Goal: Task Accomplishment & Management: Complete application form

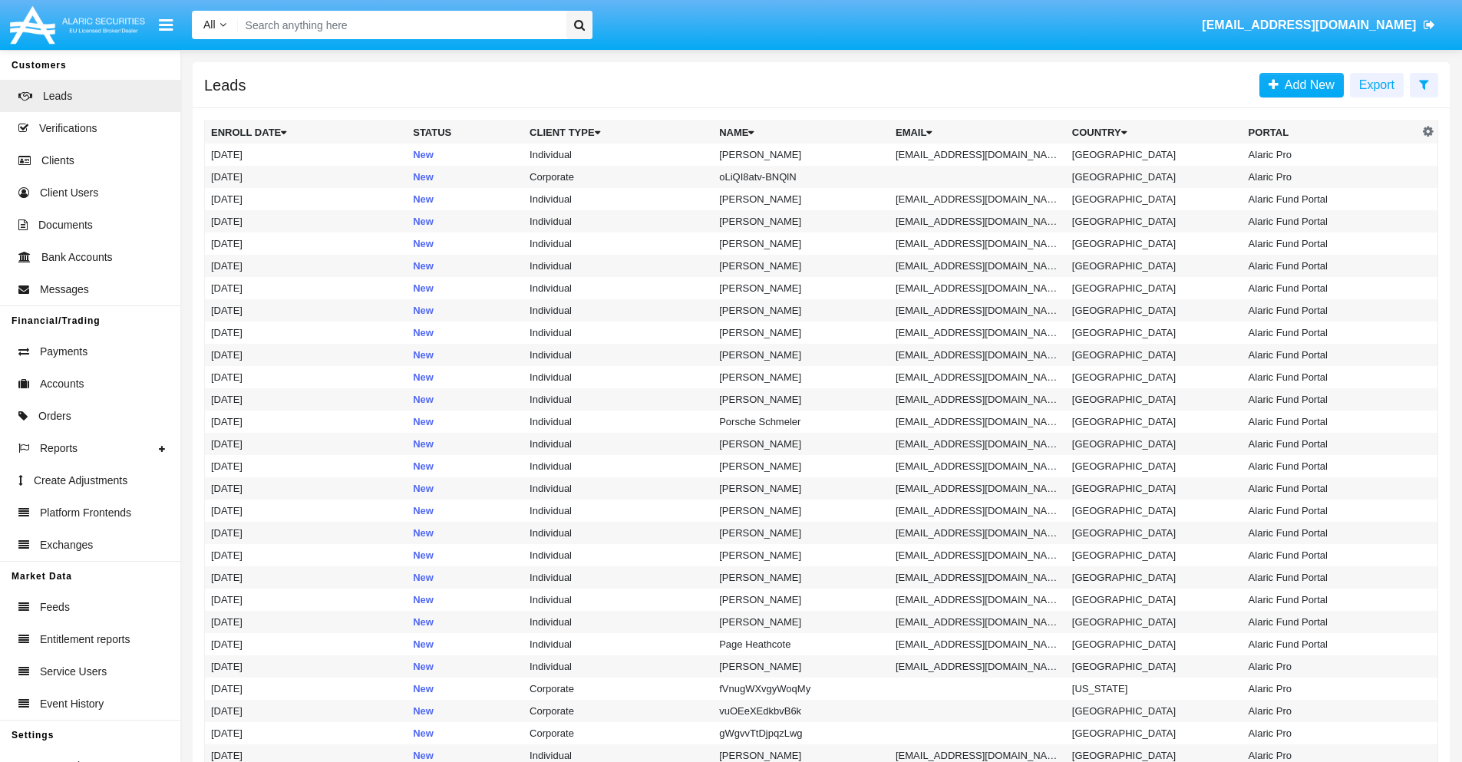
click at [1424, 84] on icon at bounding box center [1424, 84] width 10 height 12
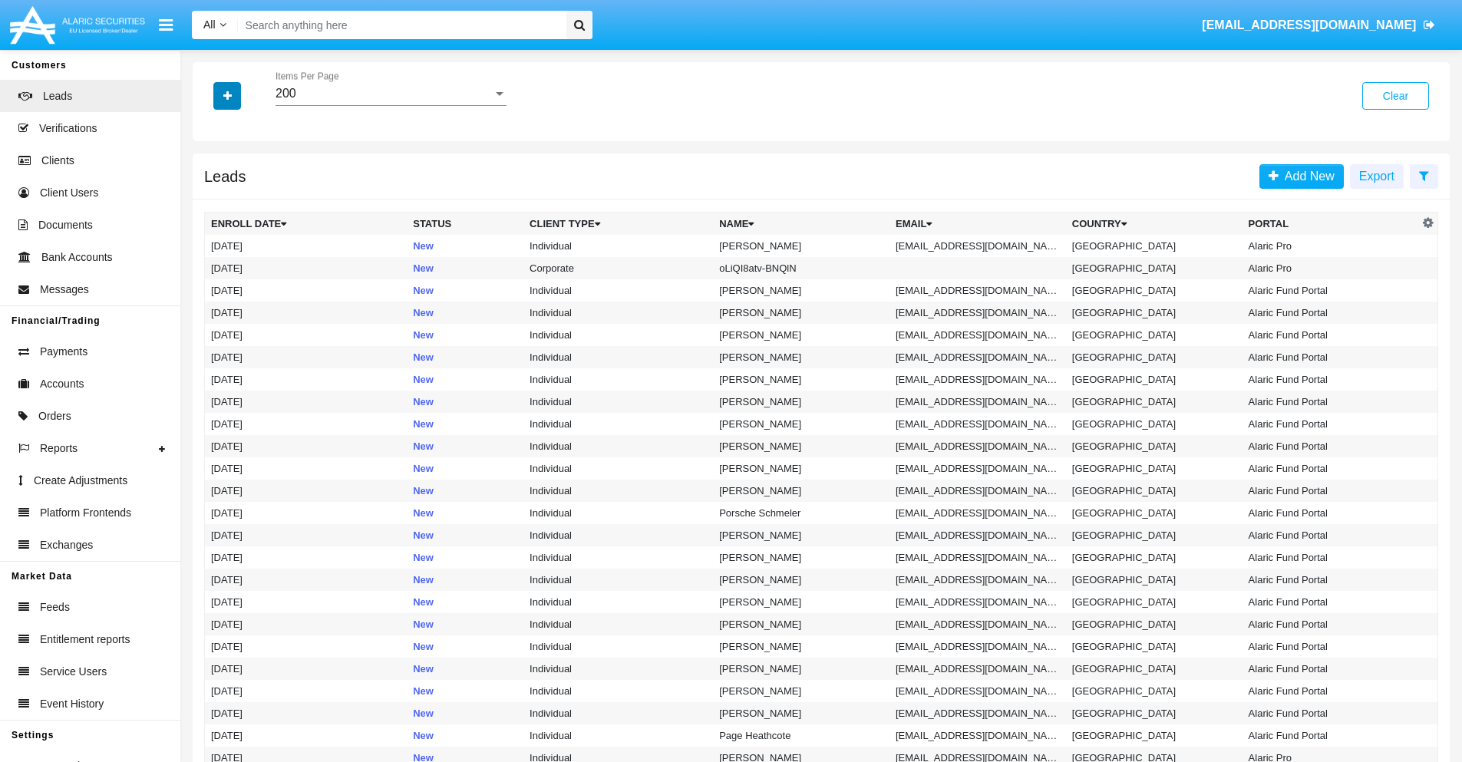
click at [227, 95] on icon "button" at bounding box center [227, 96] width 8 height 11
click at [239, 194] on span "Email" at bounding box center [238, 194] width 31 height 18
click at [211, 200] on input "Email" at bounding box center [210, 200] width 1 height 1
checkbox input "true"
click at [227, 95] on icon "button" at bounding box center [227, 96] width 8 height 11
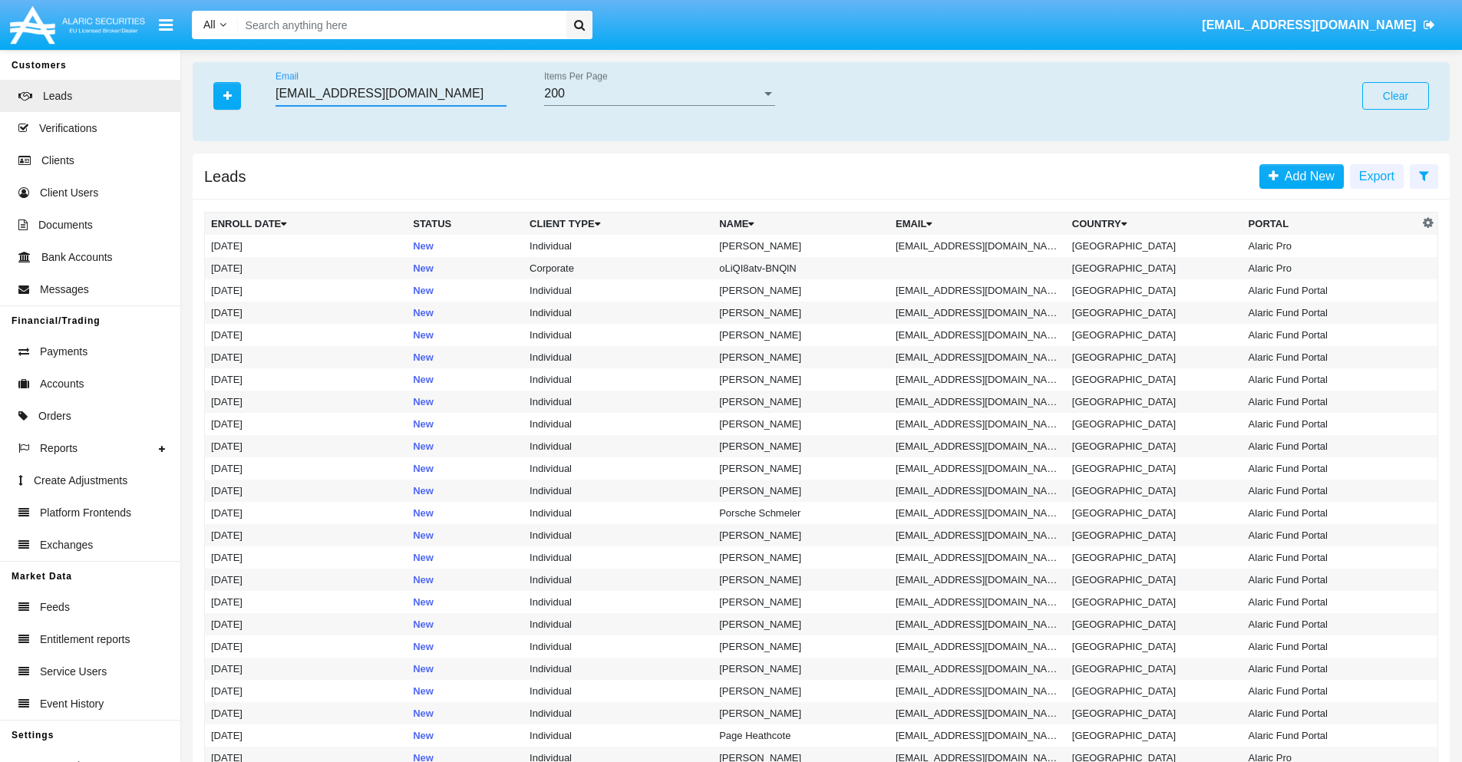
type input "wngci.a9@f1sd.com"
click at [983, 246] on td "wngci.a9@f1sd.com" at bounding box center [978, 246] width 177 height 22
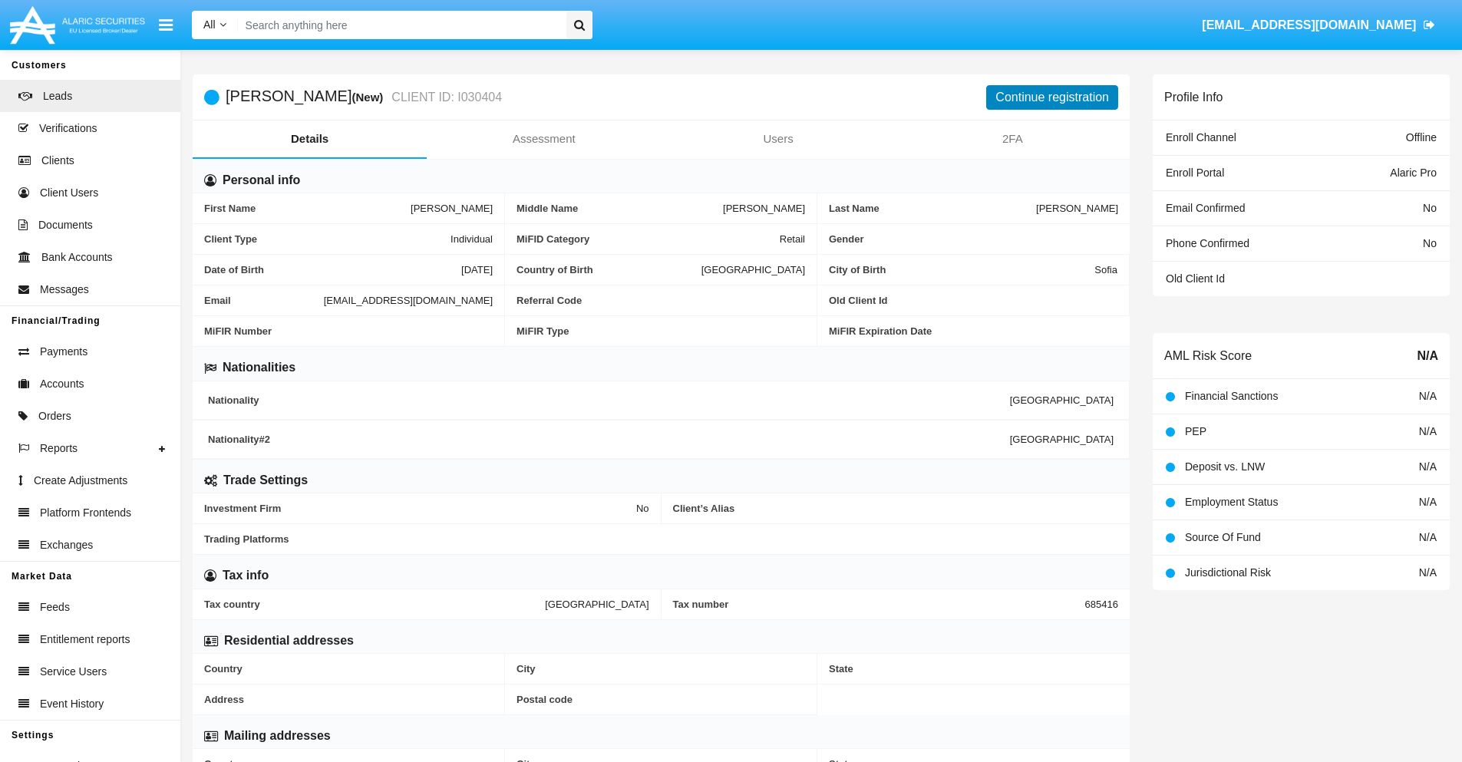
click at [1053, 97] on button "Continue registration" at bounding box center [1052, 97] width 132 height 25
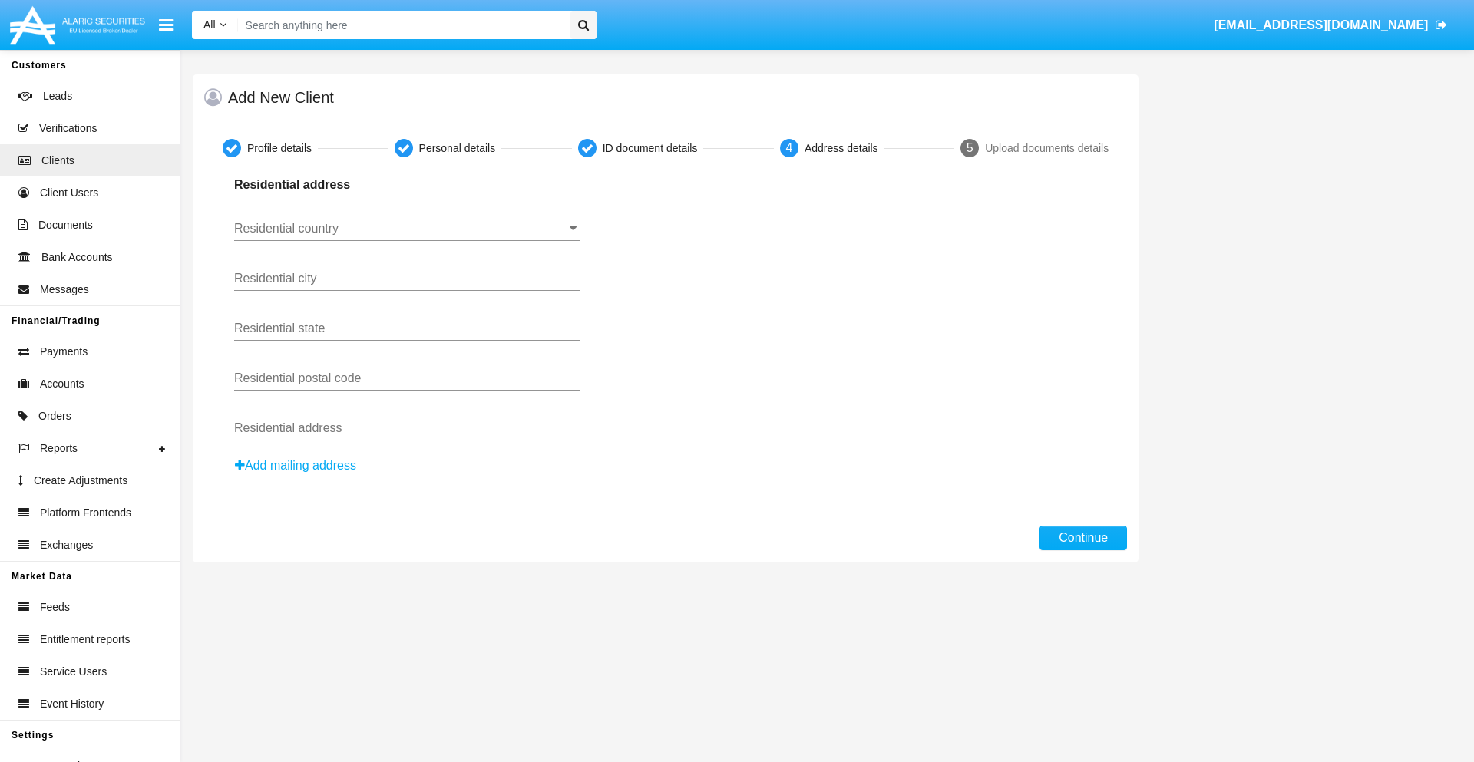
click at [407, 229] on input "Residential country" at bounding box center [407, 229] width 346 height 14
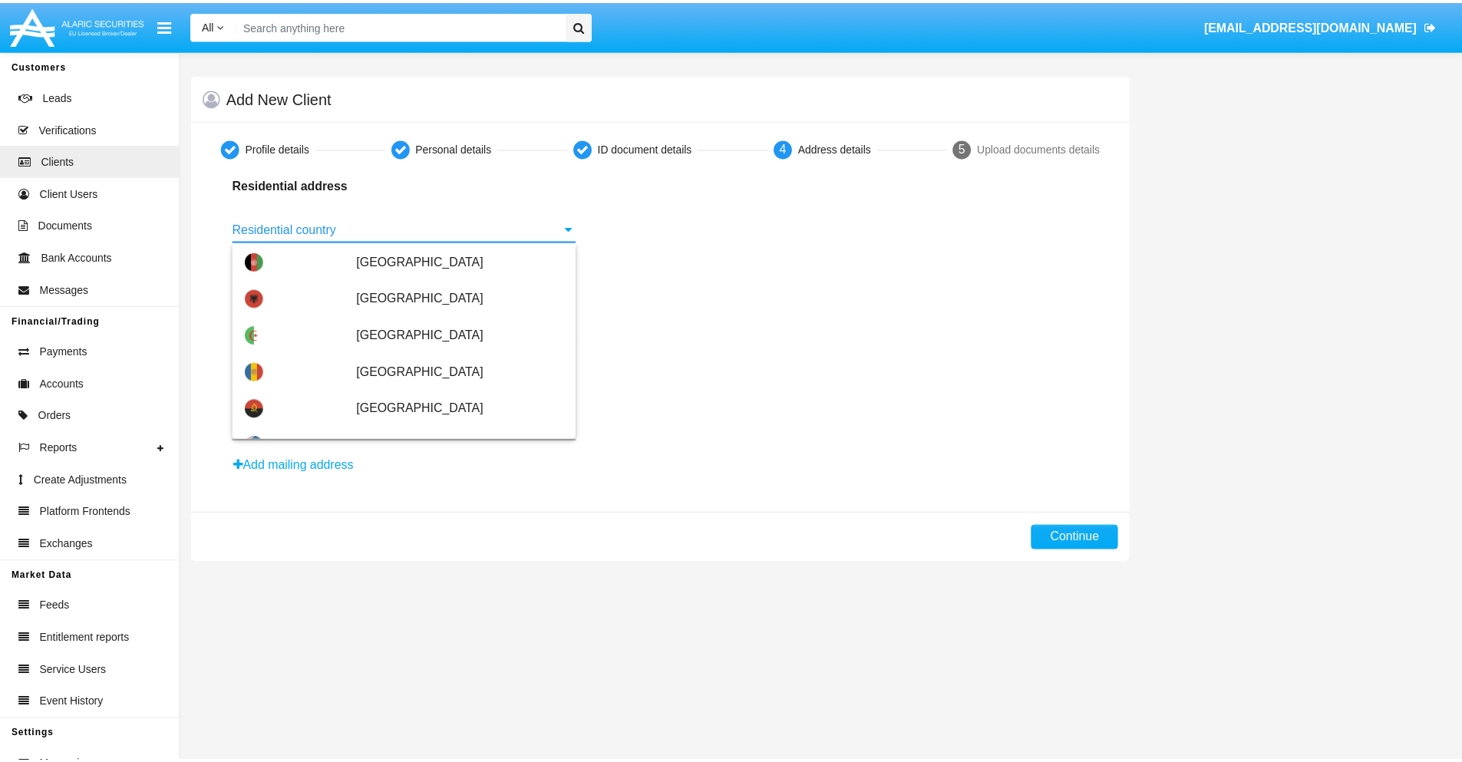
scroll to position [909, 0]
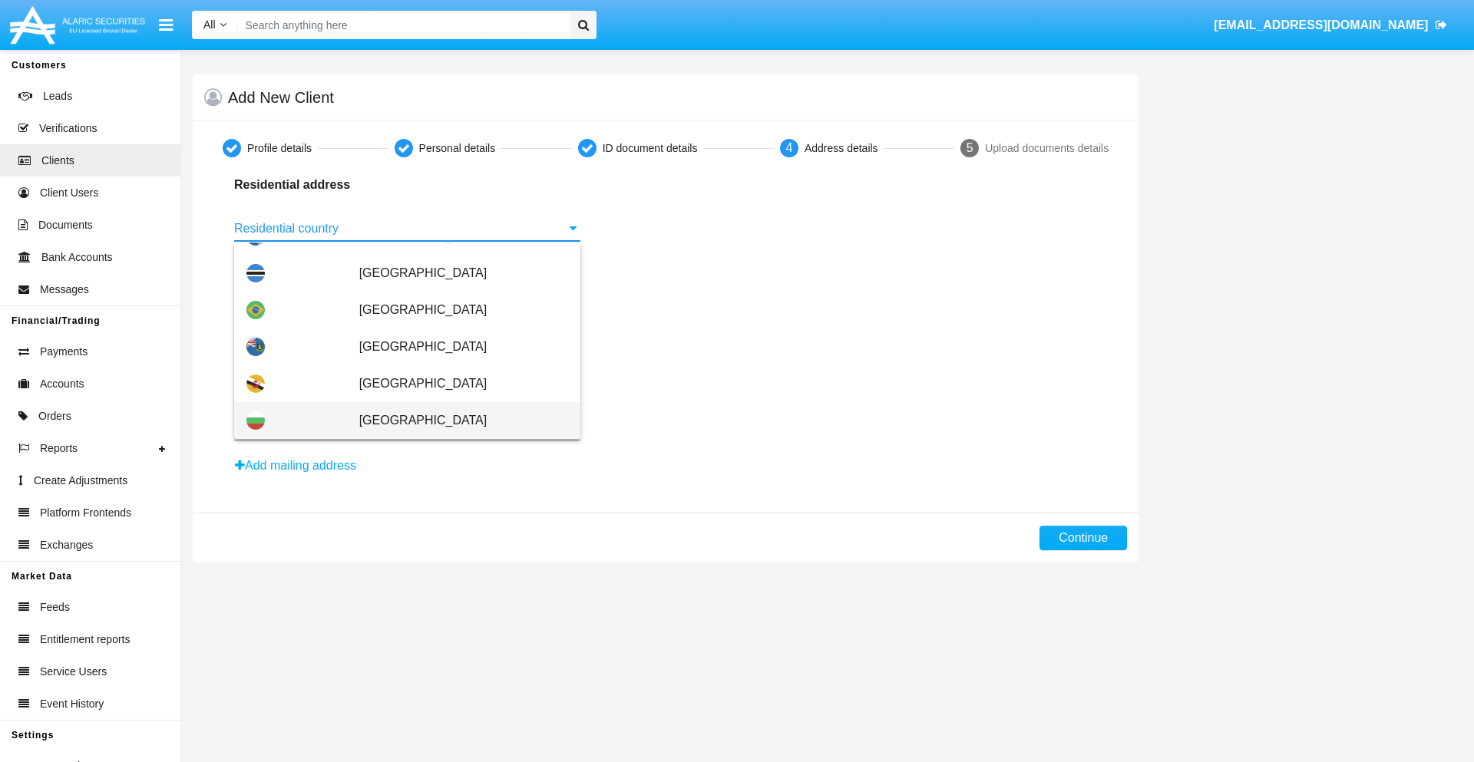
click at [455, 421] on span "[GEOGRAPHIC_DATA]" at bounding box center [463, 420] width 209 height 37
type input "[GEOGRAPHIC_DATA]"
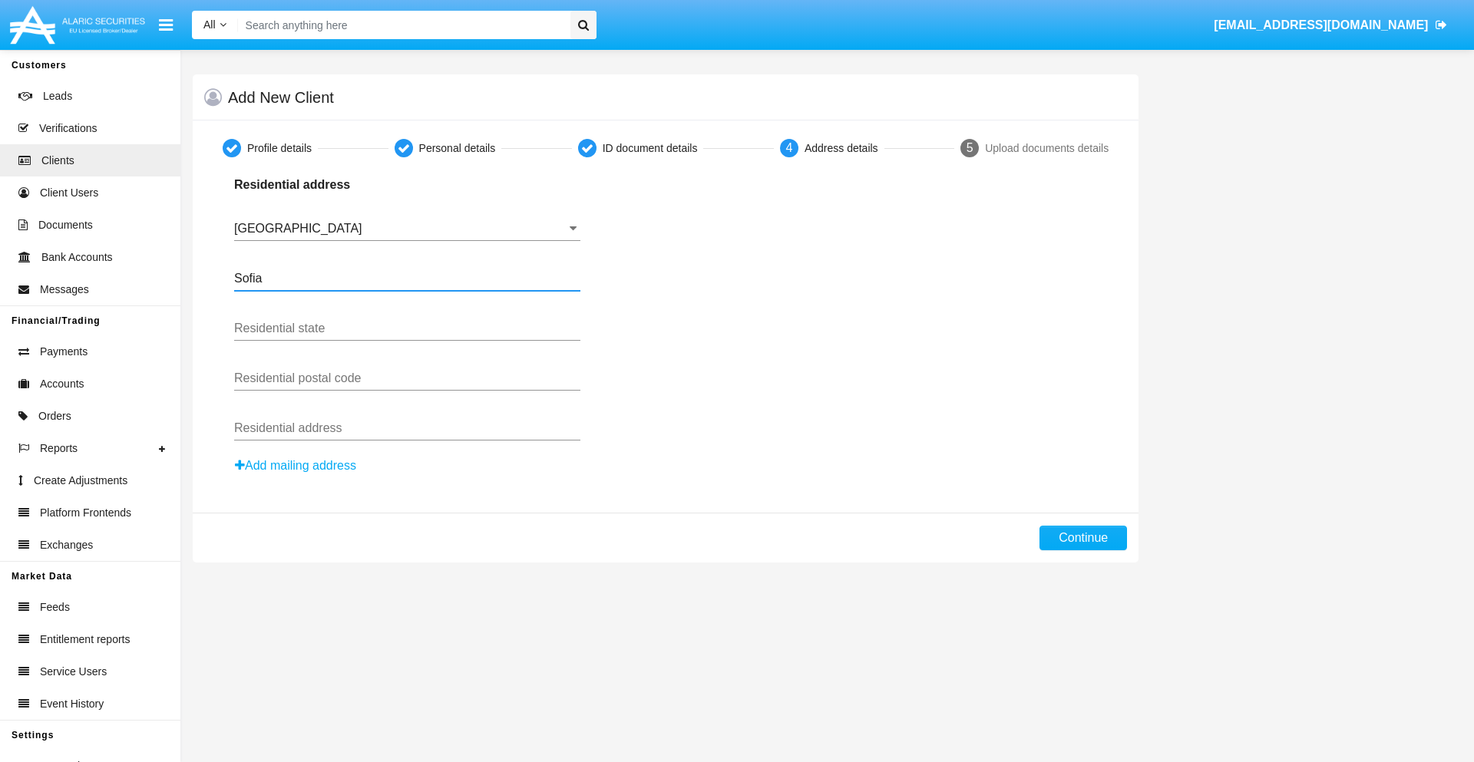
type input "Sofia"
type input "1000"
type input "[PERSON_NAME]"
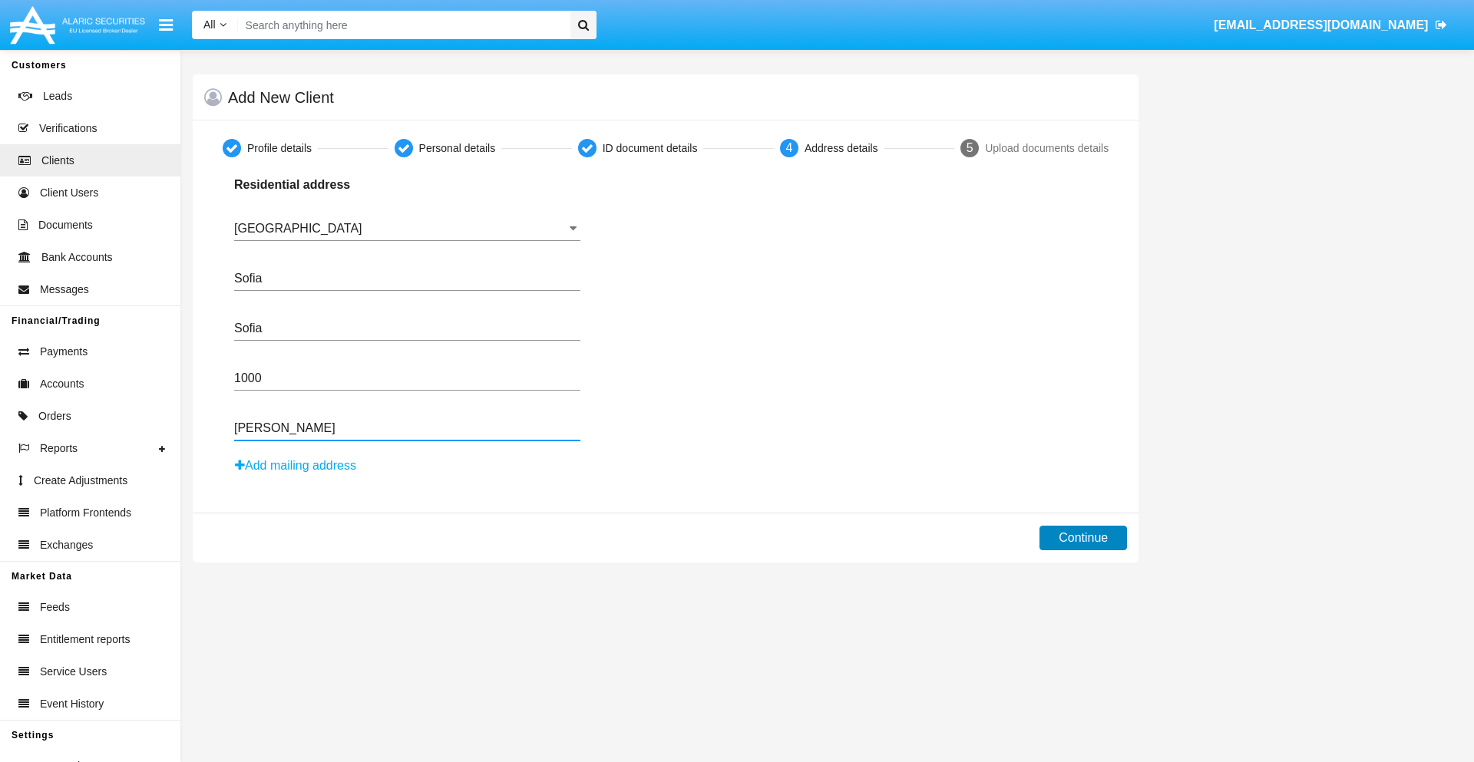
click at [1083, 538] on button "Continue" at bounding box center [1083, 538] width 88 height 25
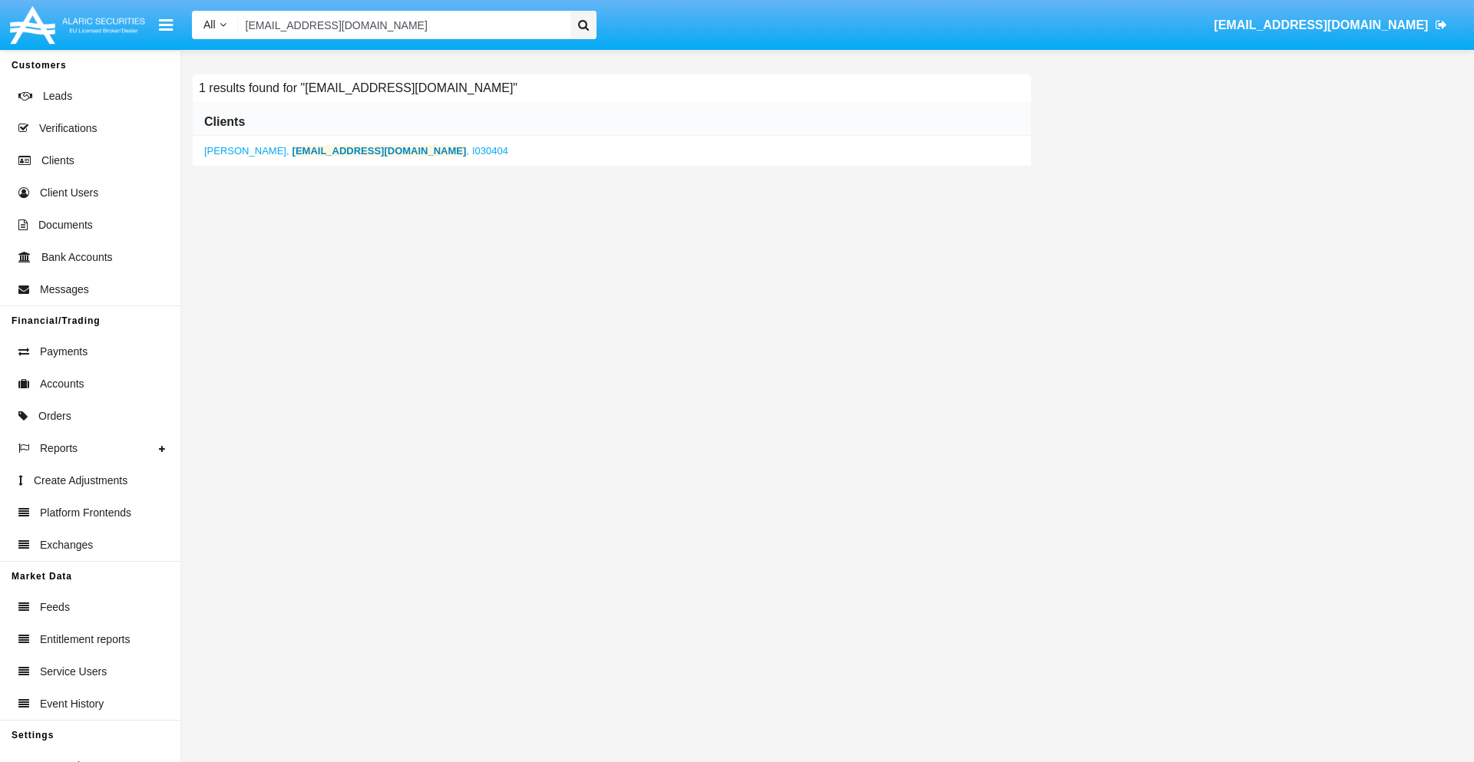
type input "[EMAIL_ADDRESS][DOMAIN_NAME]"
click at [338, 150] on b "[EMAIL_ADDRESS][DOMAIN_NAME]" at bounding box center [379, 151] width 174 height 12
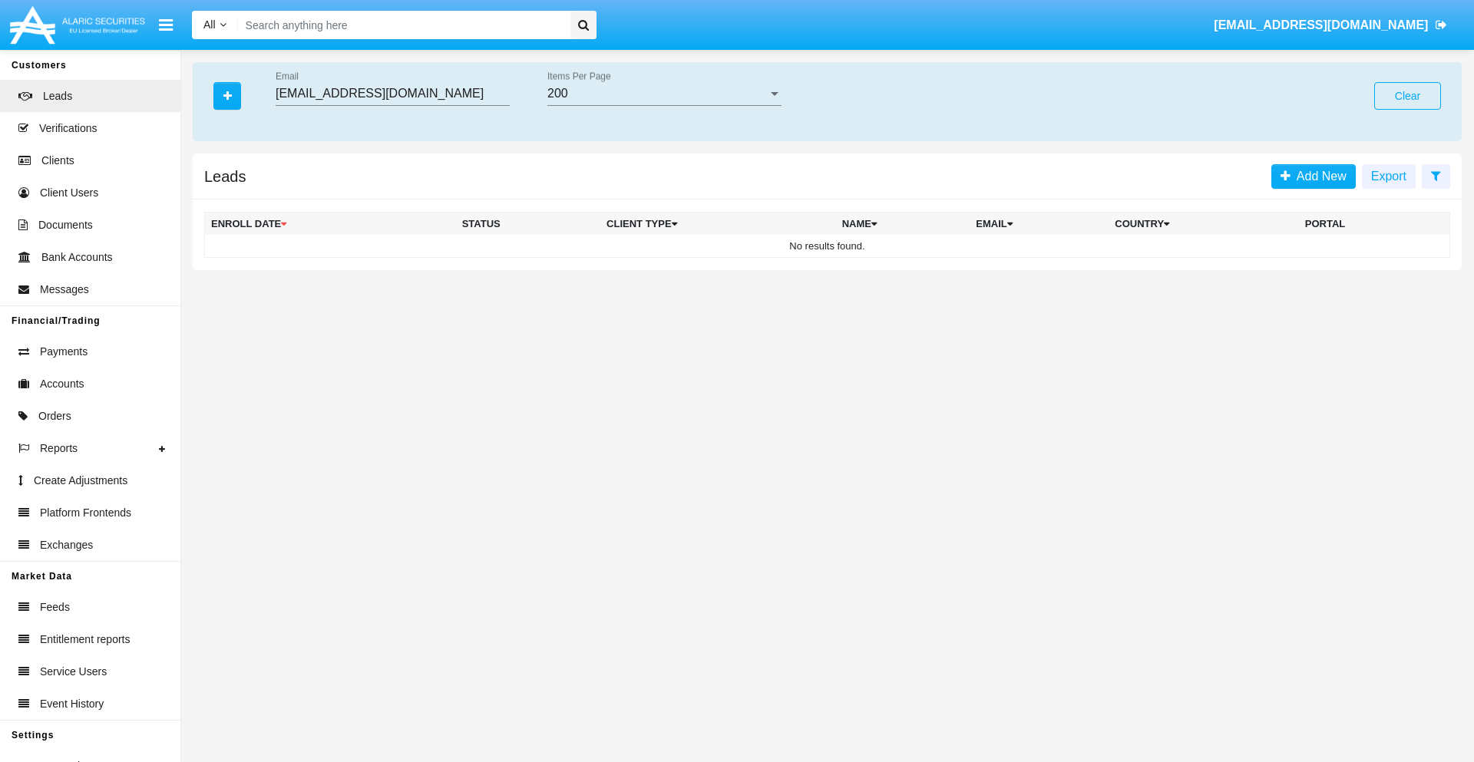
click at [1407, 96] on button "Clear" at bounding box center [1407, 96] width 67 height 28
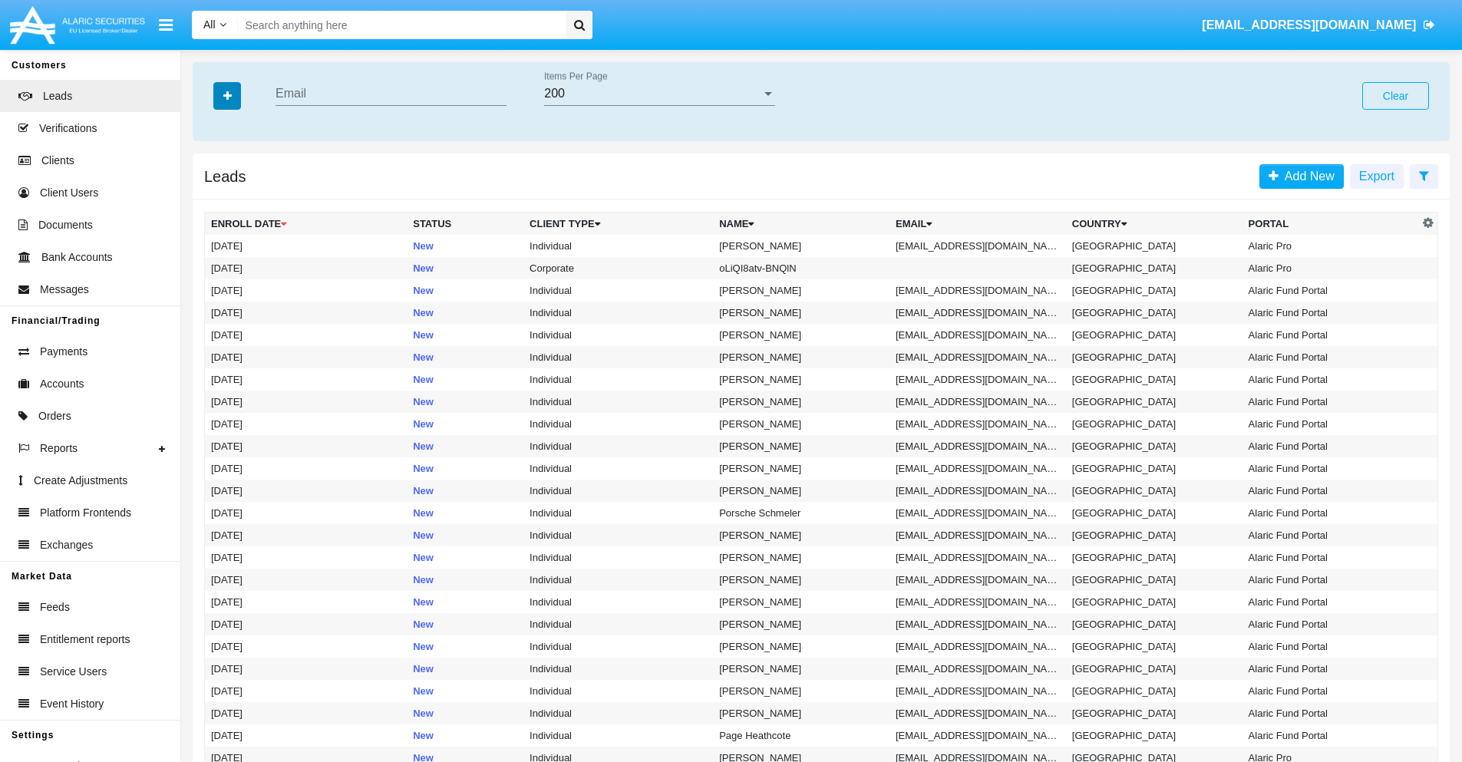
click at [227, 95] on icon "button" at bounding box center [227, 96] width 8 height 11
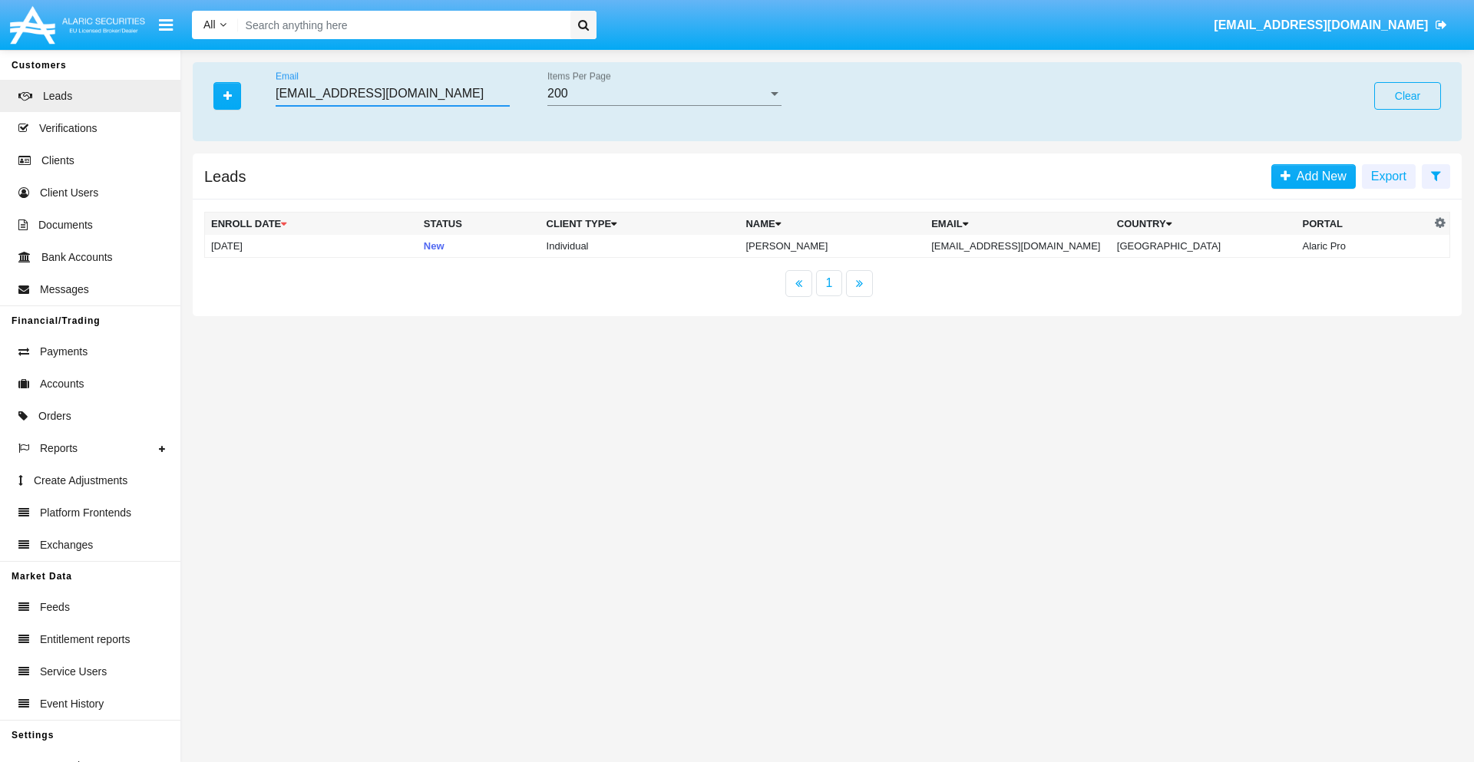
type input "f5mzami@zmhtz.ph"
click at [1034, 246] on td "f5mzami@zmhtz.ph" at bounding box center [1018, 246] width 186 height 23
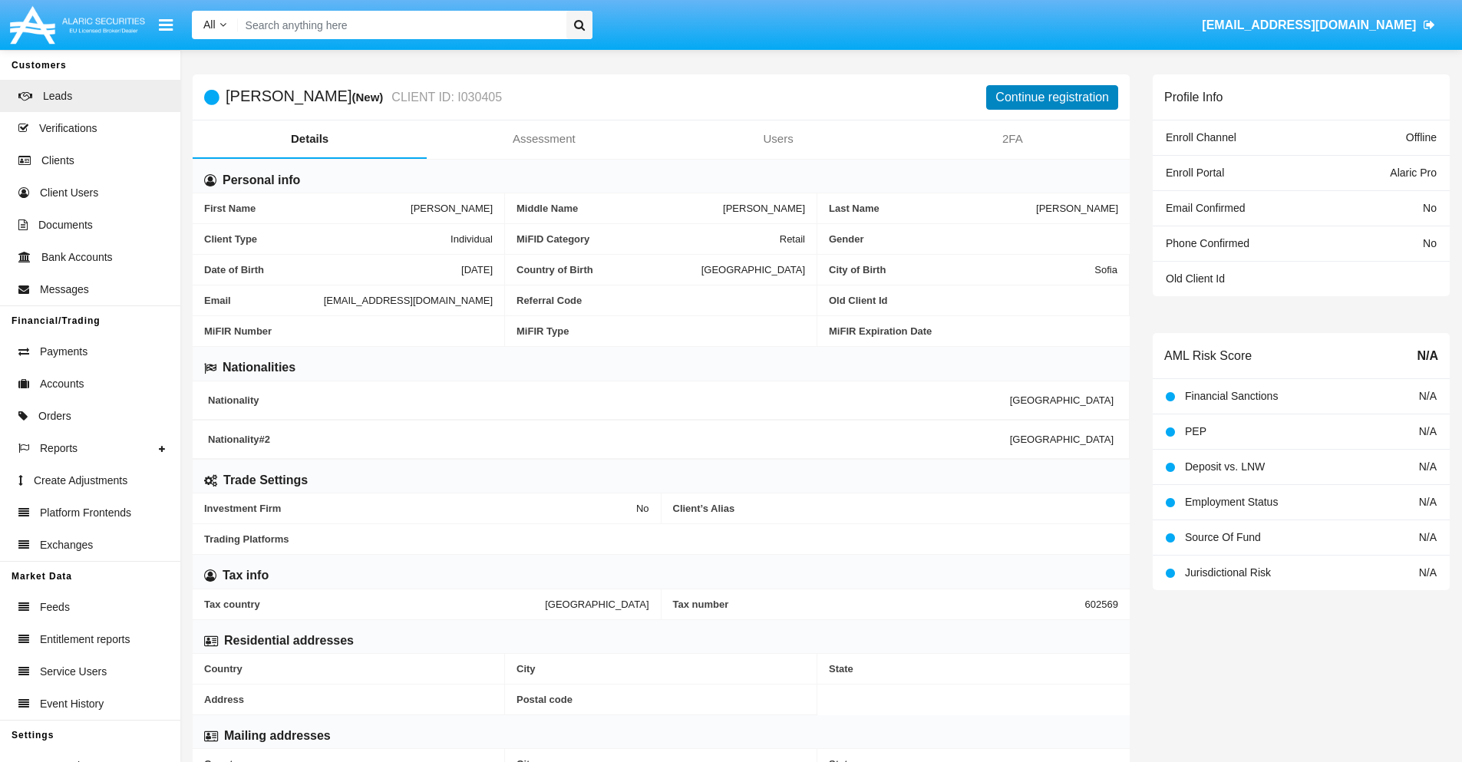
click at [1053, 97] on button "Continue registration" at bounding box center [1052, 97] width 132 height 25
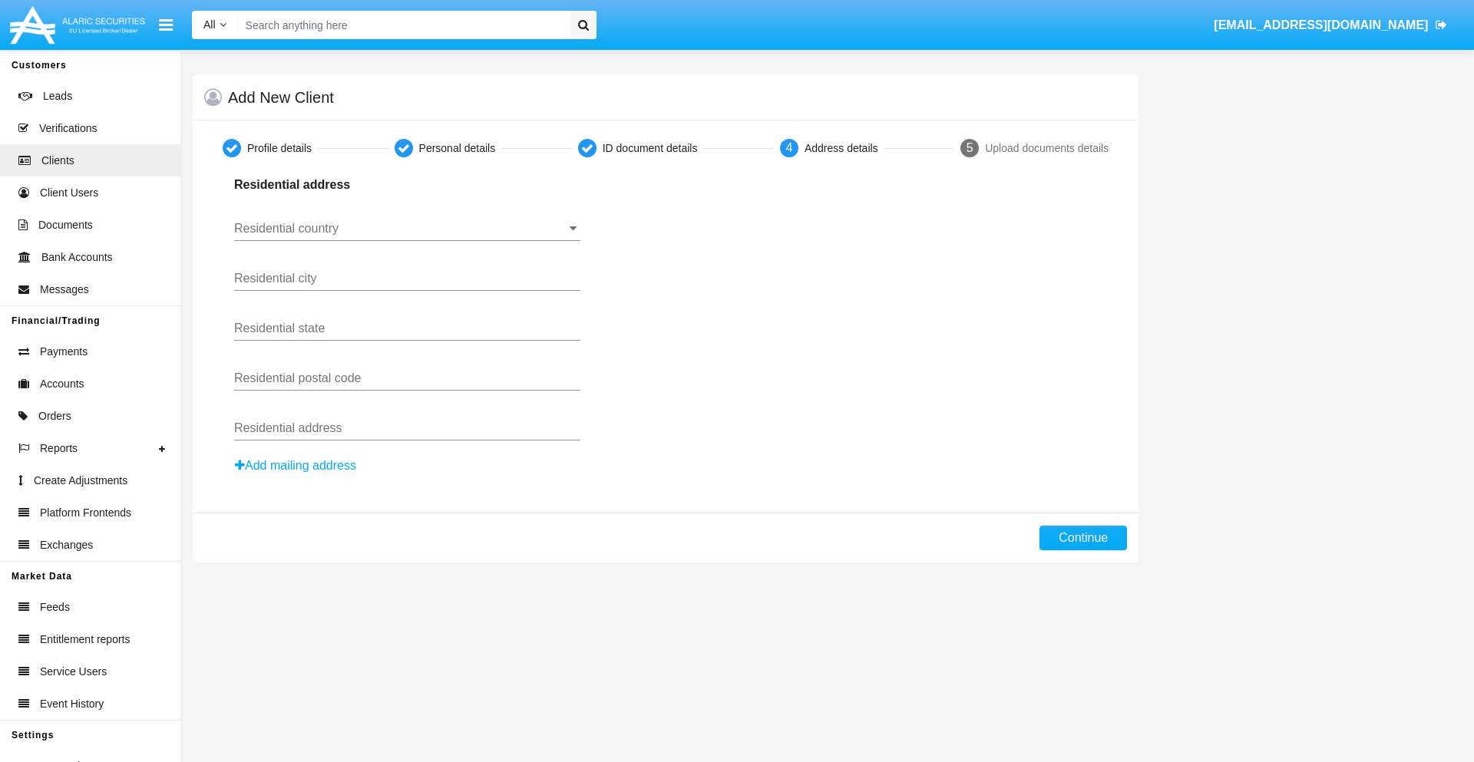
click at [296, 466] on button "Add mailing address" at bounding box center [295, 466] width 123 height 20
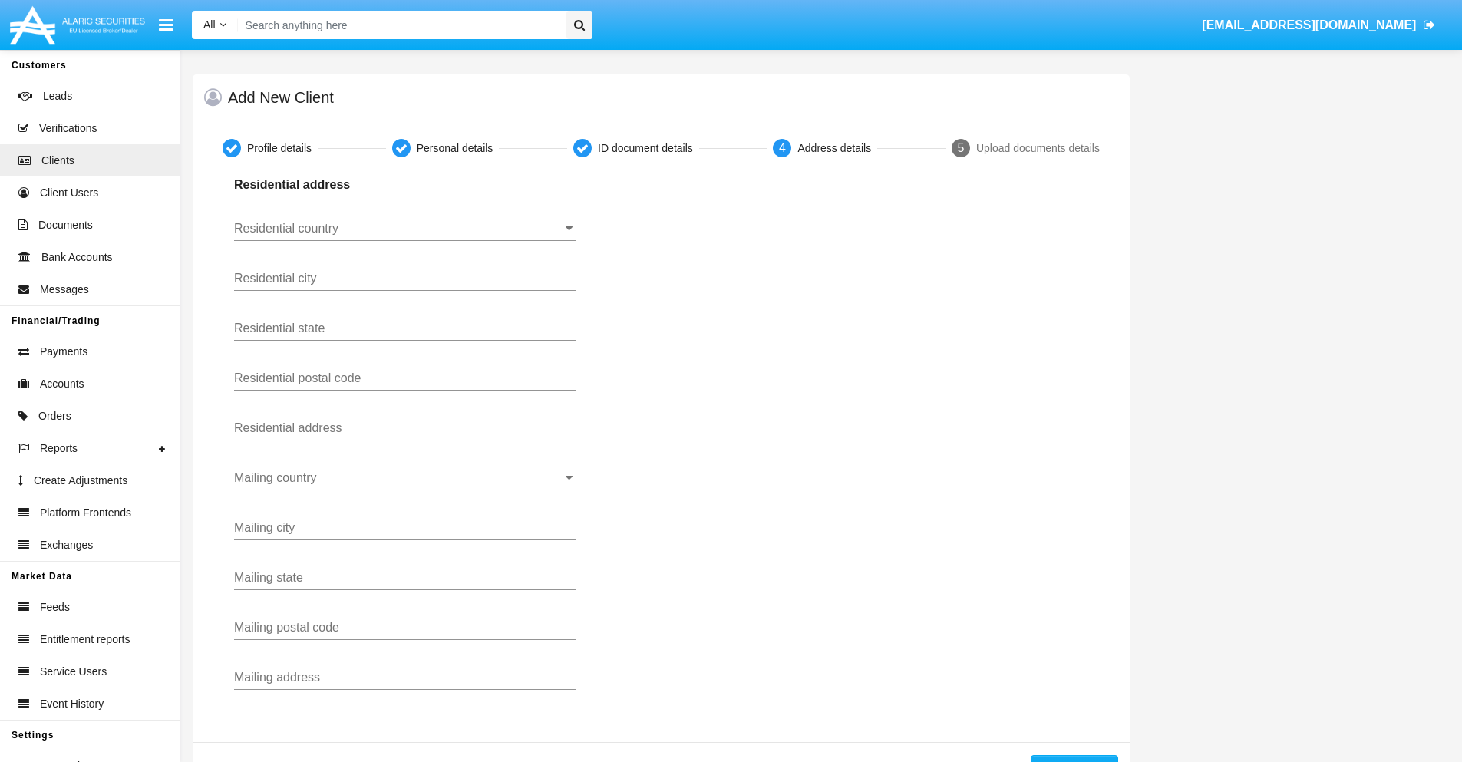
click at [405, 229] on input "Residential country" at bounding box center [405, 229] width 342 height 14
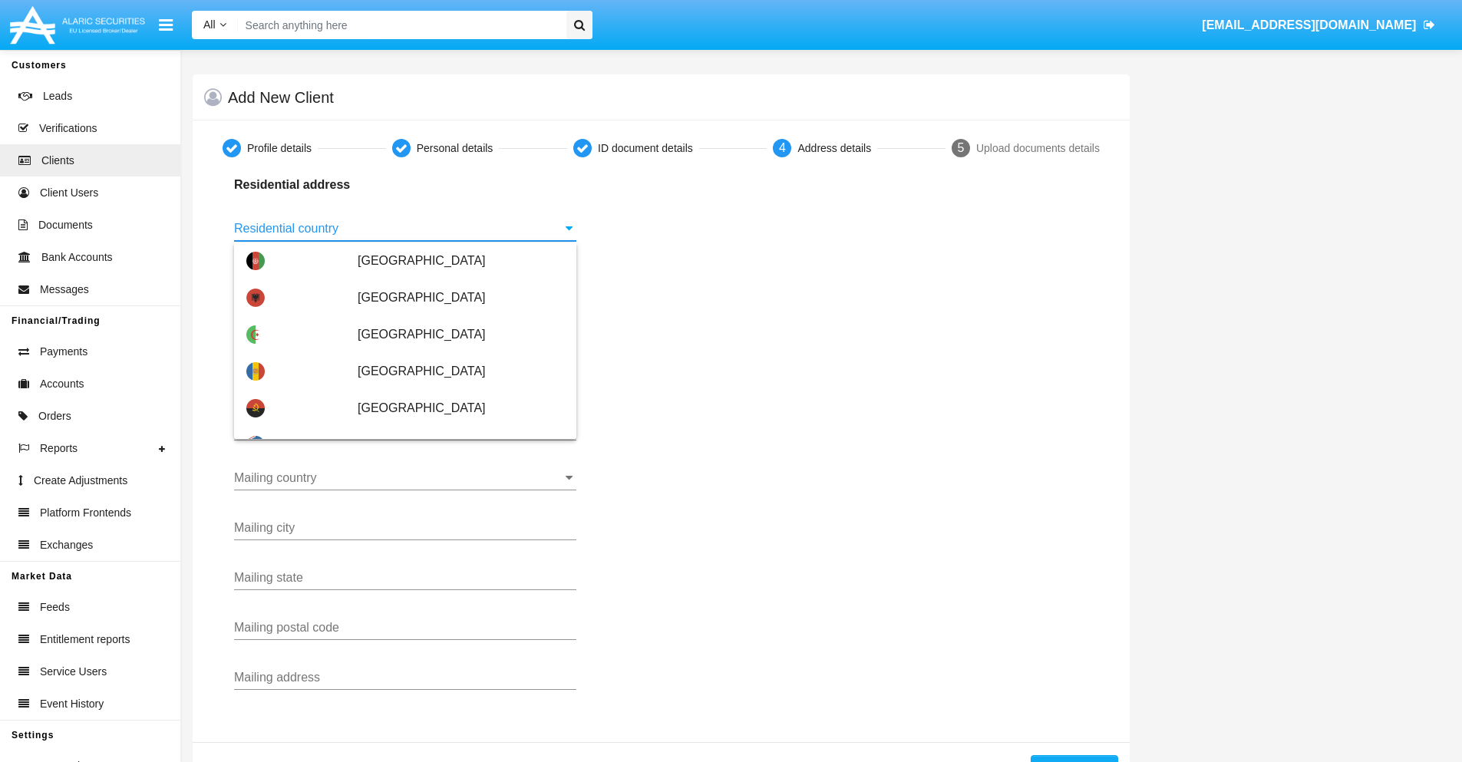
scroll to position [909, 0]
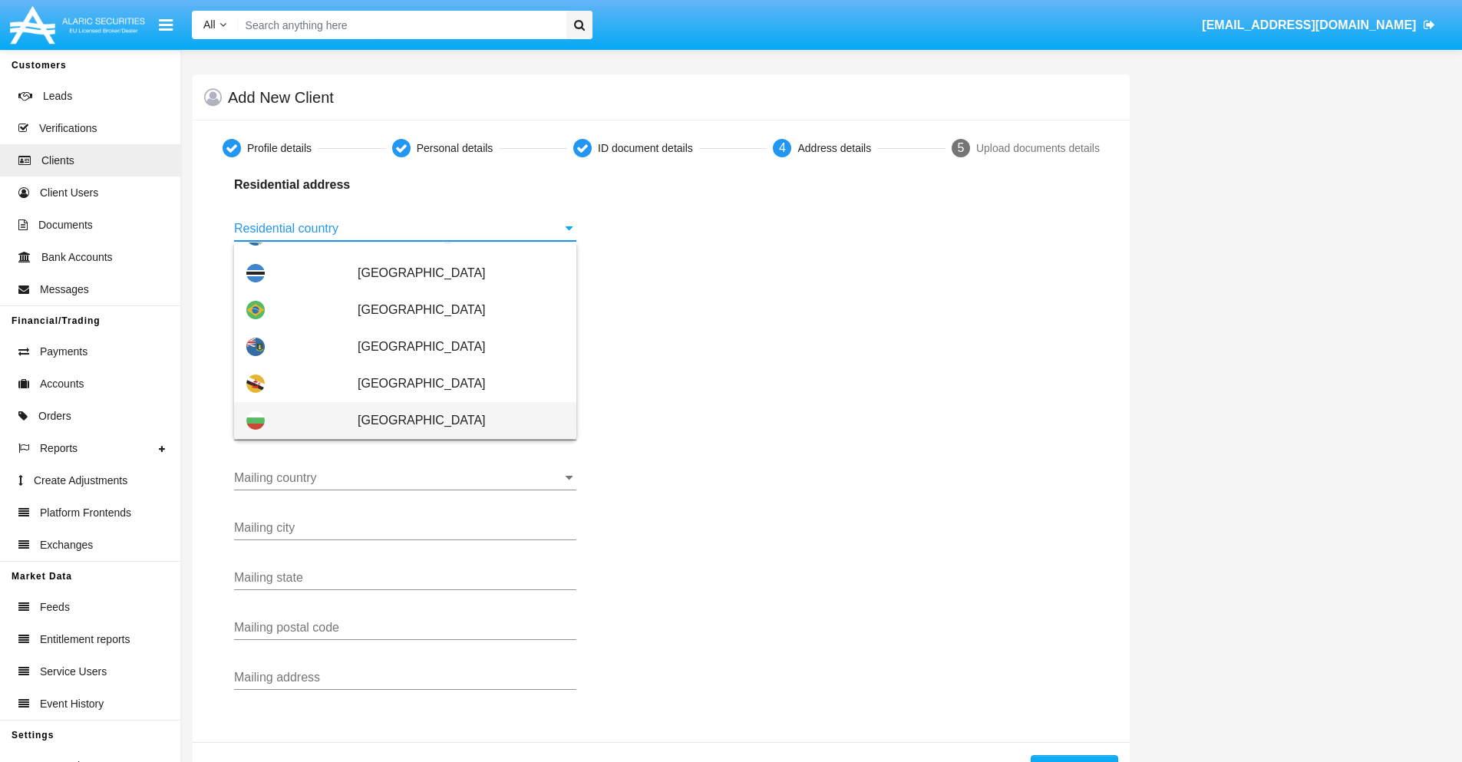
click at [453, 421] on span "[GEOGRAPHIC_DATA]" at bounding box center [461, 420] width 207 height 37
type input "[GEOGRAPHIC_DATA]"
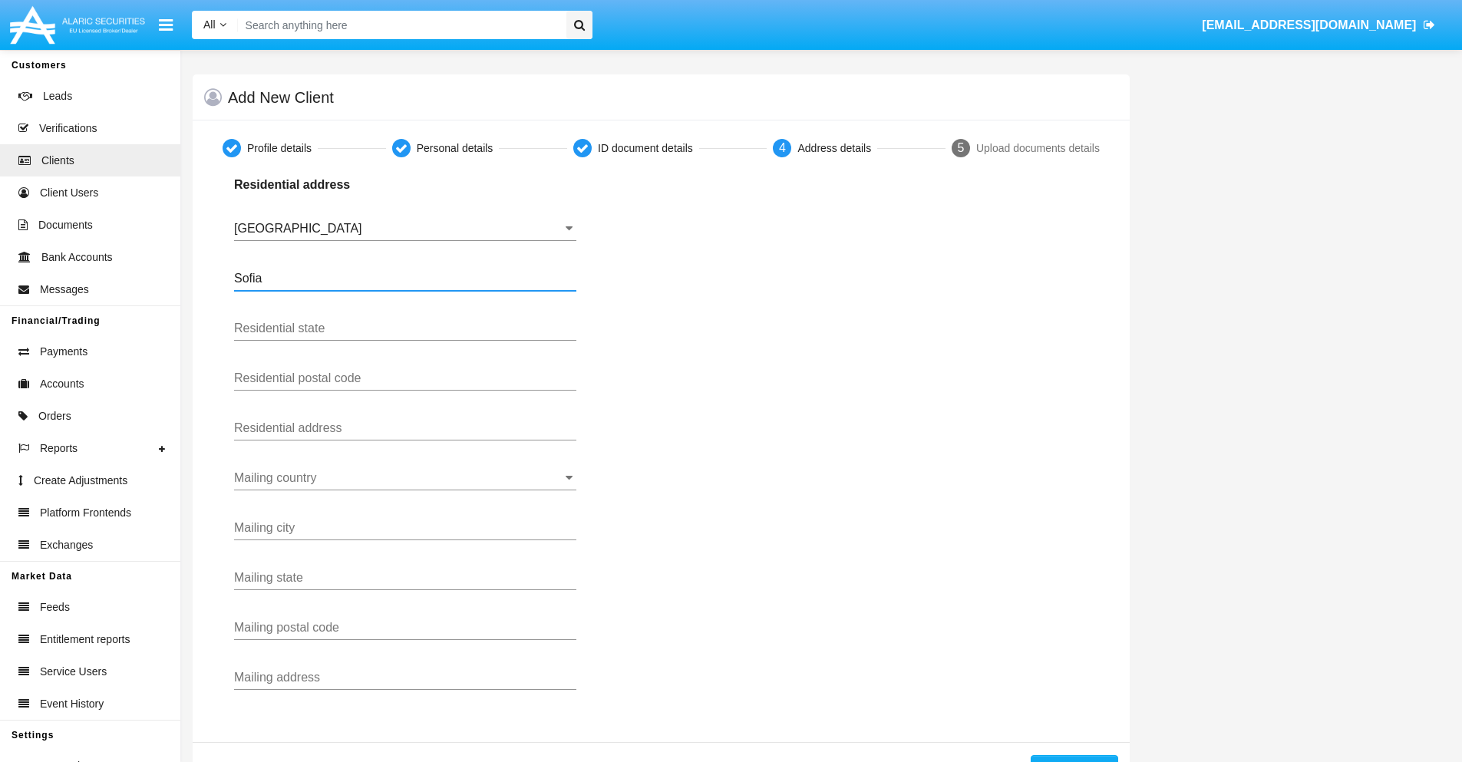
type input "Sofia"
type input "1000"
type input "Vasil Levski"
click at [405, 478] on input "Mailing country" at bounding box center [405, 478] width 342 height 14
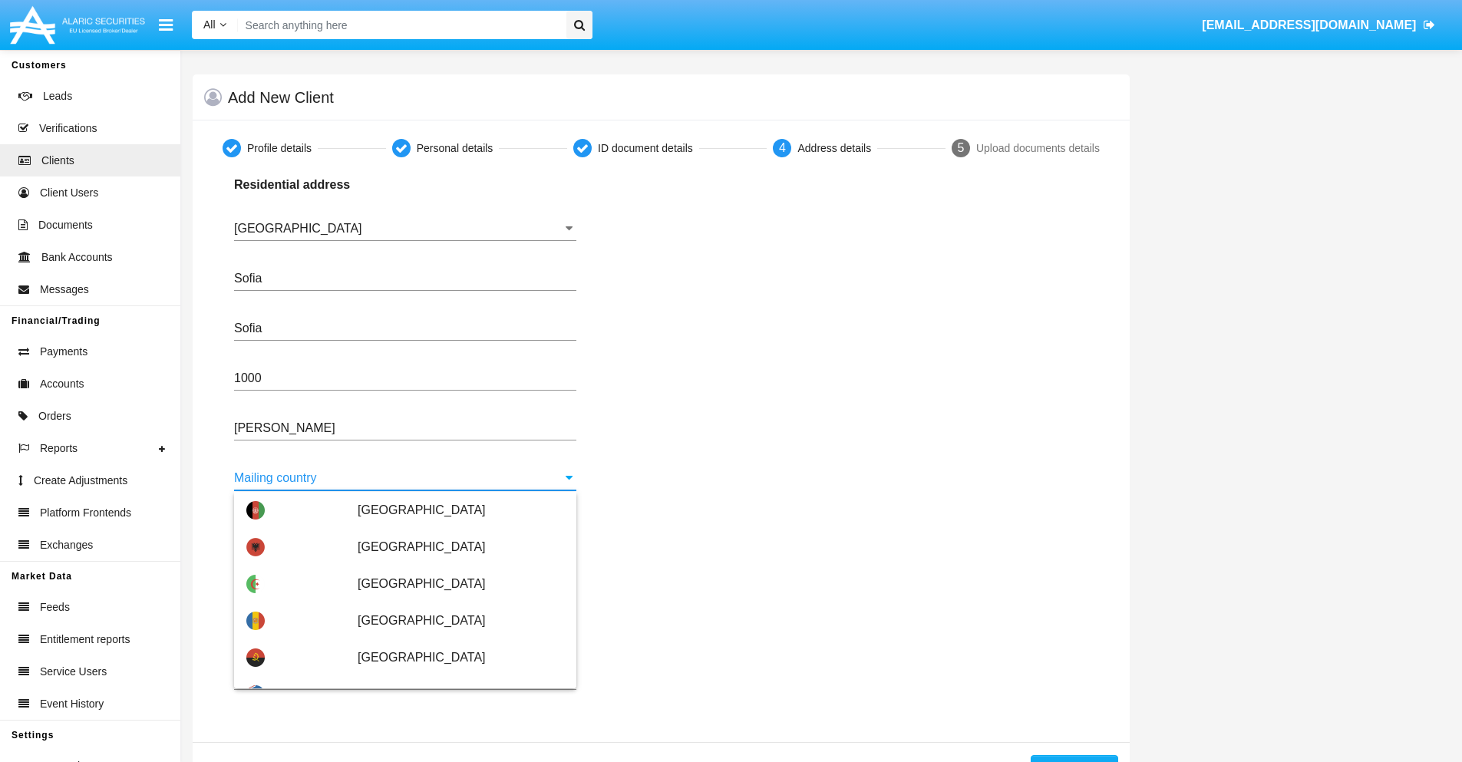
scroll to position [74, 0]
click at [453, 676] on span "[GEOGRAPHIC_DATA]" at bounding box center [461, 694] width 207 height 37
type input "[GEOGRAPHIC_DATA]"
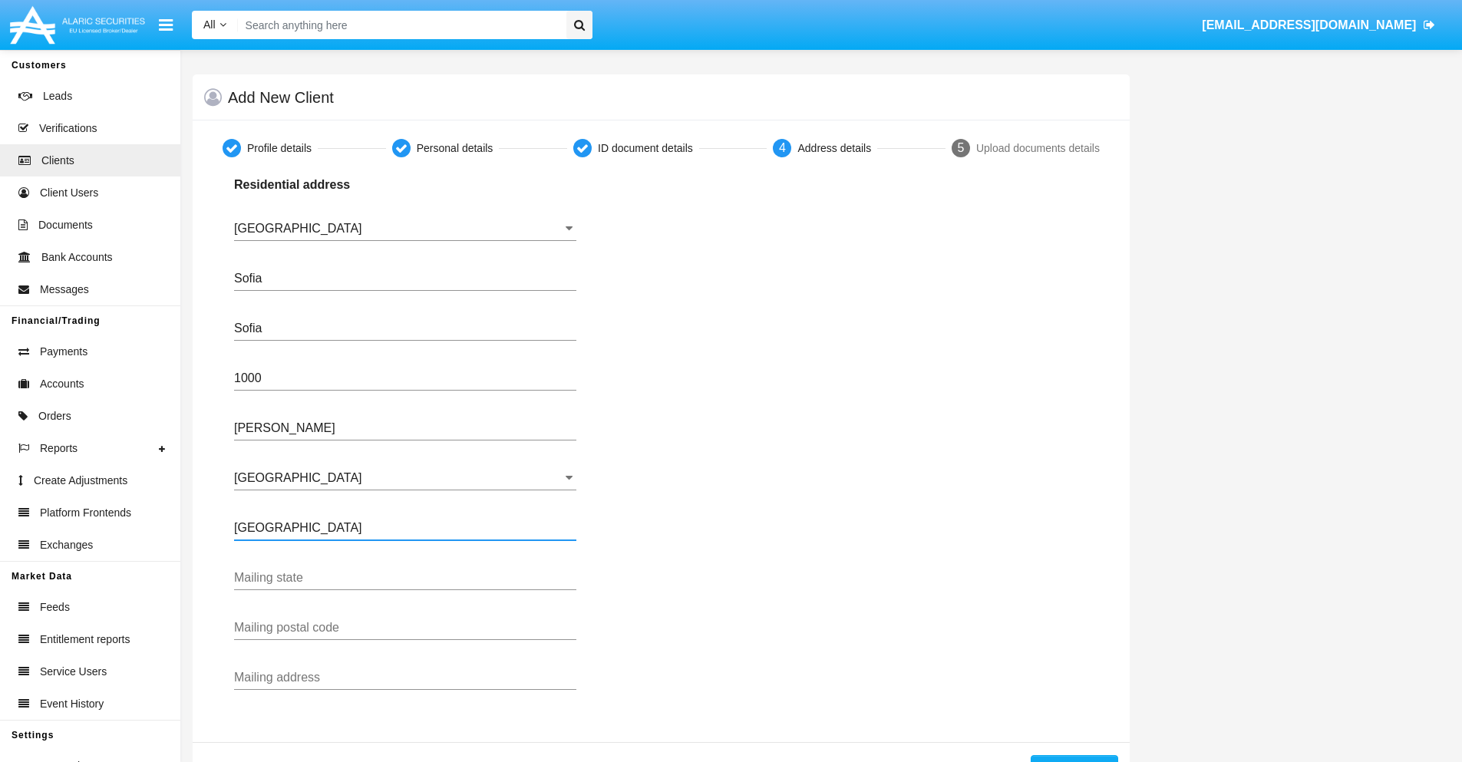
type input "Buenos Aires"
type input "7777"
type input "Test Mail Address"
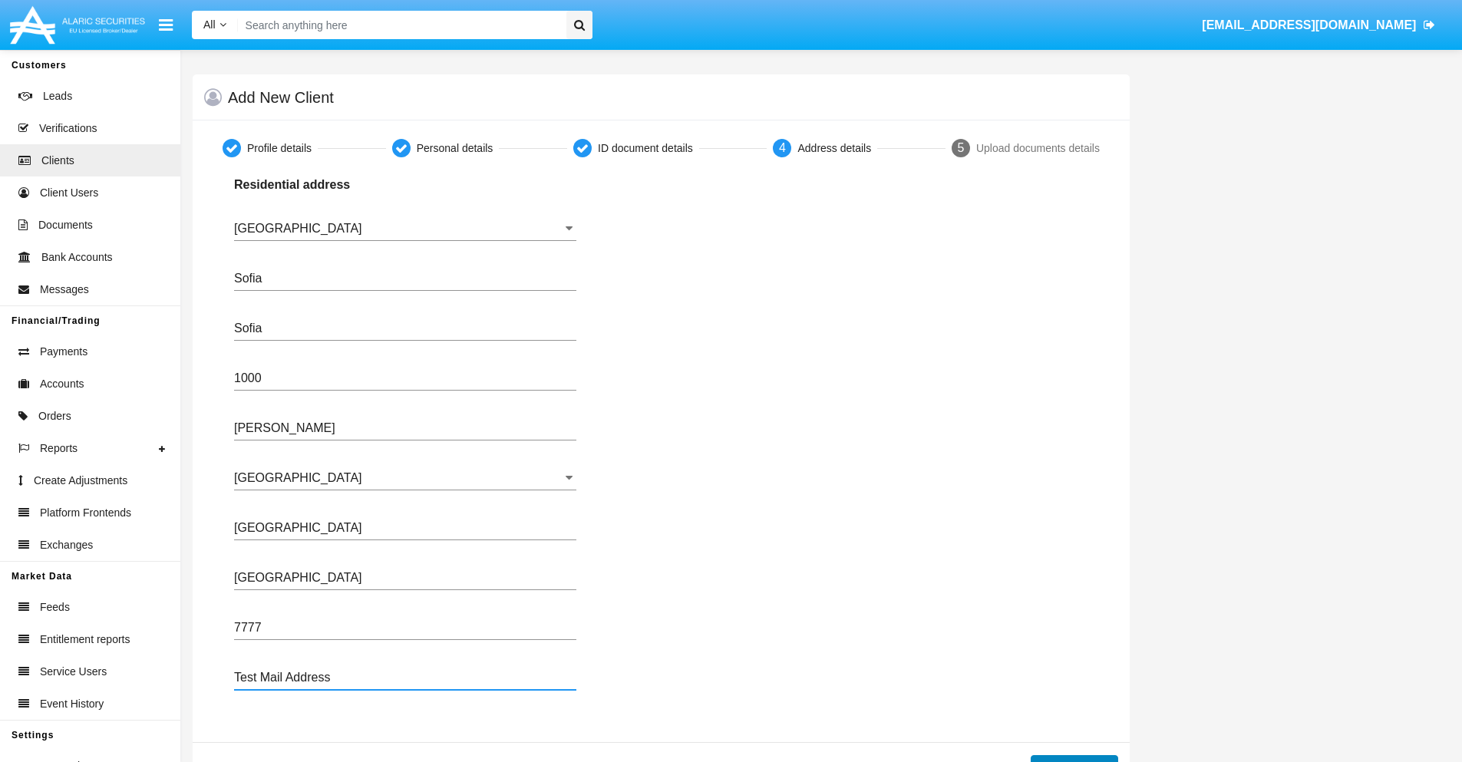
click at [1074, 758] on button "Continue" at bounding box center [1075, 767] width 88 height 25
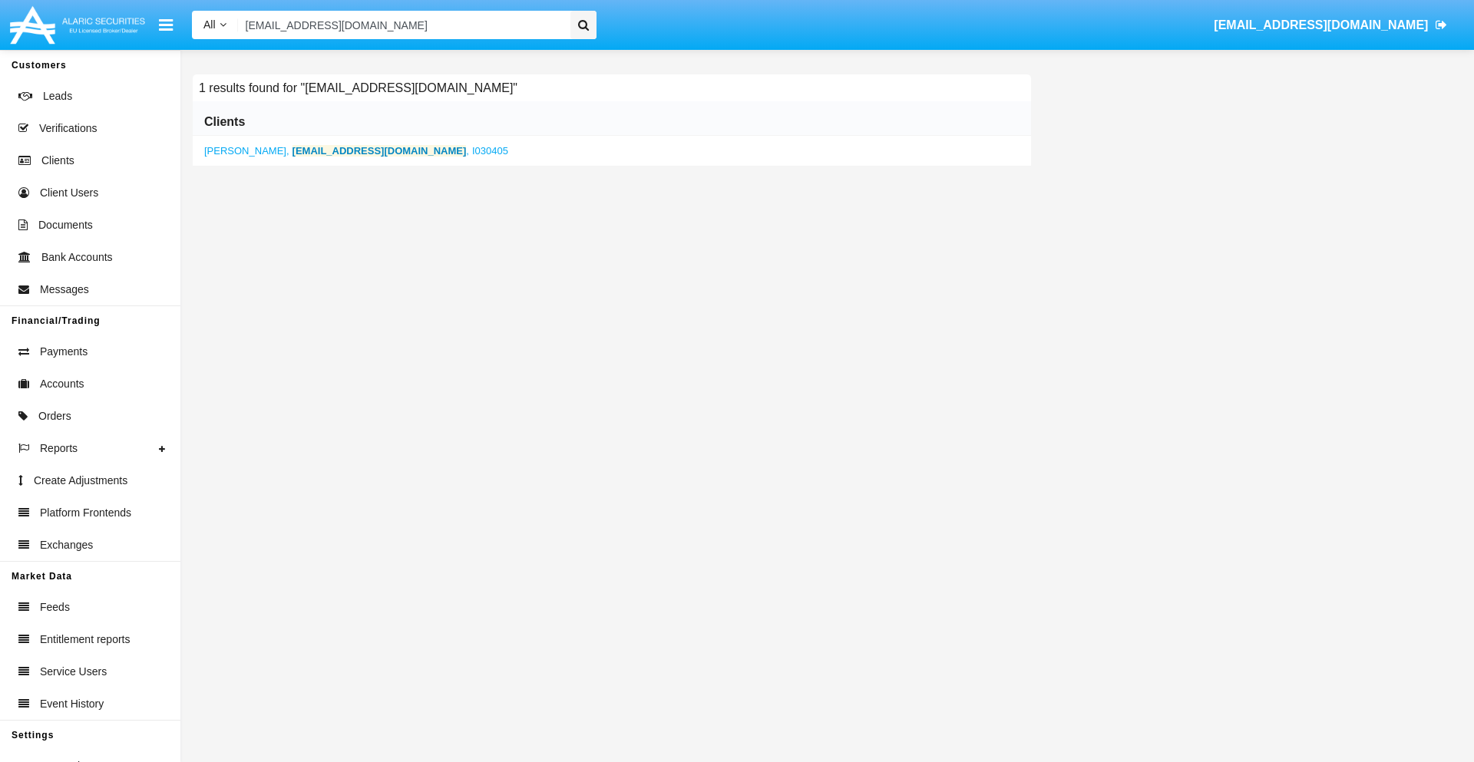
type input "f5mzami@zmhtz.ph"
click at [325, 150] on b "f5mzami@zmhtz.ph" at bounding box center [379, 151] width 174 height 12
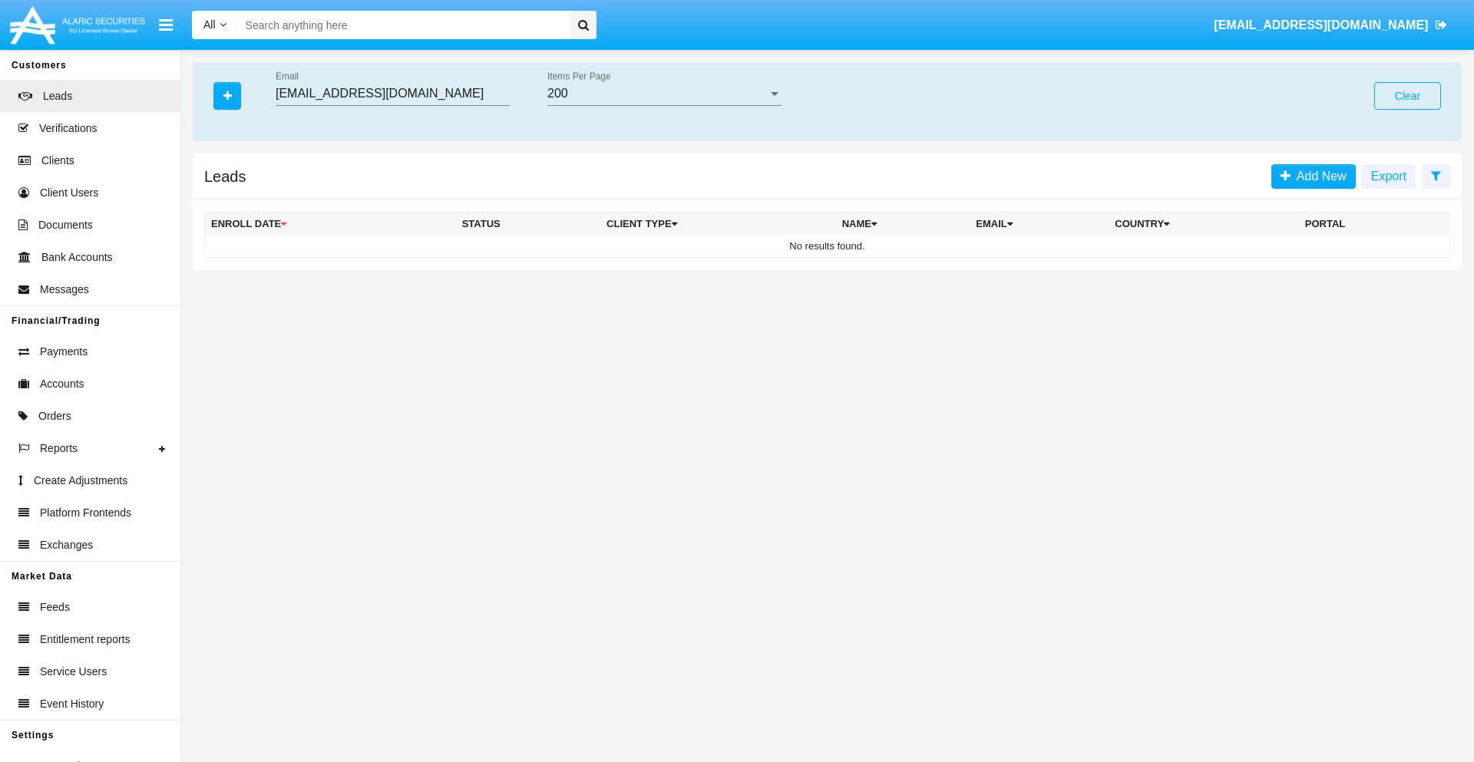
click at [1407, 96] on button "Clear" at bounding box center [1407, 96] width 67 height 28
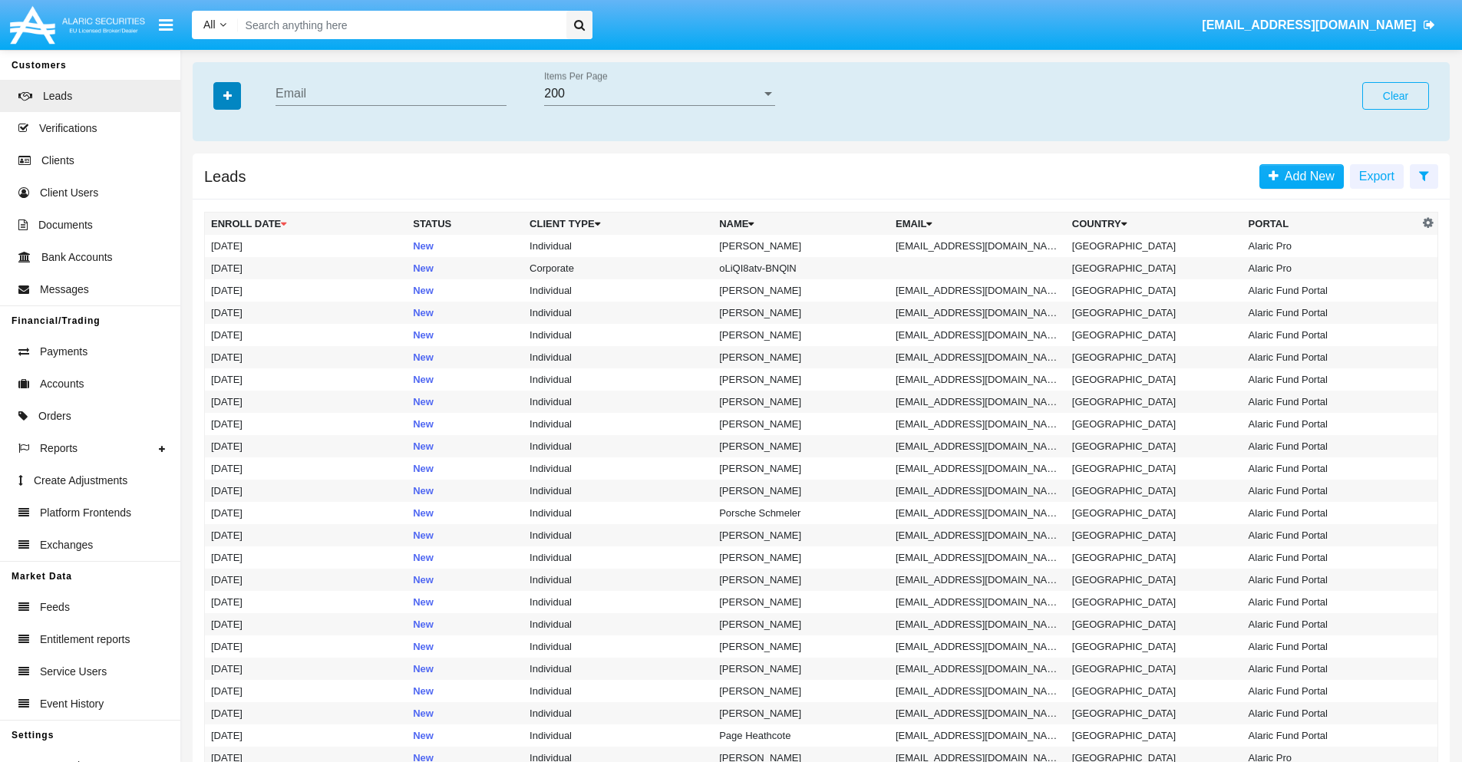
click at [227, 95] on icon "button" at bounding box center [227, 96] width 8 height 11
type input "o3ps.w@tacw6.vn"
click at [983, 246] on td "o3ps.w@tacw6.vn" at bounding box center [978, 246] width 177 height 22
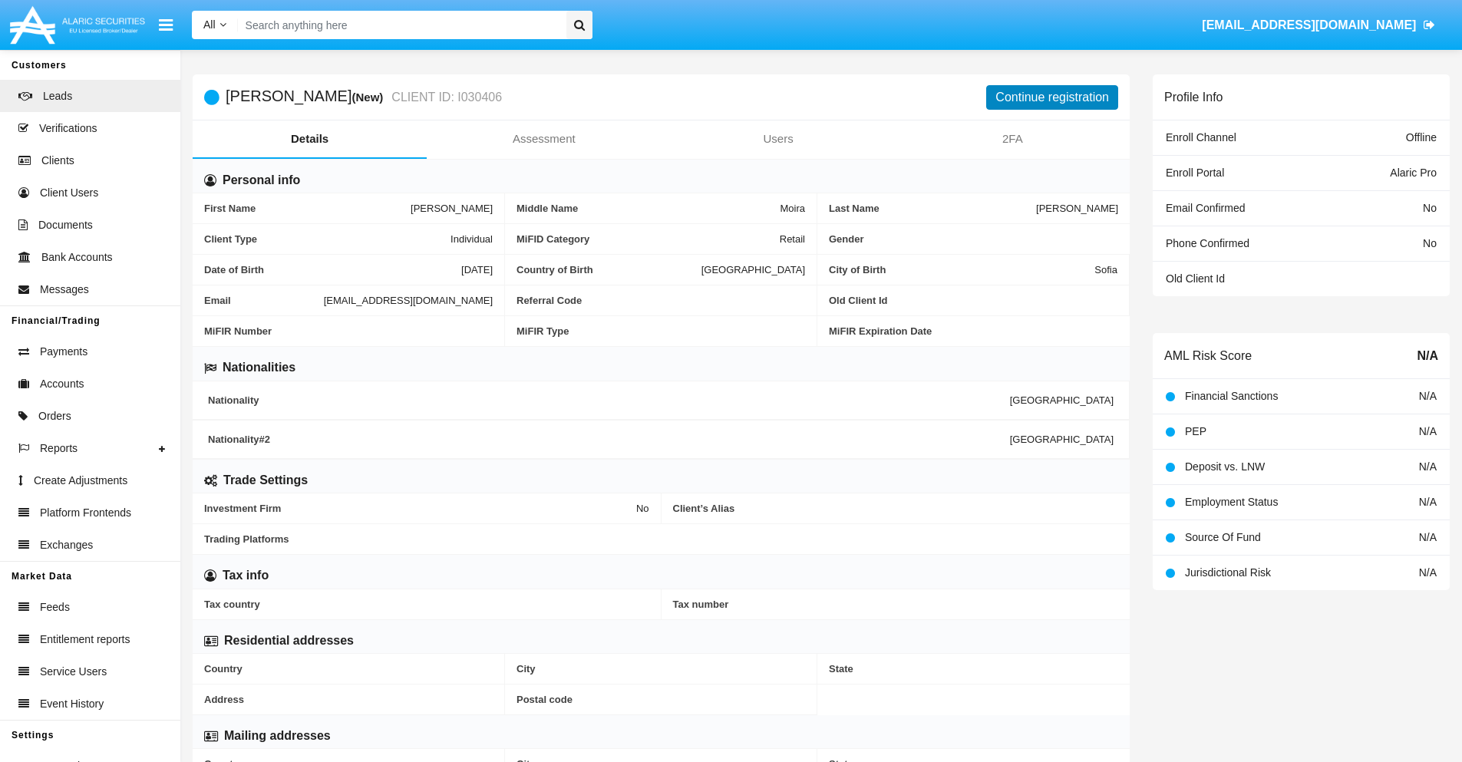
click at [1053, 97] on button "Continue registration" at bounding box center [1052, 97] width 132 height 25
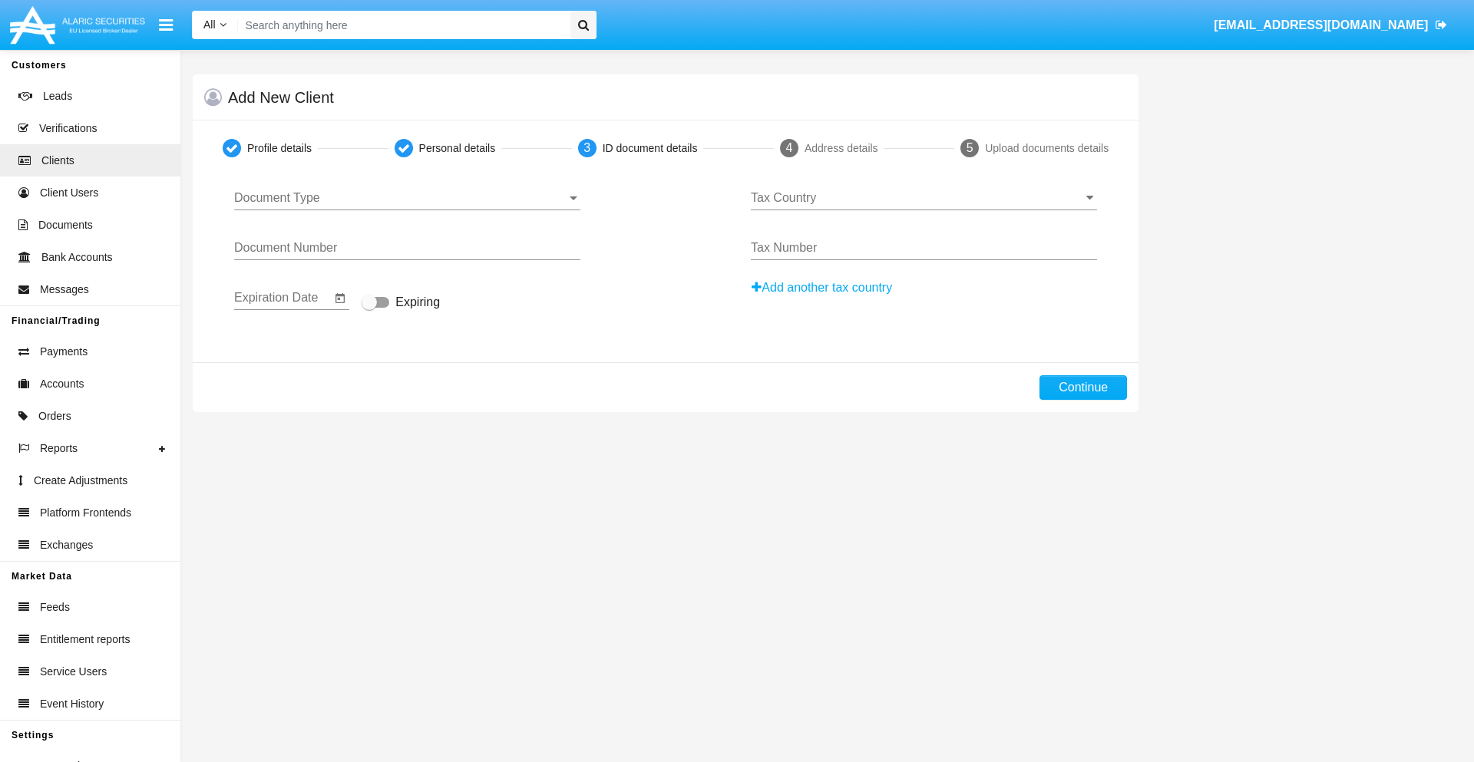
click at [407, 198] on span "Document Type" at bounding box center [400, 198] width 332 height 14
click at [407, 210] on span "Passport" at bounding box center [407, 209] width 346 height 37
type input "kQcwrdSECSulOAY"
click at [401, 303] on span "Expiring" at bounding box center [417, 302] width 45 height 18
click at [369, 308] on input "Expiring" at bounding box center [368, 308] width 1 height 1
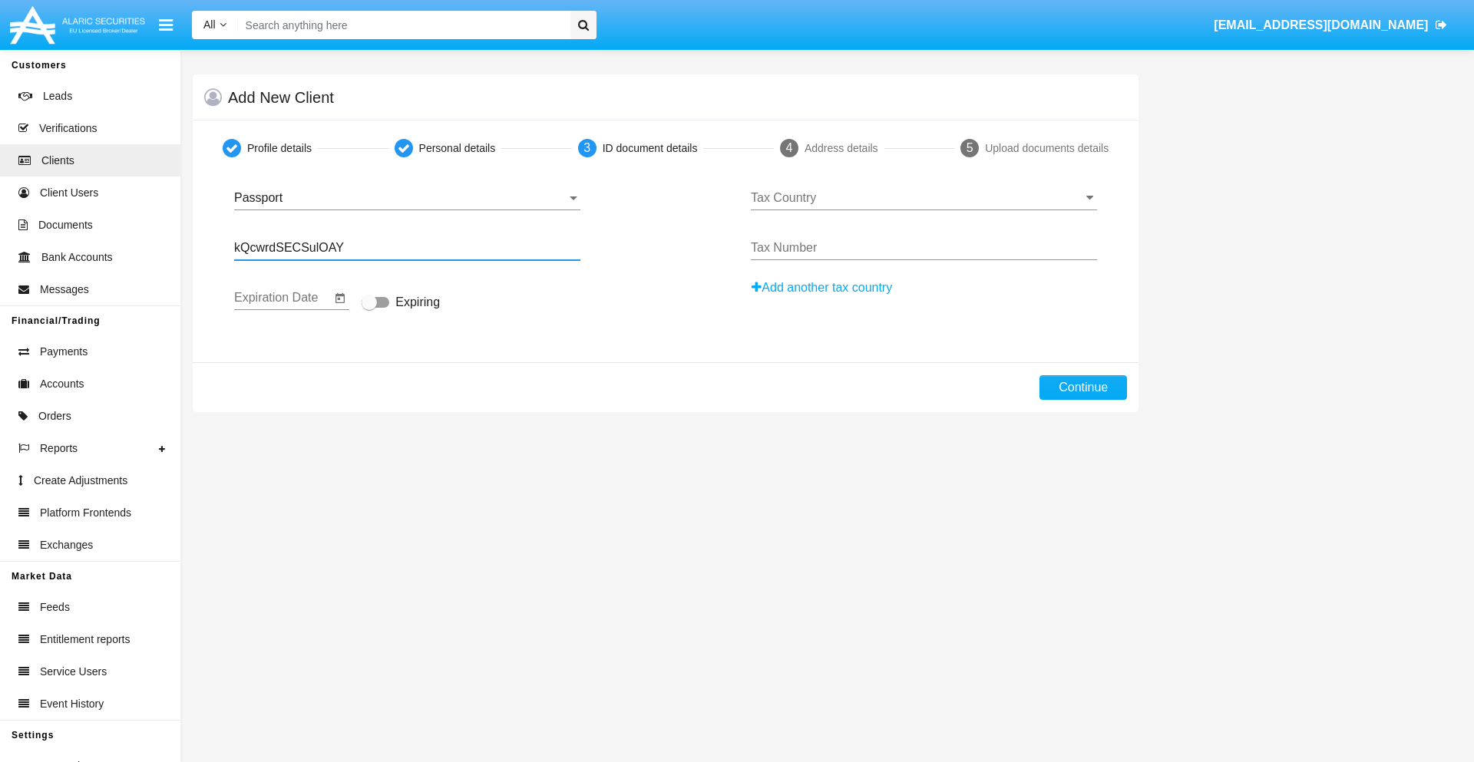
checkbox input "true"
click at [924, 198] on input "Tax Country" at bounding box center [924, 198] width 346 height 14
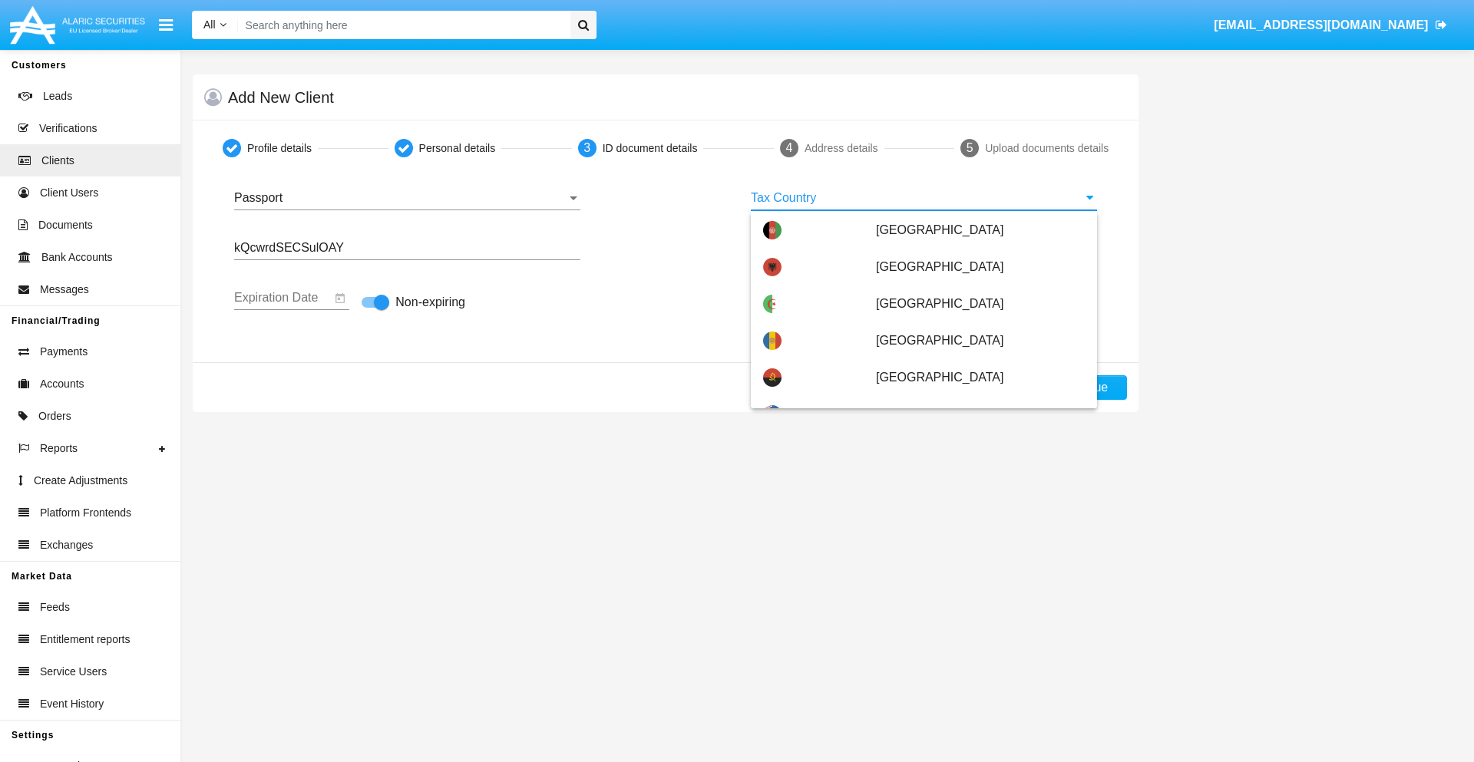
type input "[GEOGRAPHIC_DATA]"
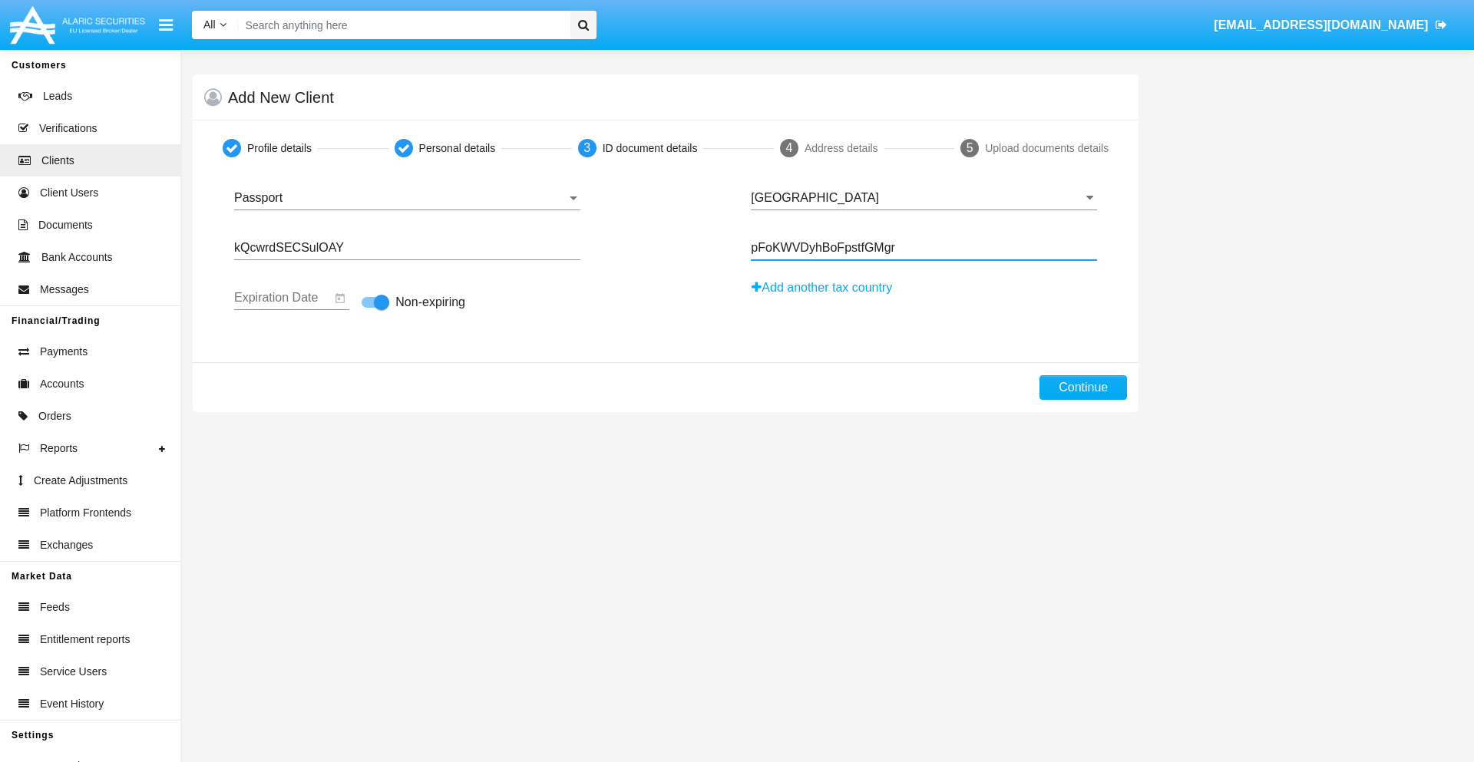
type input "pFoKWVDyhBoFpstfGMgr"
click at [1083, 388] on button "Continue" at bounding box center [1083, 387] width 88 height 25
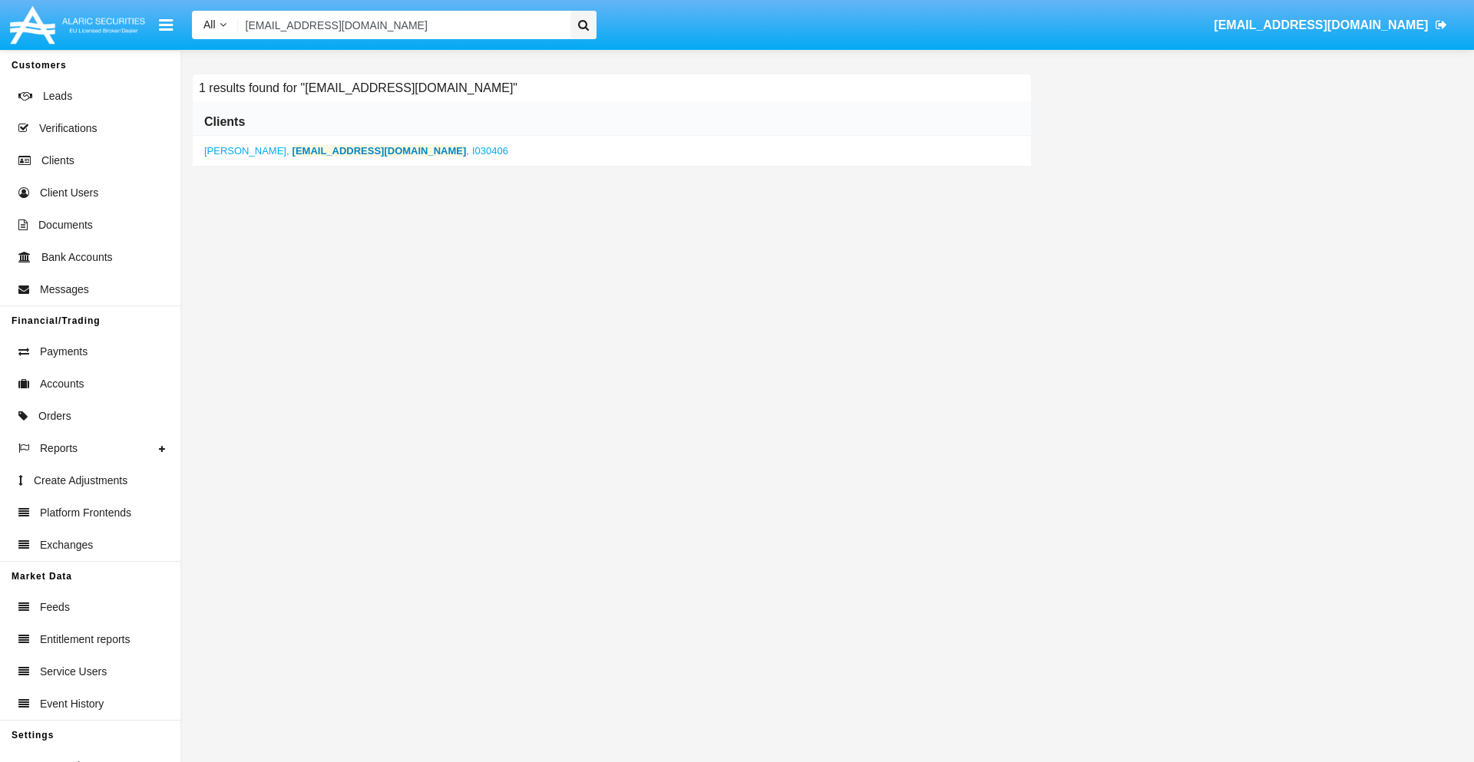
type input "[EMAIL_ADDRESS][DOMAIN_NAME]"
click at [306, 150] on b "[EMAIL_ADDRESS][DOMAIN_NAME]" at bounding box center [379, 151] width 174 height 12
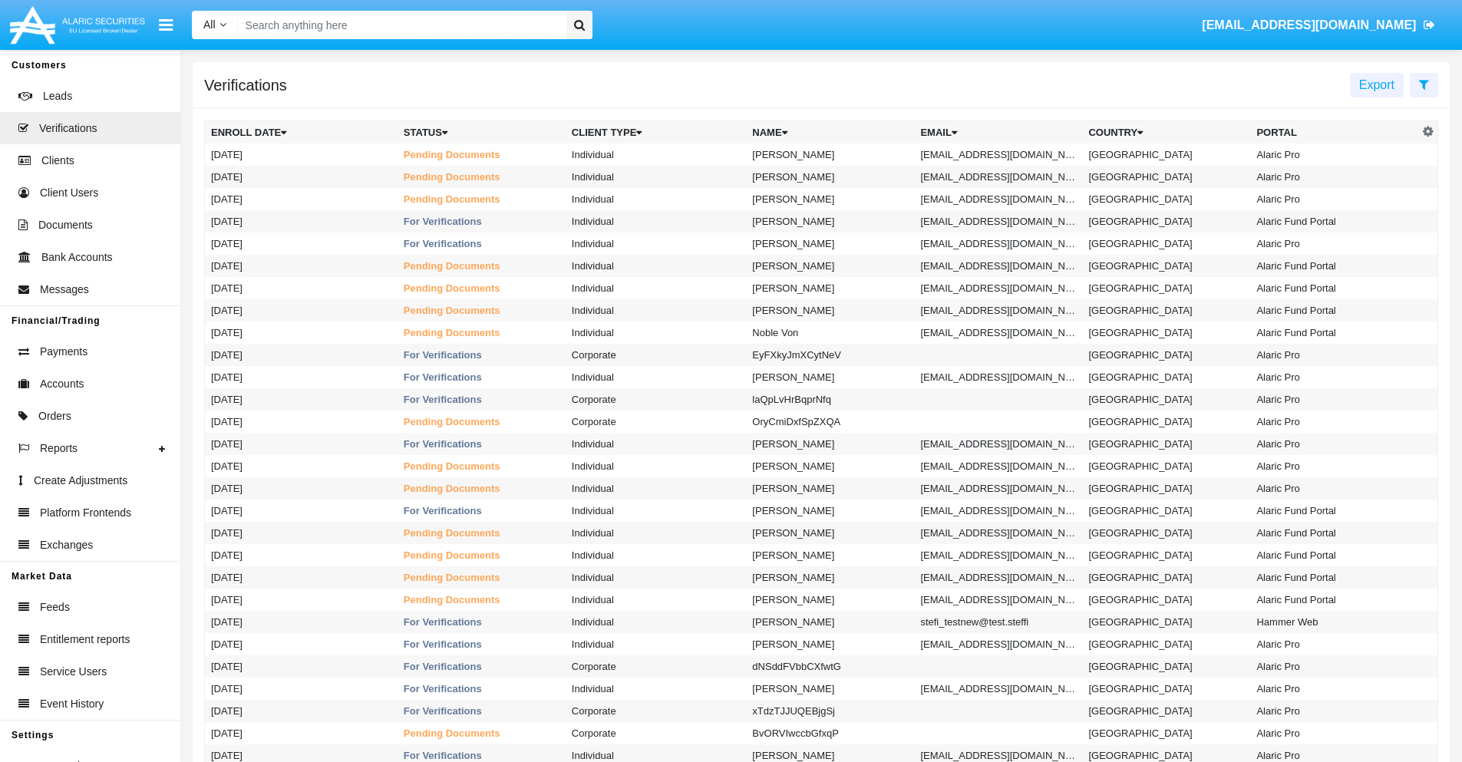
click at [1424, 84] on icon at bounding box center [1424, 84] width 10 height 12
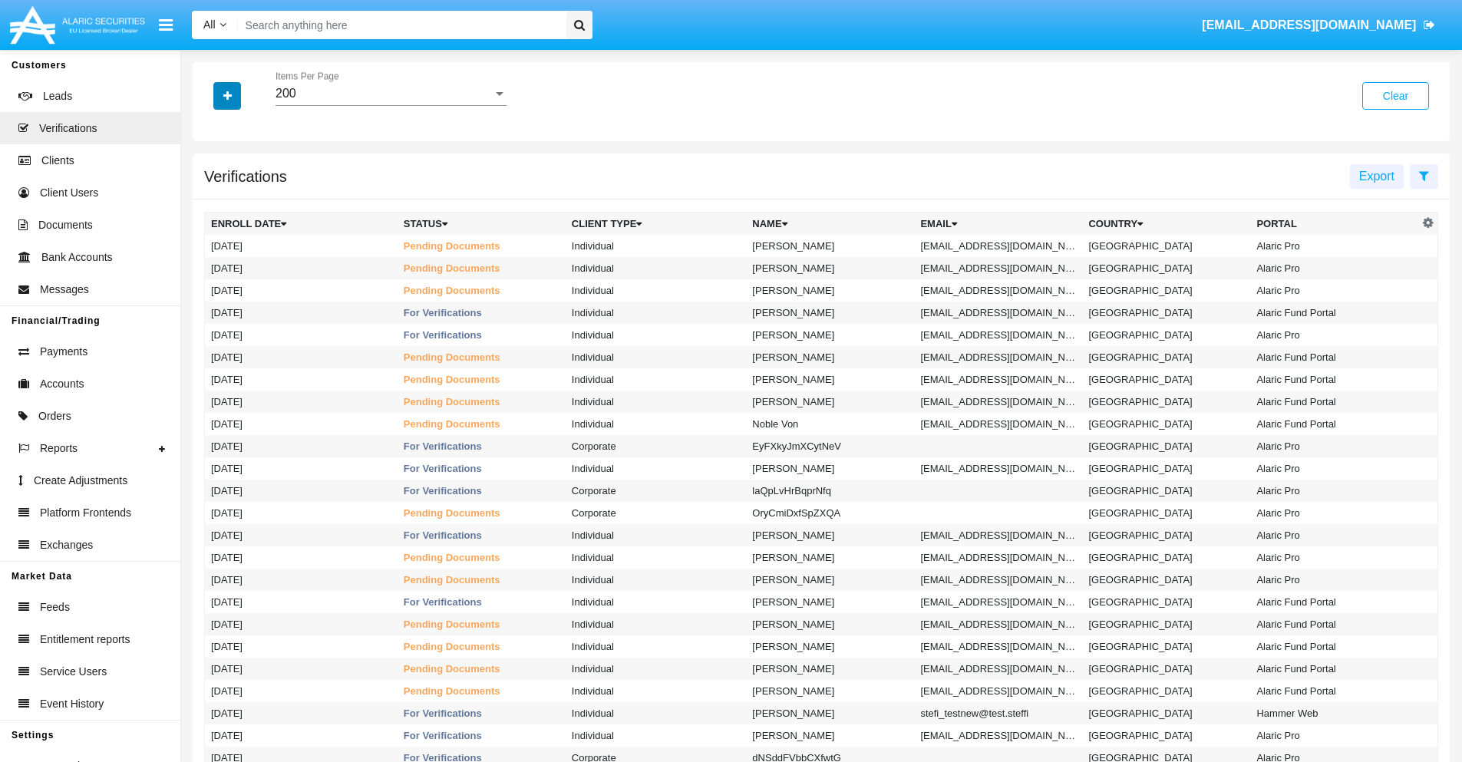
click at [227, 95] on icon "button" at bounding box center [227, 96] width 8 height 11
click at [239, 216] on span "Email" at bounding box center [238, 216] width 31 height 18
click at [211, 223] on input "Email" at bounding box center [210, 223] width 1 height 1
checkbox input "true"
click at [227, 95] on icon "button" at bounding box center [227, 96] width 8 height 11
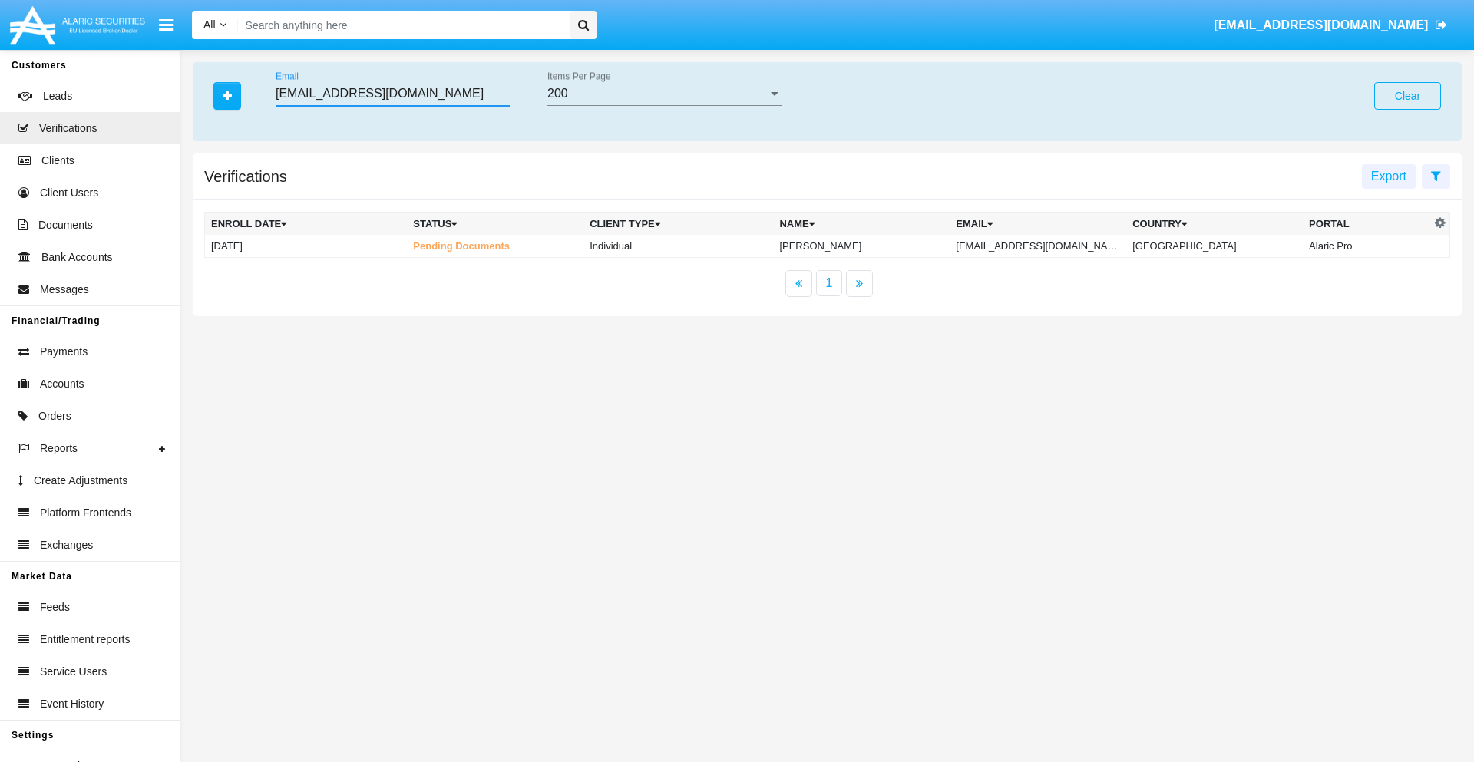
type input "yfdyg@yzpgq-ng.sg"
click at [1053, 246] on td "yfdyg@yzpgq-ng.sg" at bounding box center [1038, 246] width 177 height 23
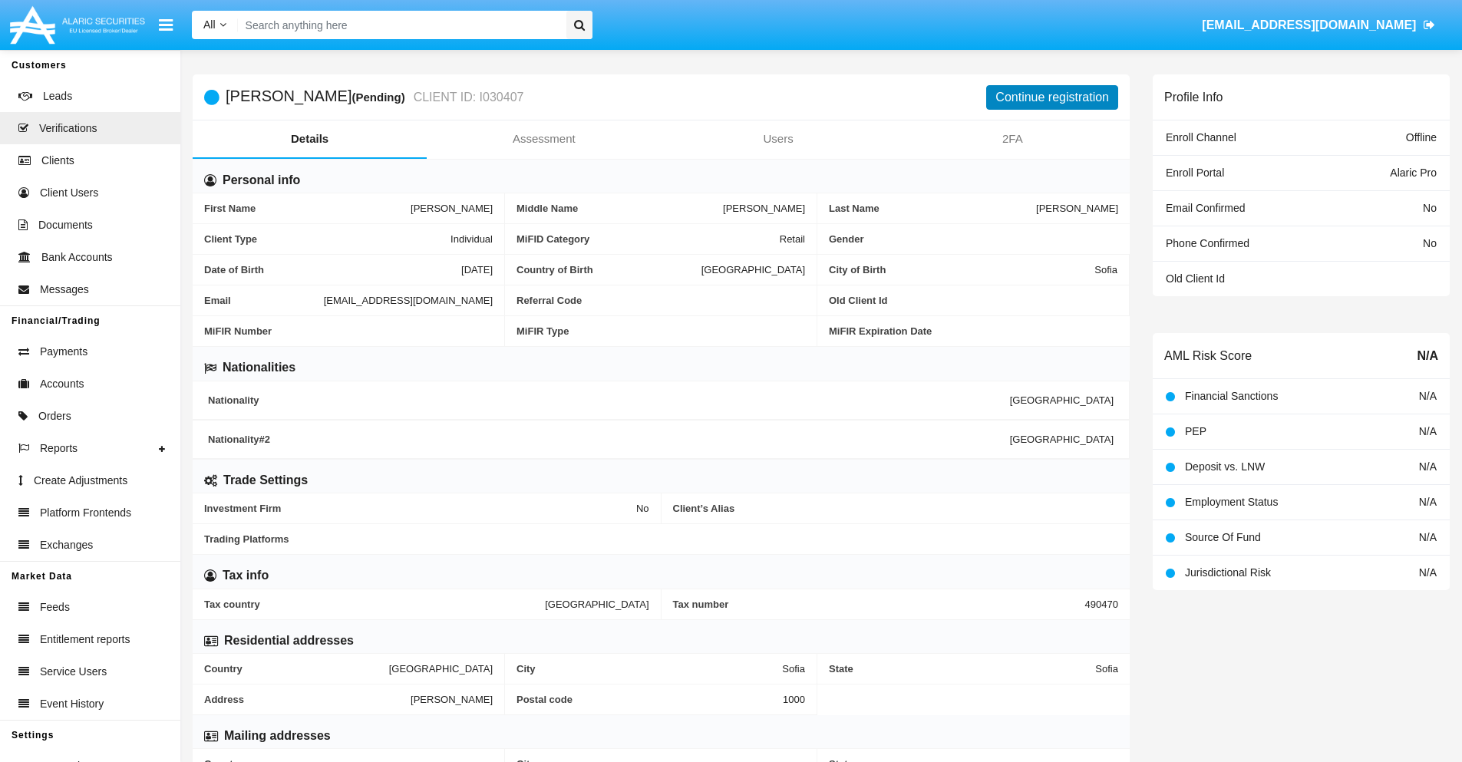
click at [1053, 97] on button "Continue registration" at bounding box center [1052, 97] width 132 height 25
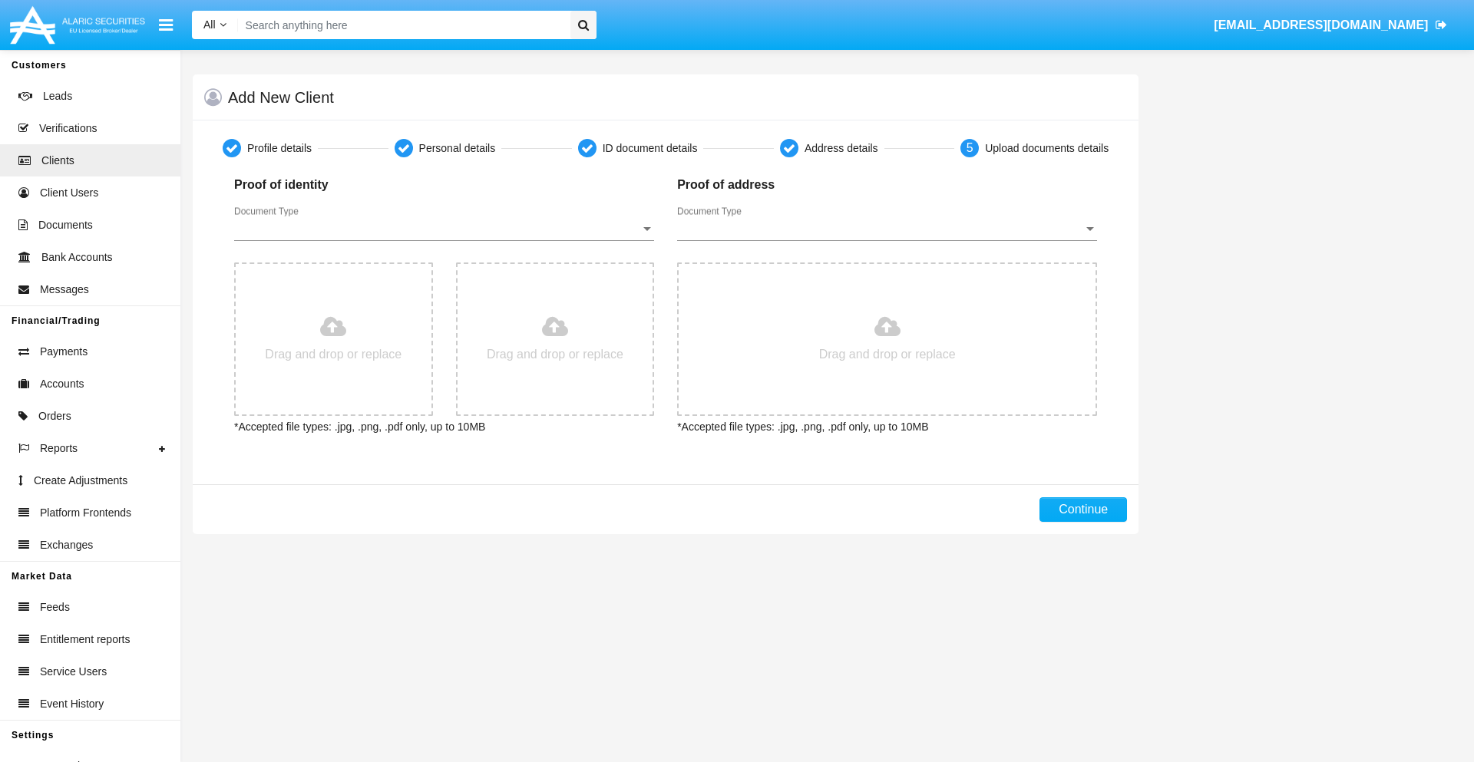
click at [444, 229] on span "Document Type" at bounding box center [437, 229] width 406 height 14
click at [444, 240] on span "Passport" at bounding box center [444, 240] width 420 height 37
type input "C:\fakepath\passport.png"
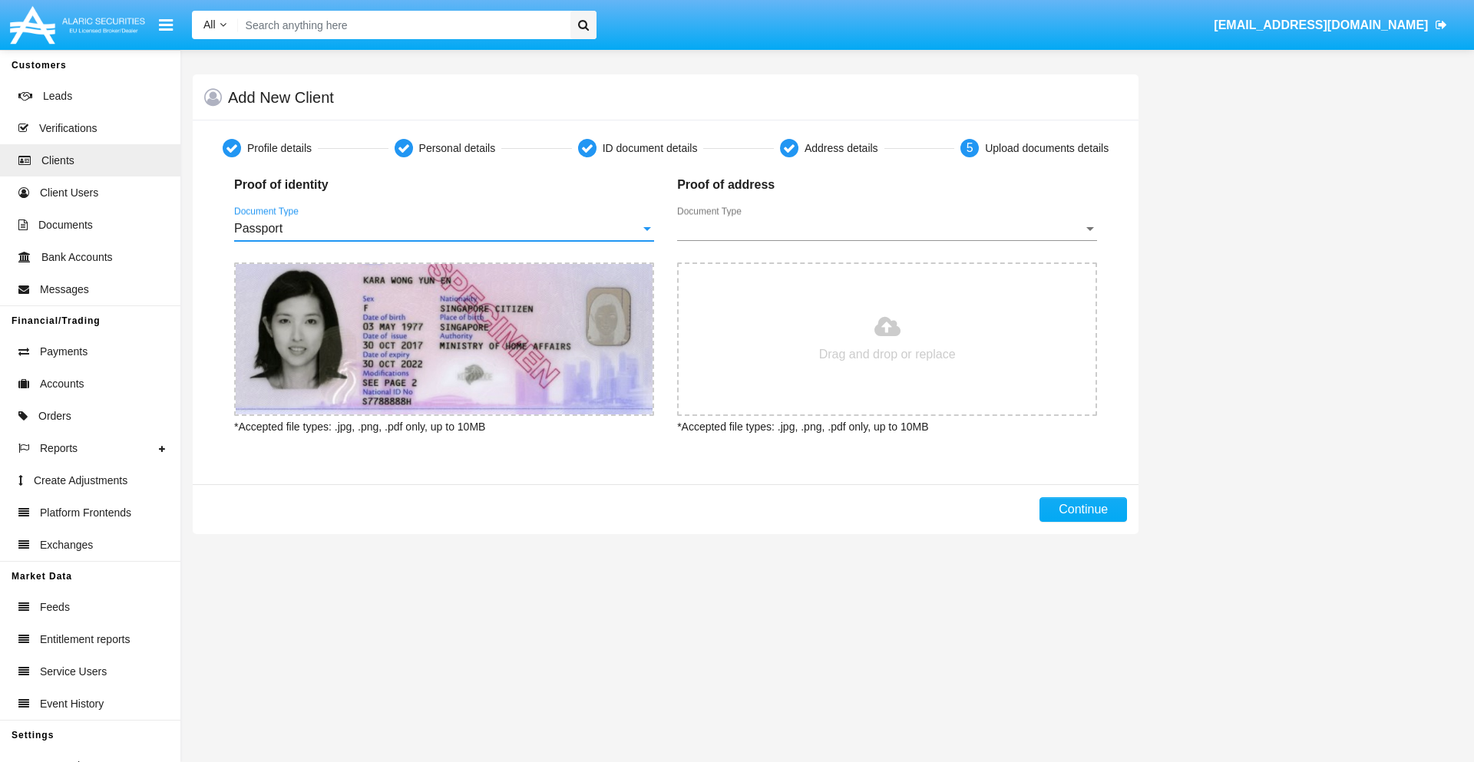
click at [887, 229] on span "Document Type" at bounding box center [880, 229] width 406 height 14
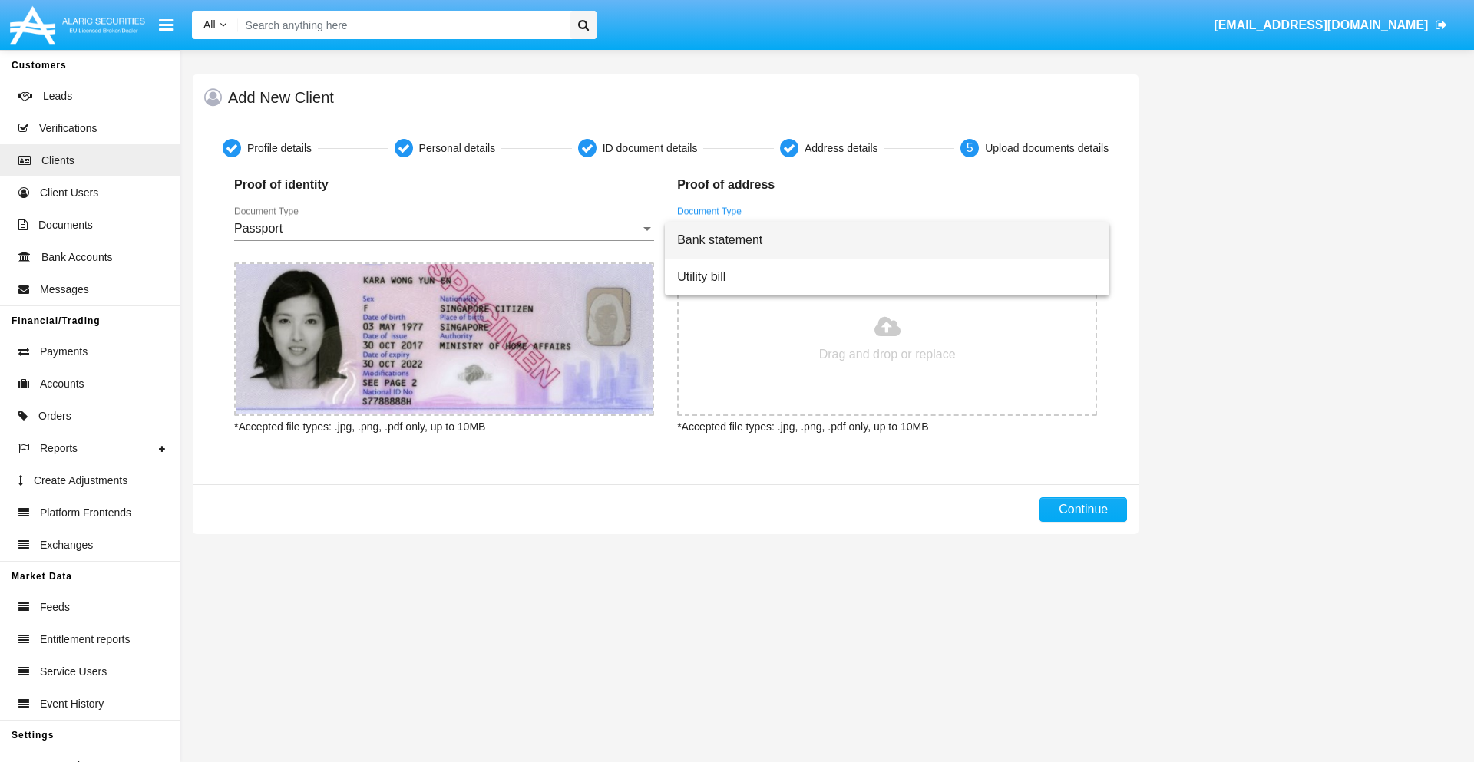
click at [887, 240] on span "Bank statement" at bounding box center [887, 240] width 420 height 37
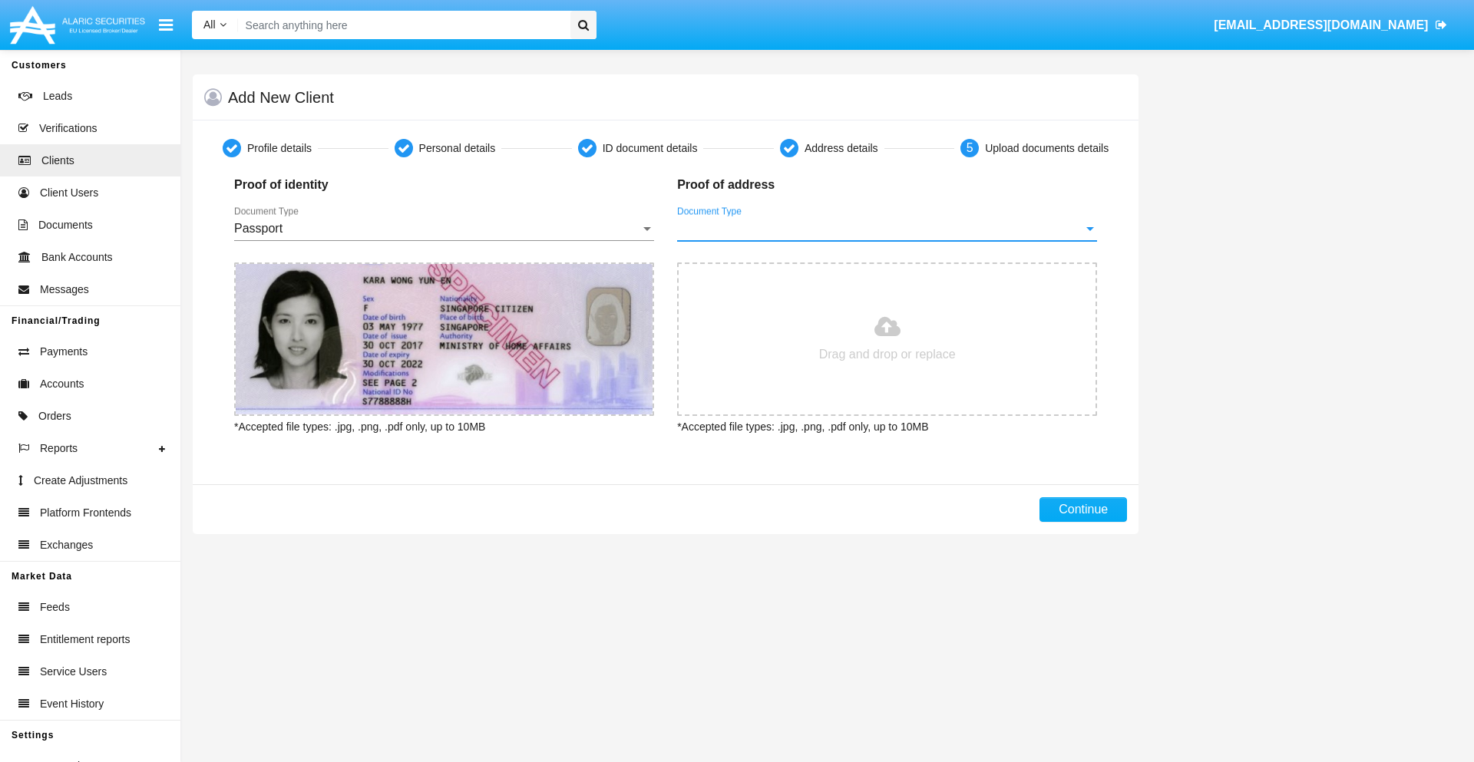
type input "C:\fakepath\bank-statement.png"
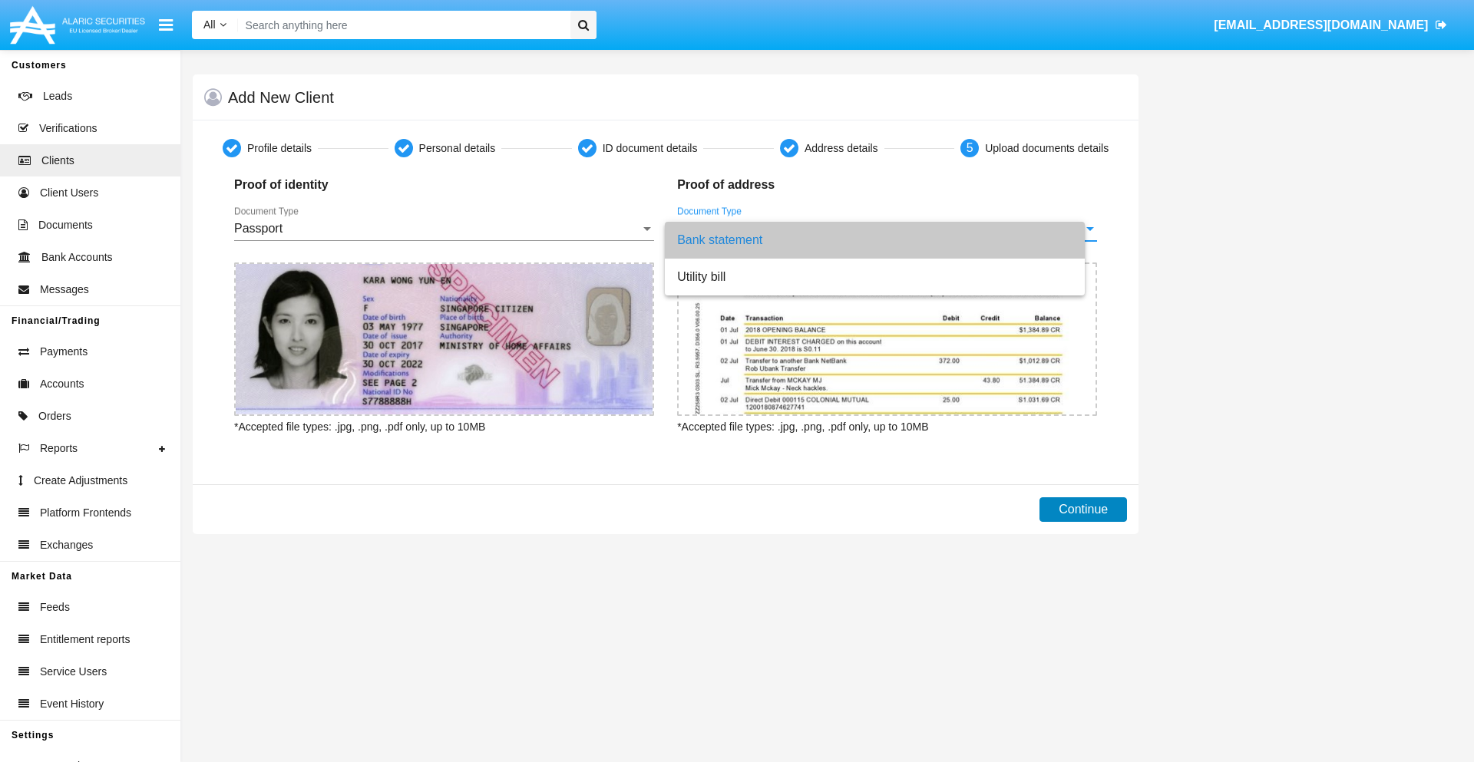
click at [1083, 510] on button "Continue" at bounding box center [1083, 509] width 88 height 25
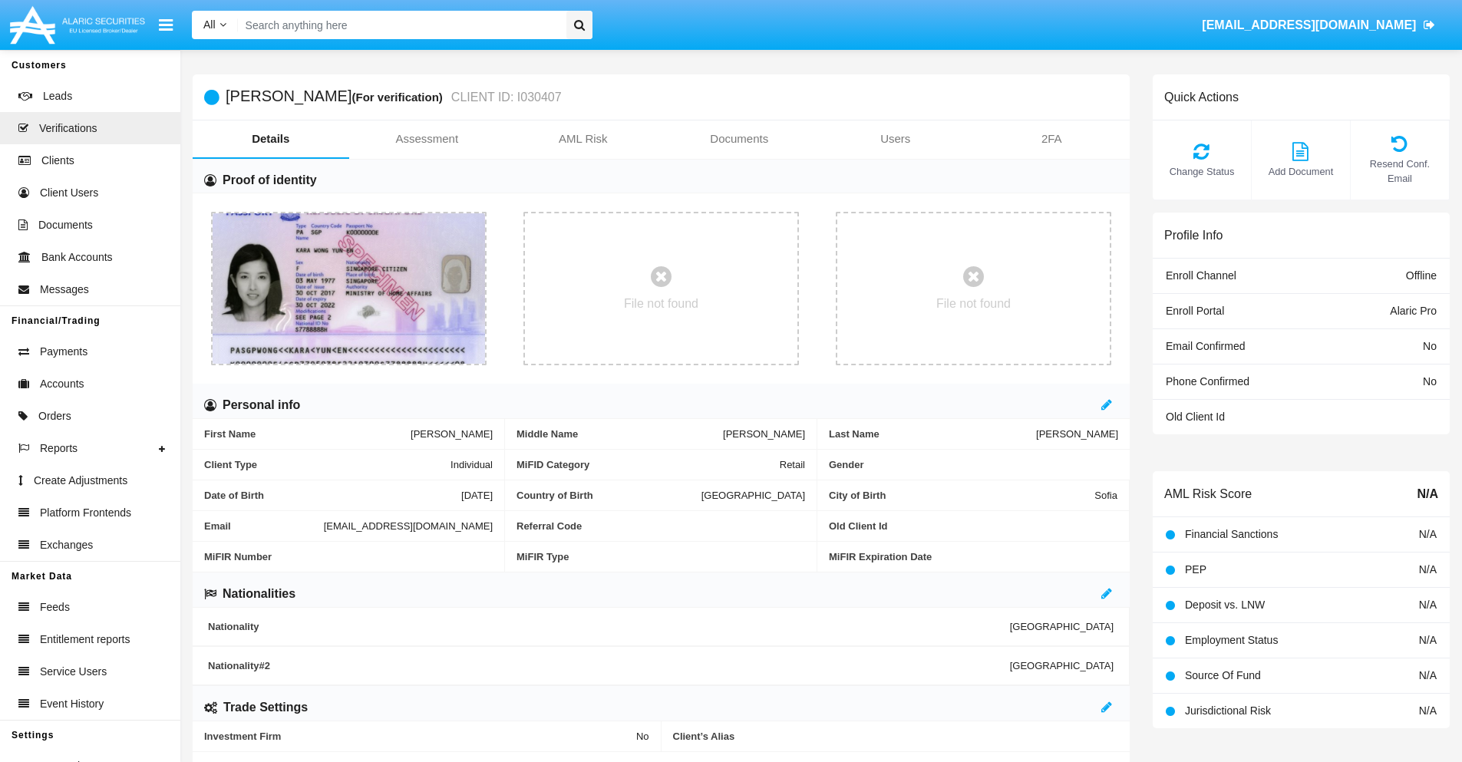
click at [739, 139] on link "Documents" at bounding box center [740, 139] width 157 height 37
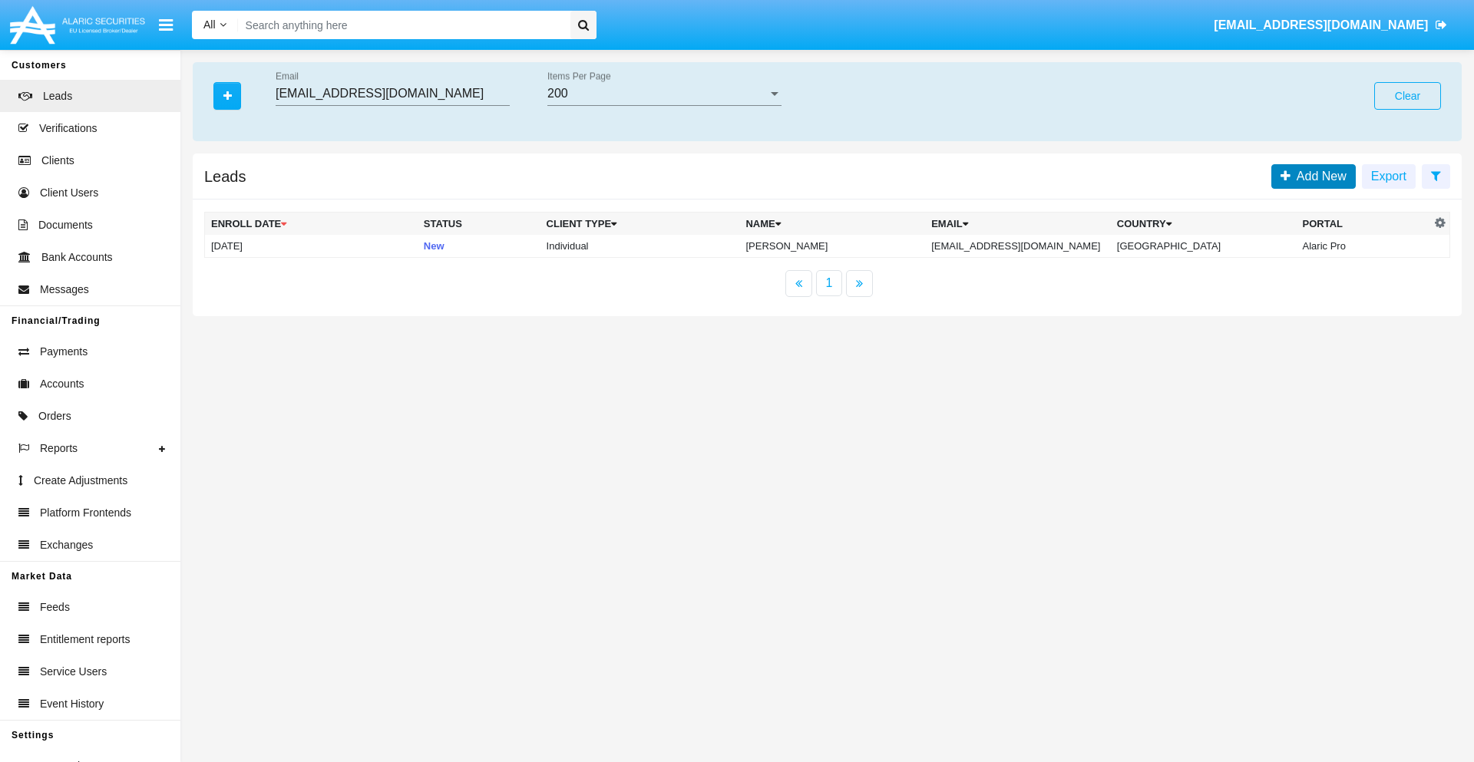
click at [1318, 176] on span "Add New" at bounding box center [1318, 176] width 56 height 13
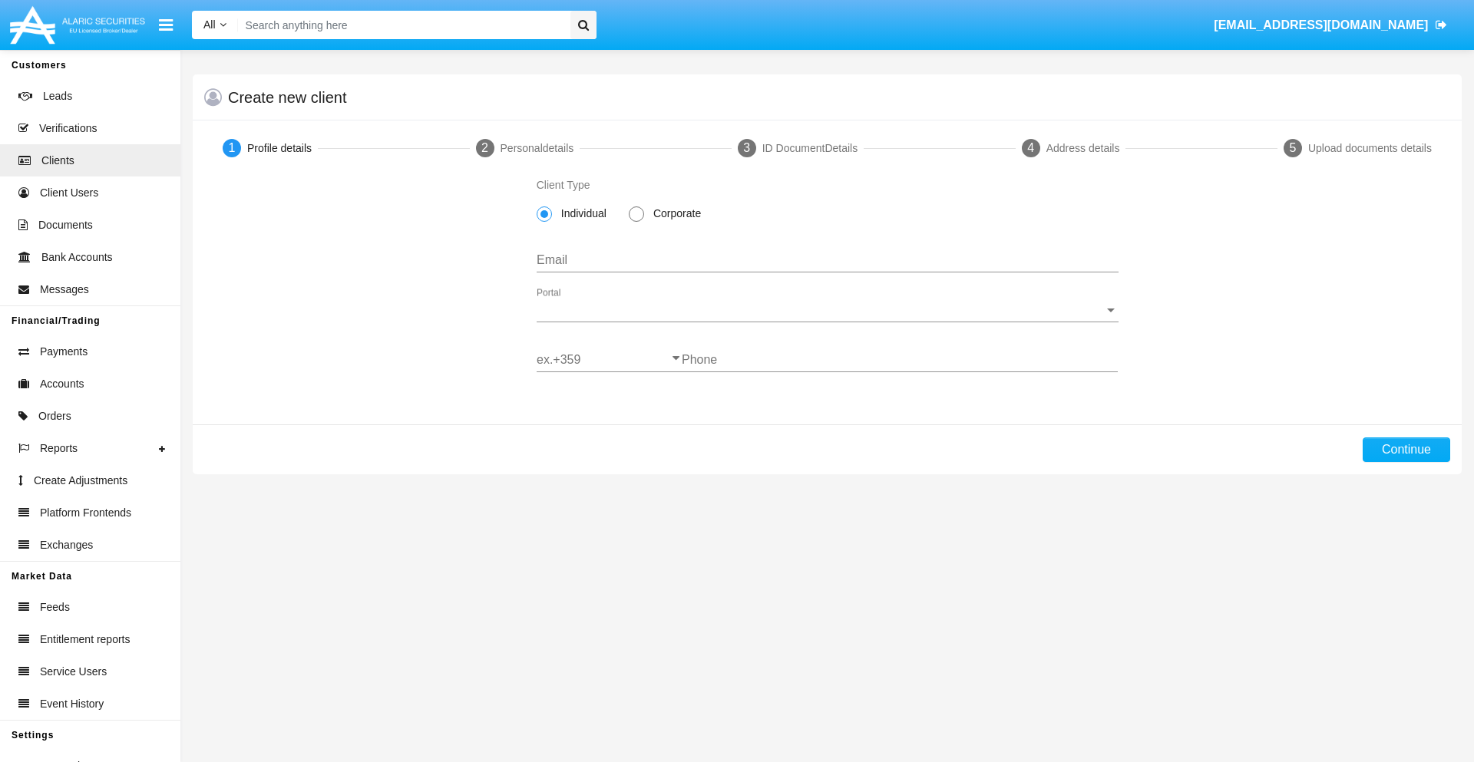
click at [580, 213] on span "Individual" at bounding box center [581, 214] width 58 height 16
click at [544, 222] on input "Individual" at bounding box center [544, 222] width 1 height 1
type input "[EMAIL_ADDRESS][DOMAIN_NAME]"
click at [827, 310] on span "Portal" at bounding box center [821, 310] width 568 height 14
click at [821, 322] on span "Alaric Pro" at bounding box center [828, 321] width 582 height 37
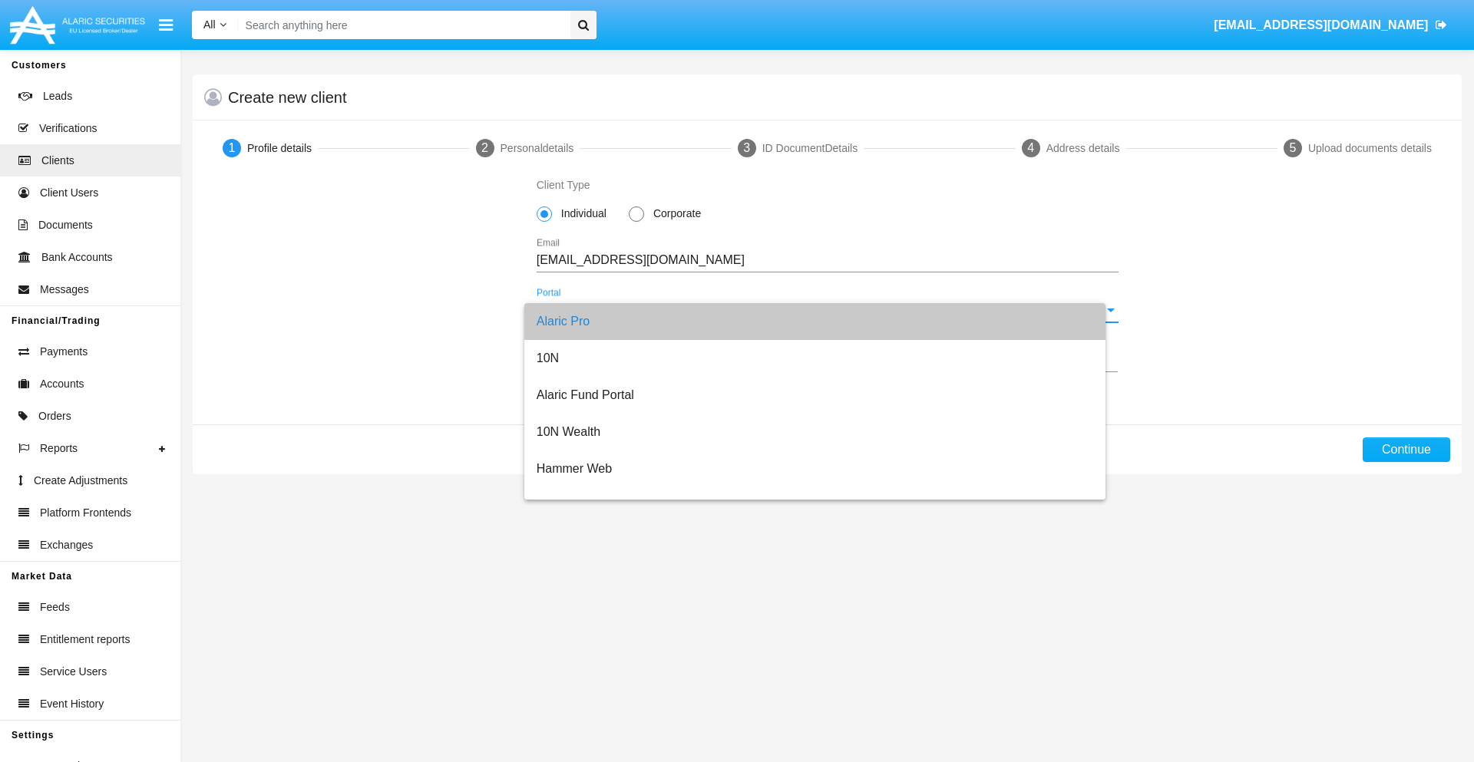
click at [609, 360] on input "ex.+359" at bounding box center [609, 360] width 145 height 14
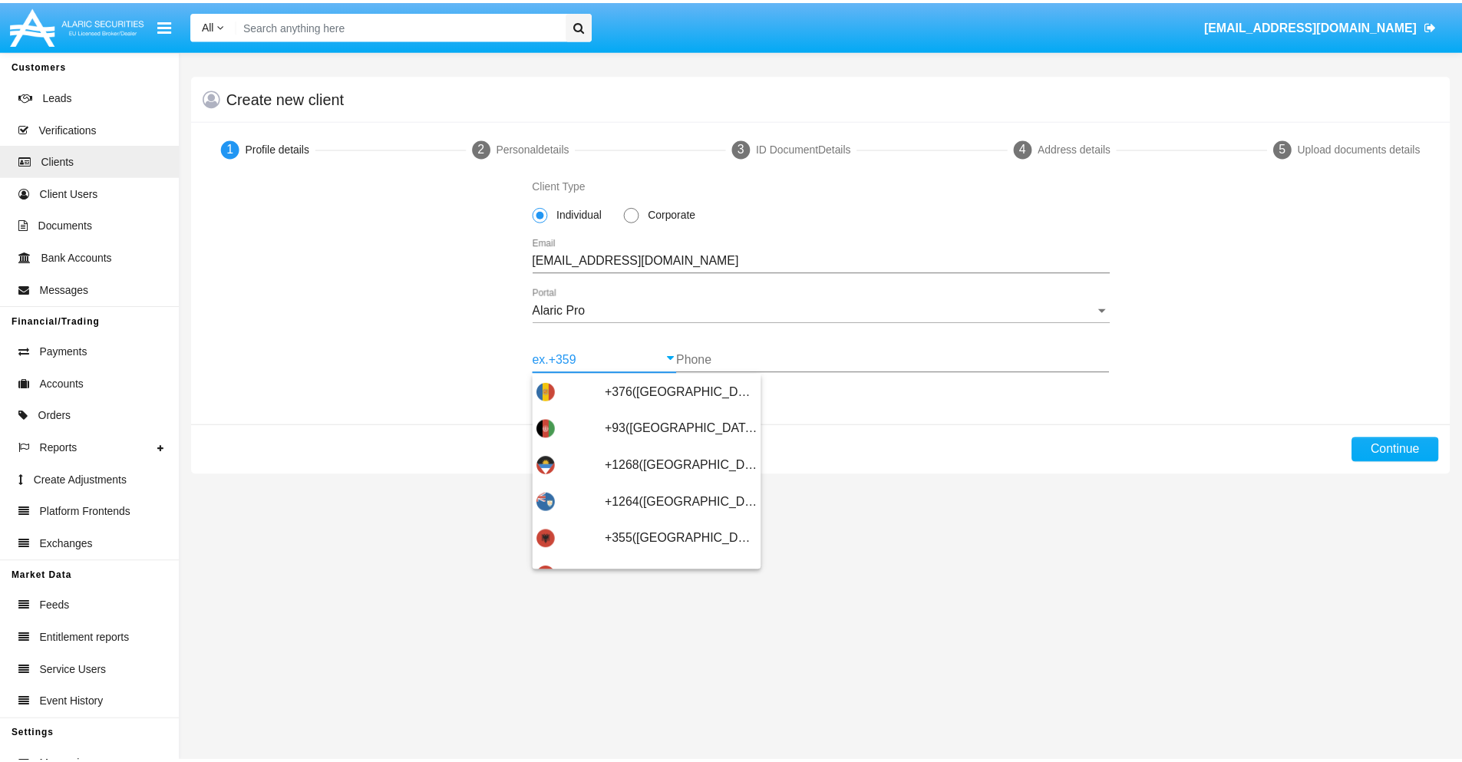
scroll to position [504, 0]
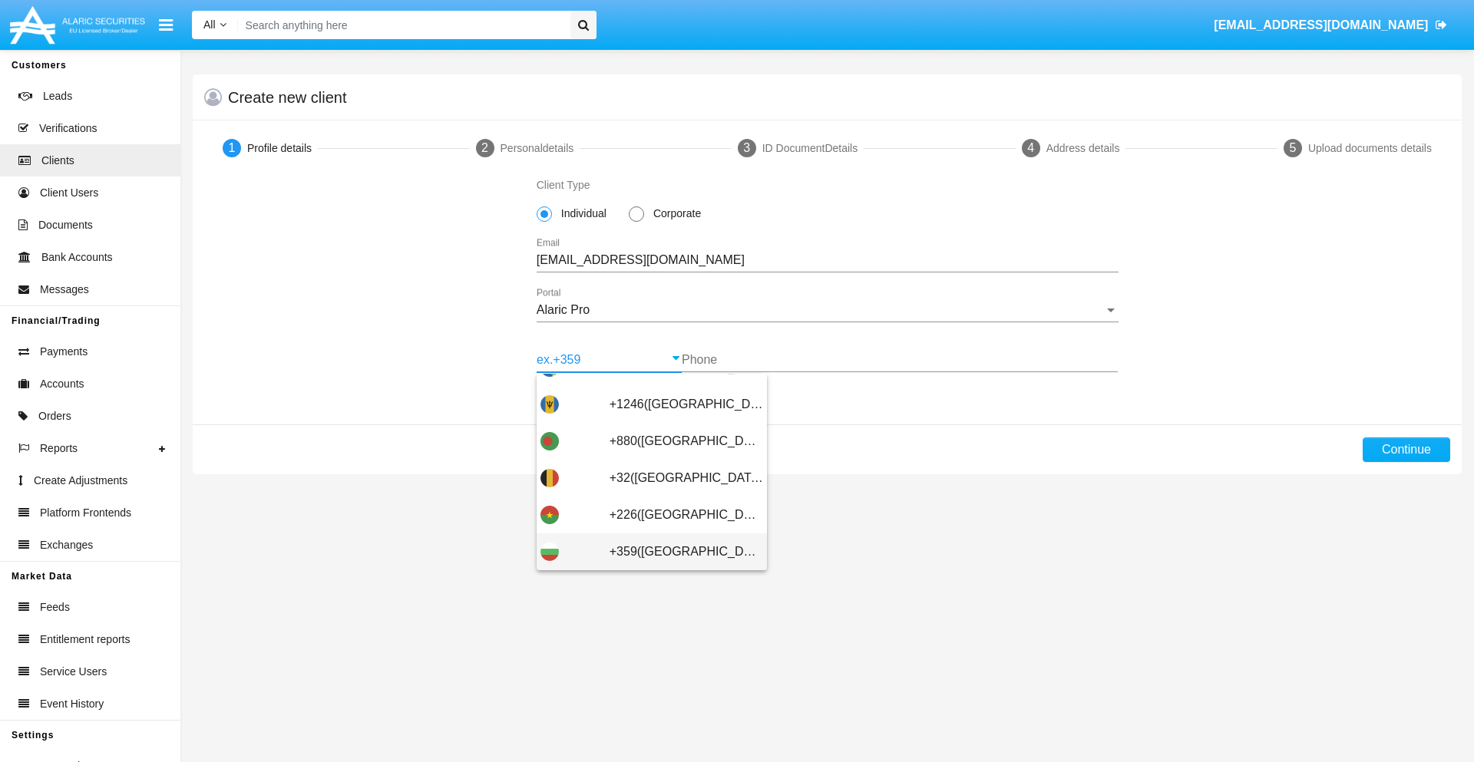
click at [674, 552] on span "+359([GEOGRAPHIC_DATA])" at bounding box center [687, 552] width 154 height 37
type input "+359([GEOGRAPHIC_DATA])"
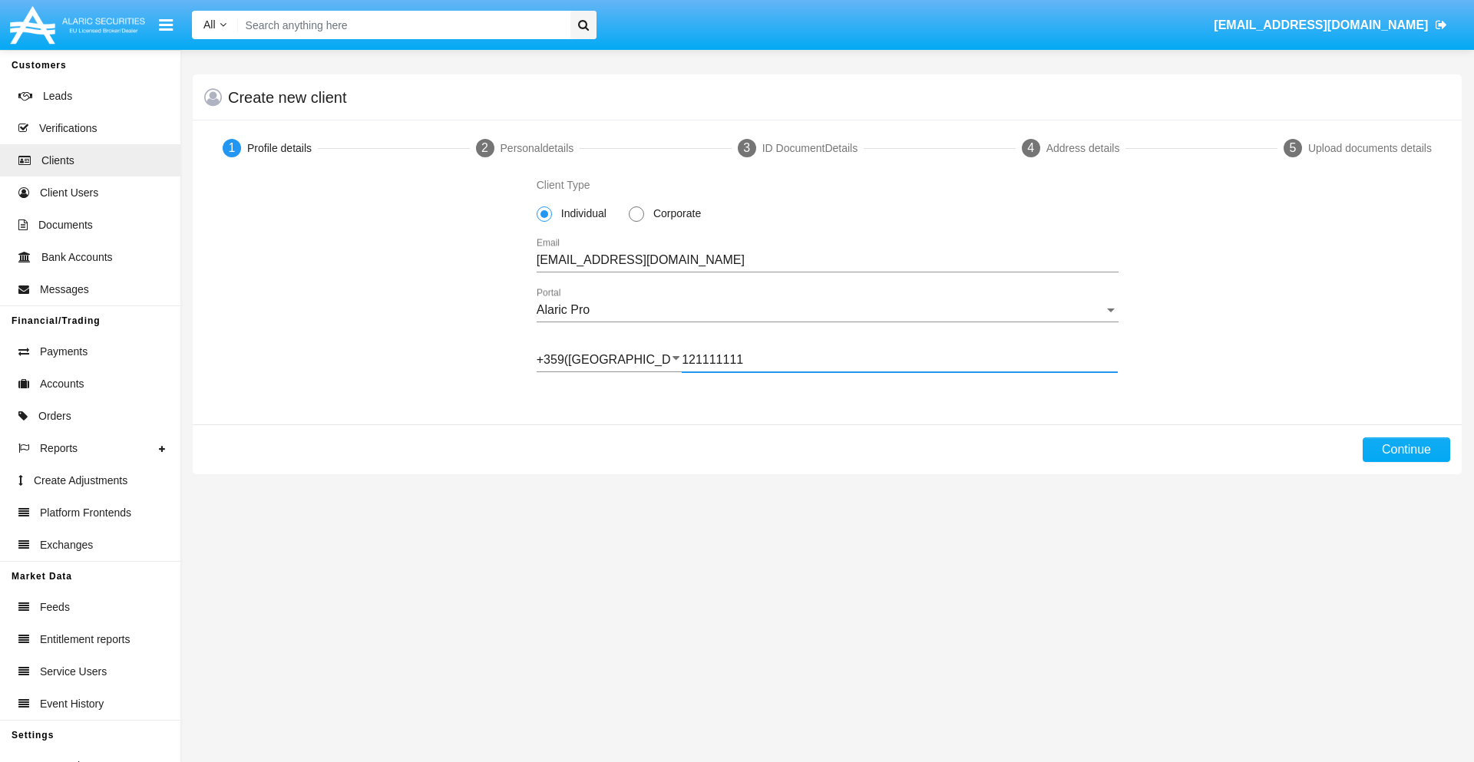
type input "121111111"
click at [1406, 450] on button "Continue" at bounding box center [1407, 450] width 88 height 25
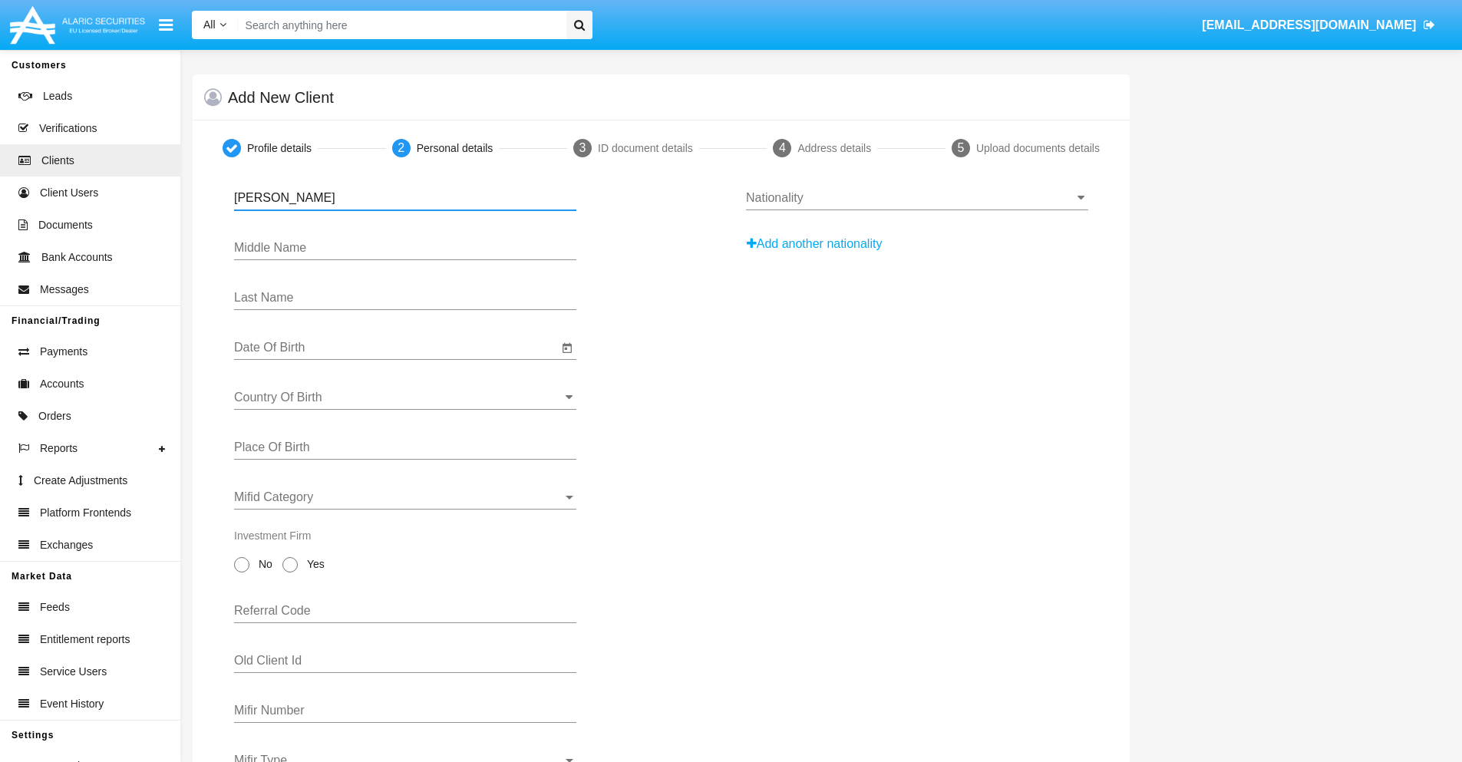
type input "[PERSON_NAME]"
click at [396, 348] on input "Date Of Birth" at bounding box center [396, 348] width 324 height 14
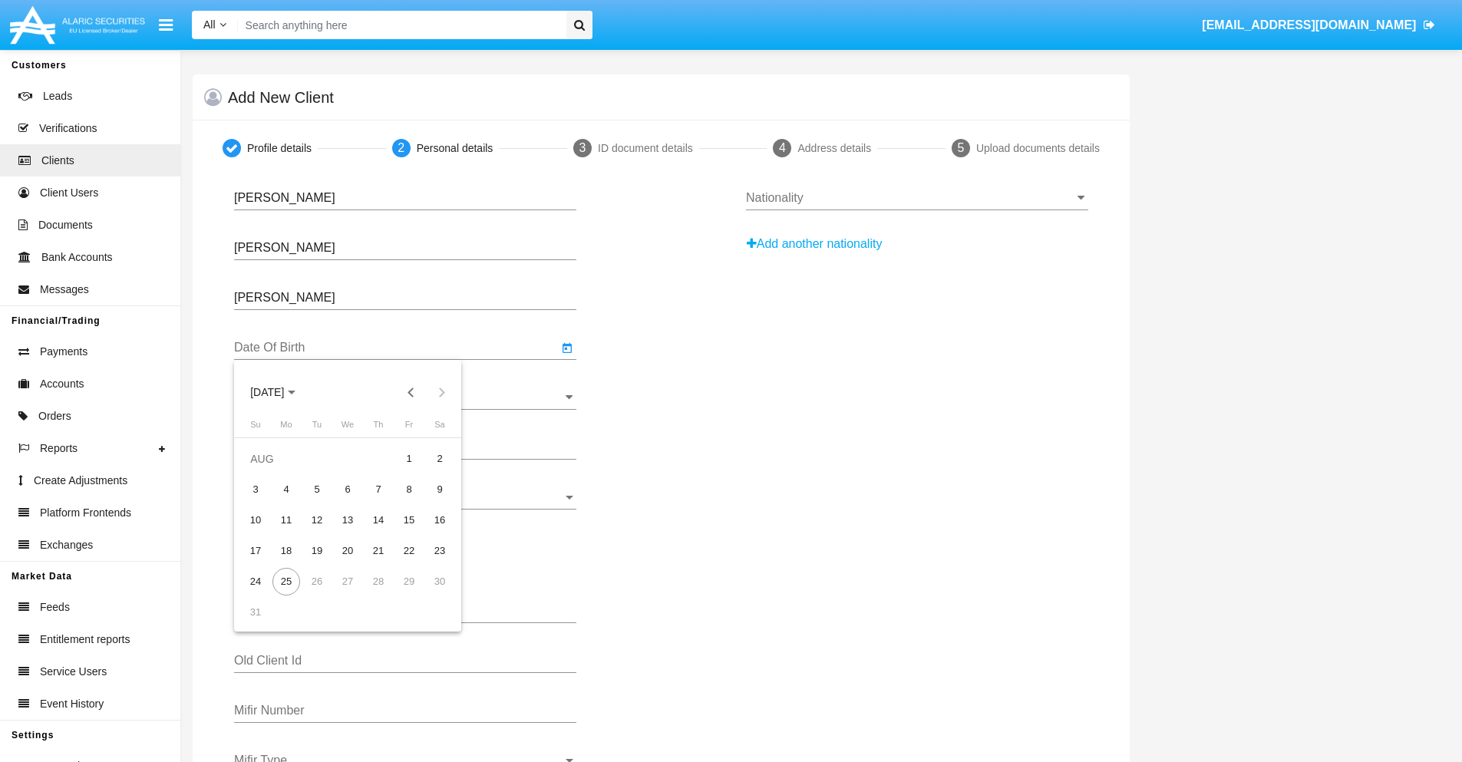
click at [281, 392] on span "[DATE]" at bounding box center [267, 393] width 34 height 12
click at [411, 392] on button "Previous 20 years" at bounding box center [411, 392] width 31 height 31
click at [375, 593] on div "2000" at bounding box center [375, 594] width 48 height 28
click at [267, 471] on div "JAN" at bounding box center [267, 471] width 48 height 28
click at [440, 458] on div "1" at bounding box center [440, 459] width 28 height 28
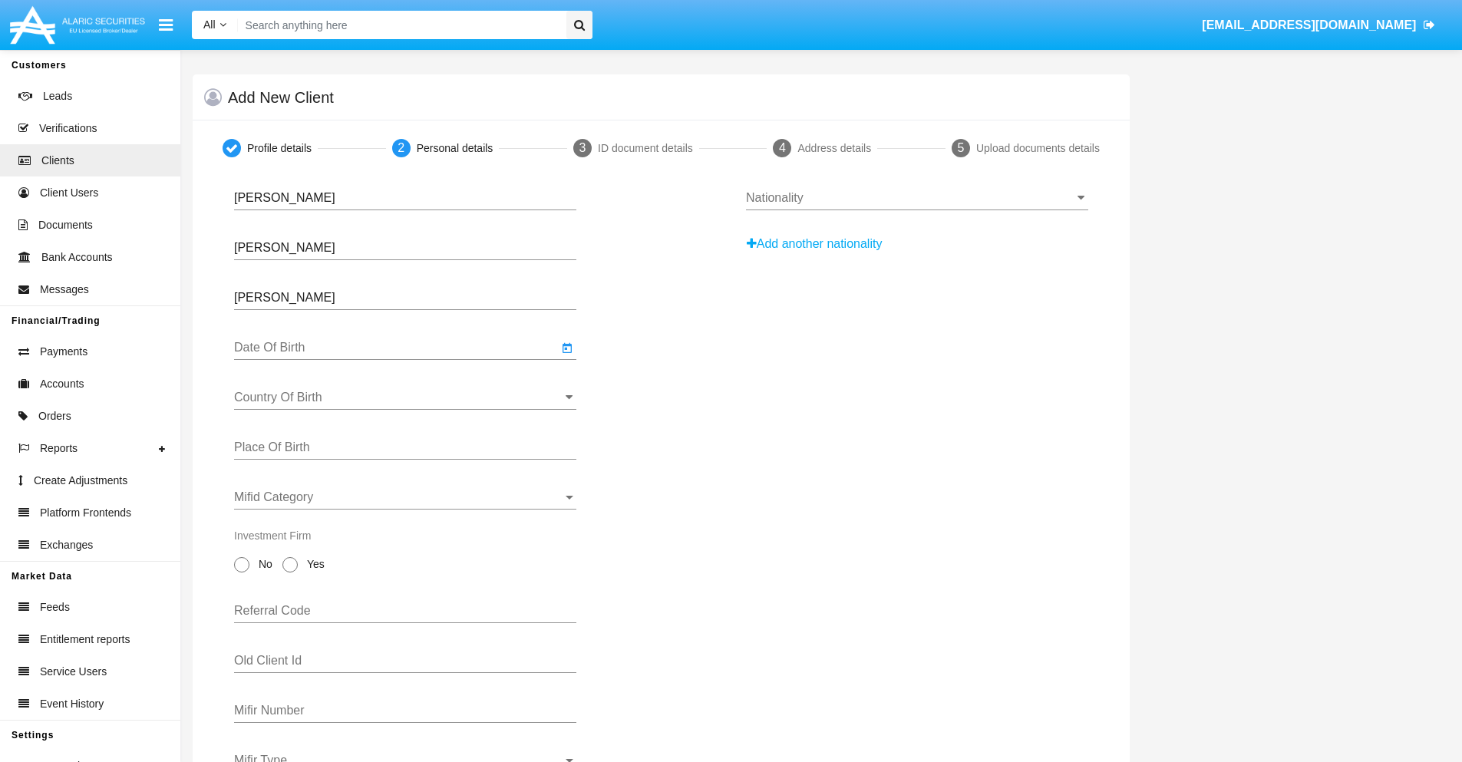
type input "[DATE]"
click at [405, 398] on input "Country Of Birth" at bounding box center [405, 398] width 342 height 14
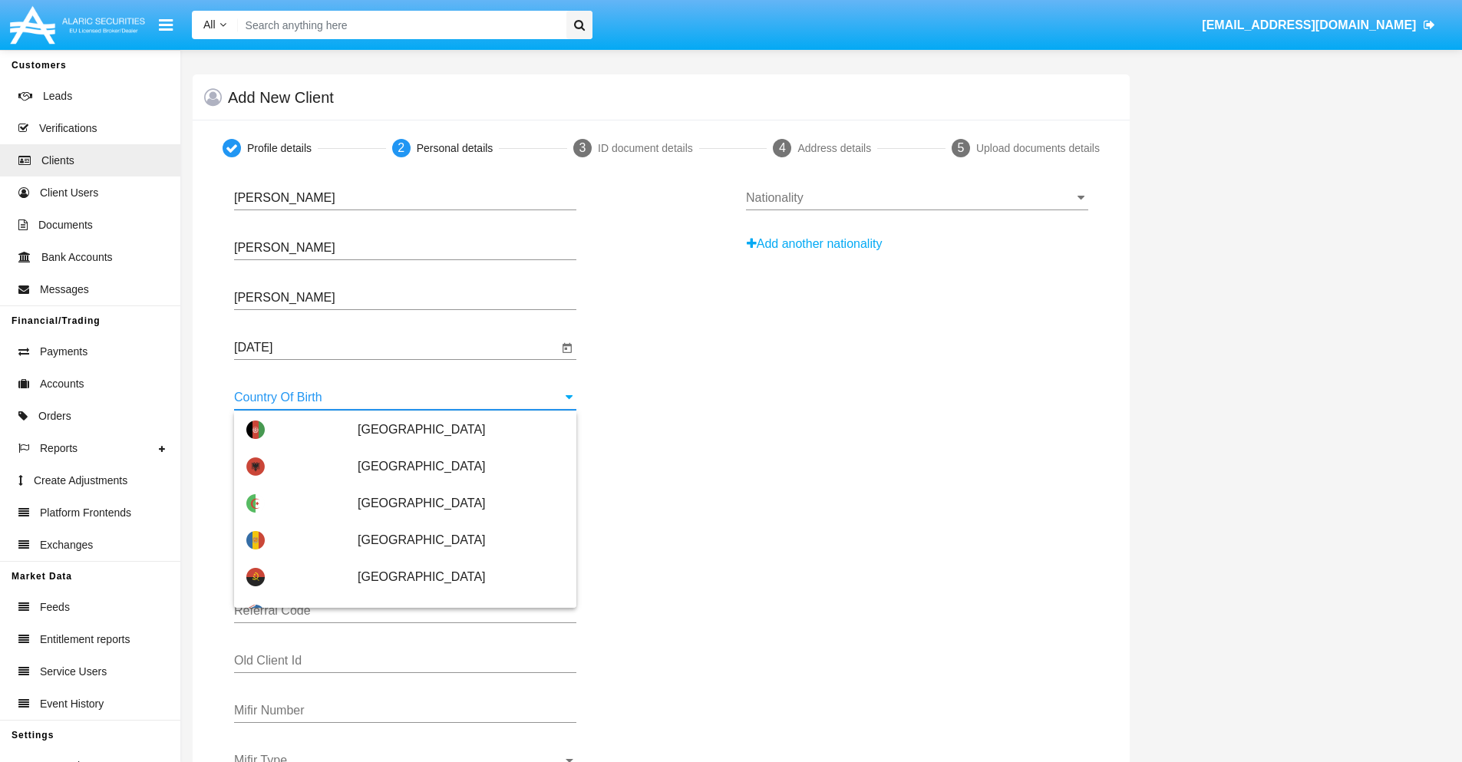
scroll to position [5957, 0]
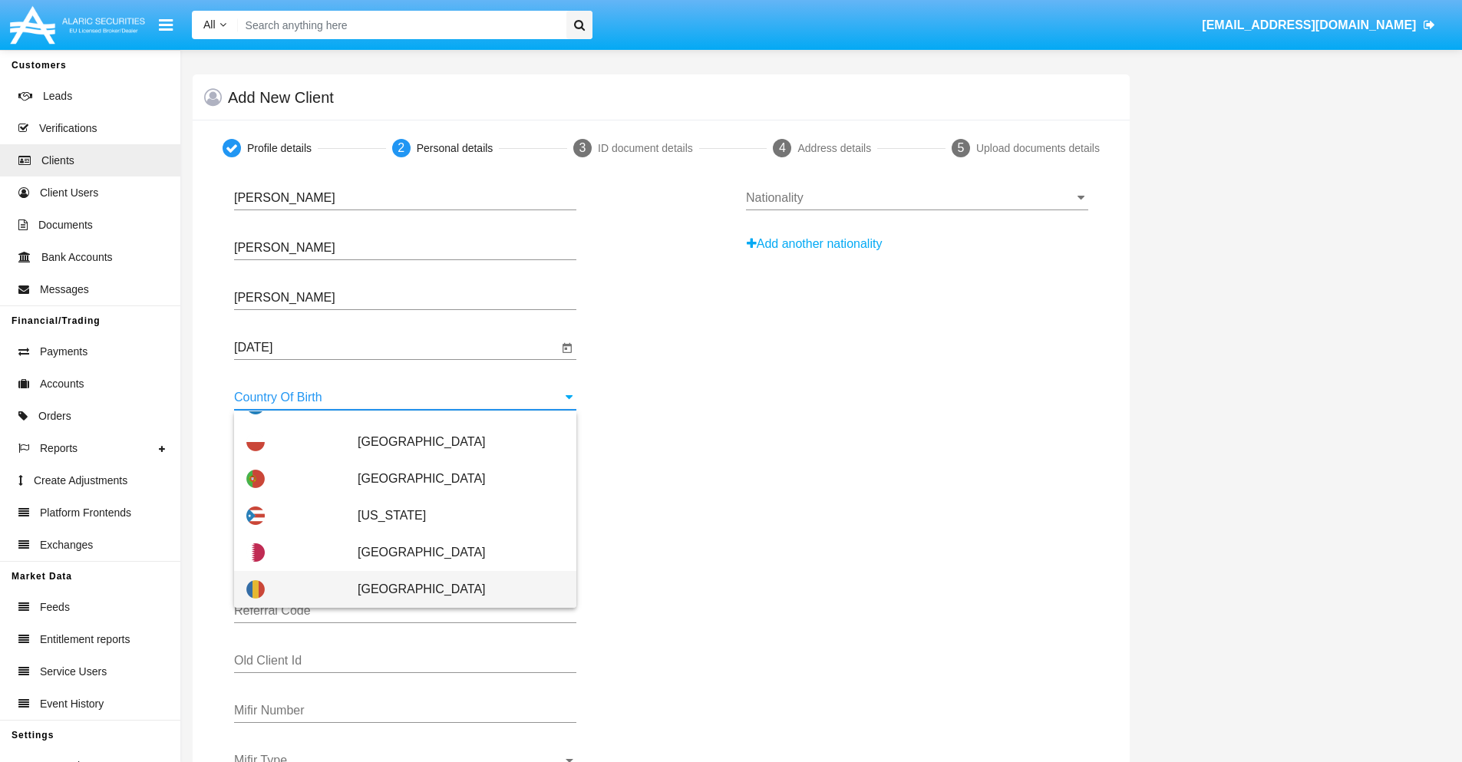
click at [453, 590] on span "[GEOGRAPHIC_DATA]" at bounding box center [461, 589] width 207 height 37
type input "[GEOGRAPHIC_DATA]"
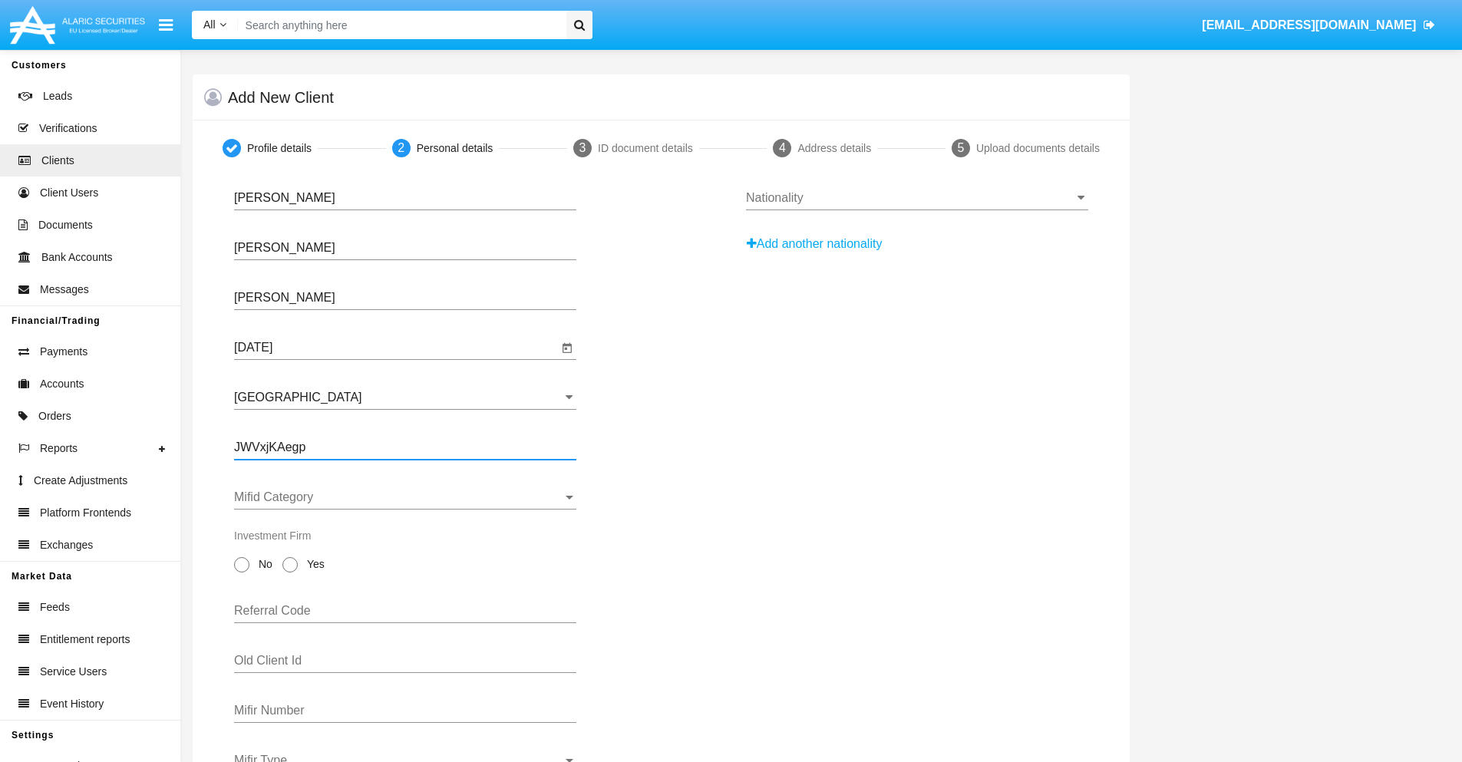
type input "JWVxjKAegp"
click at [405, 497] on span "Mifid Category" at bounding box center [398, 498] width 329 height 14
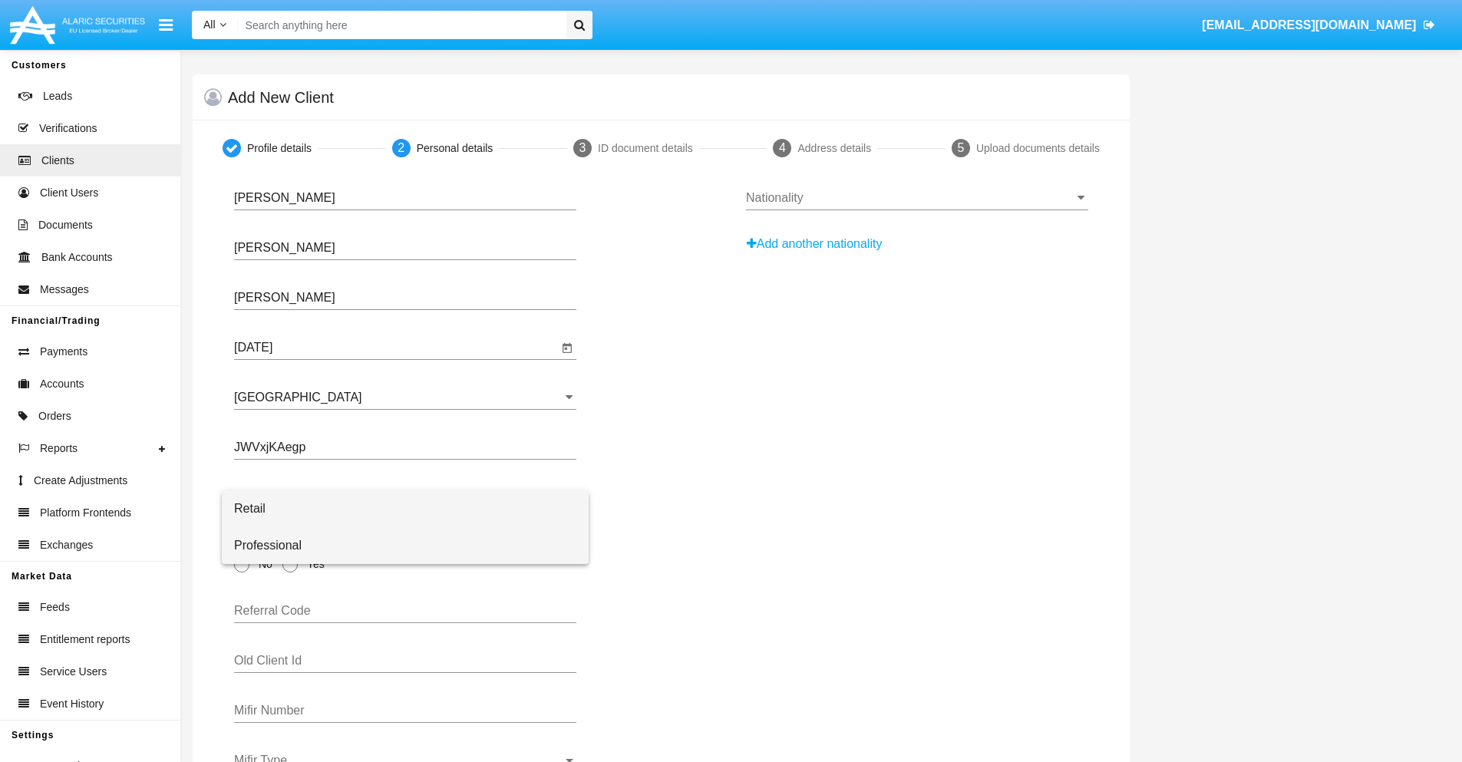
click at [405, 546] on span "Professional" at bounding box center [405, 545] width 342 height 37
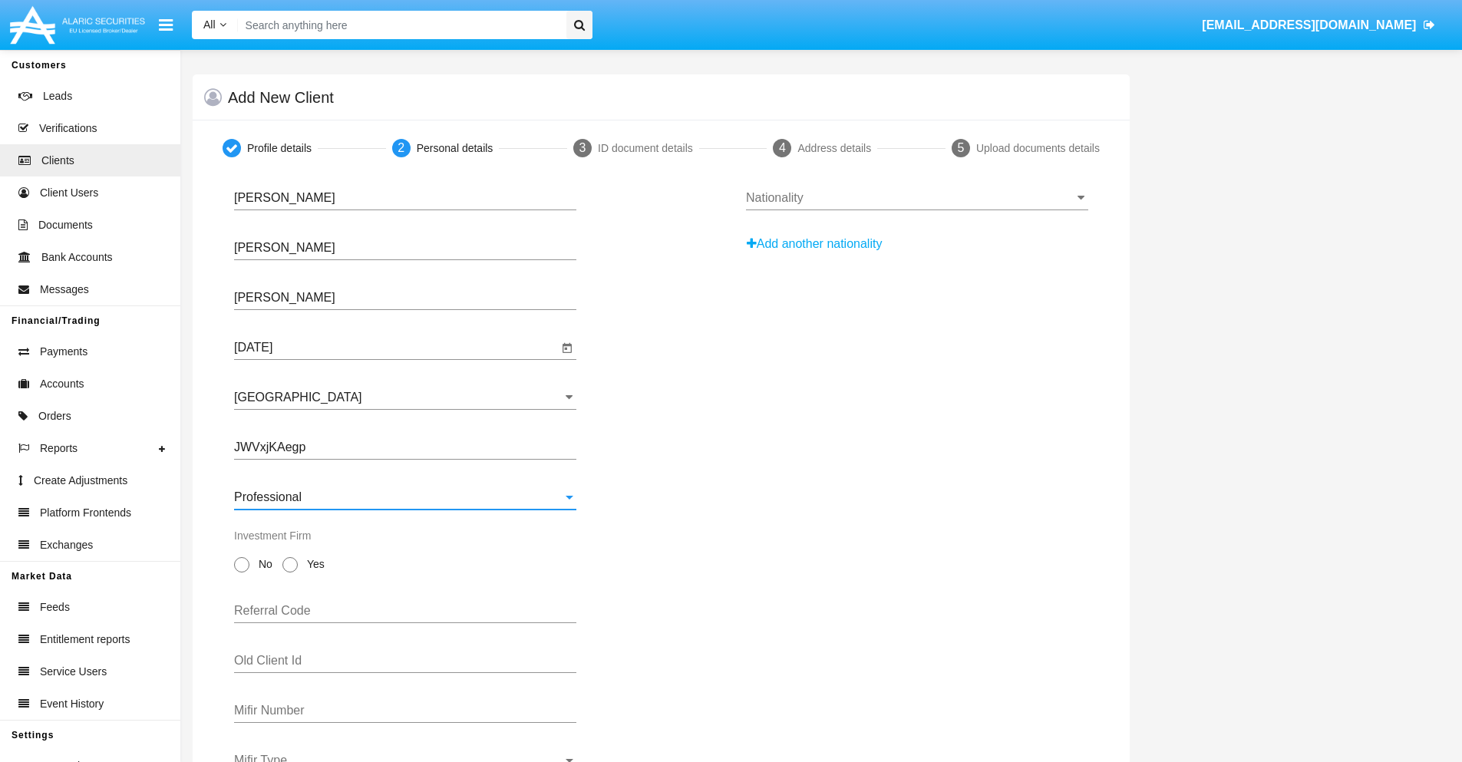
click at [263, 564] on span "No" at bounding box center [263, 565] width 27 height 16
click at [242, 573] on input "No" at bounding box center [241, 573] width 1 height 1
radio input "true"
type input "TWYDxwBXvv"
type input "uinYpluhdK"
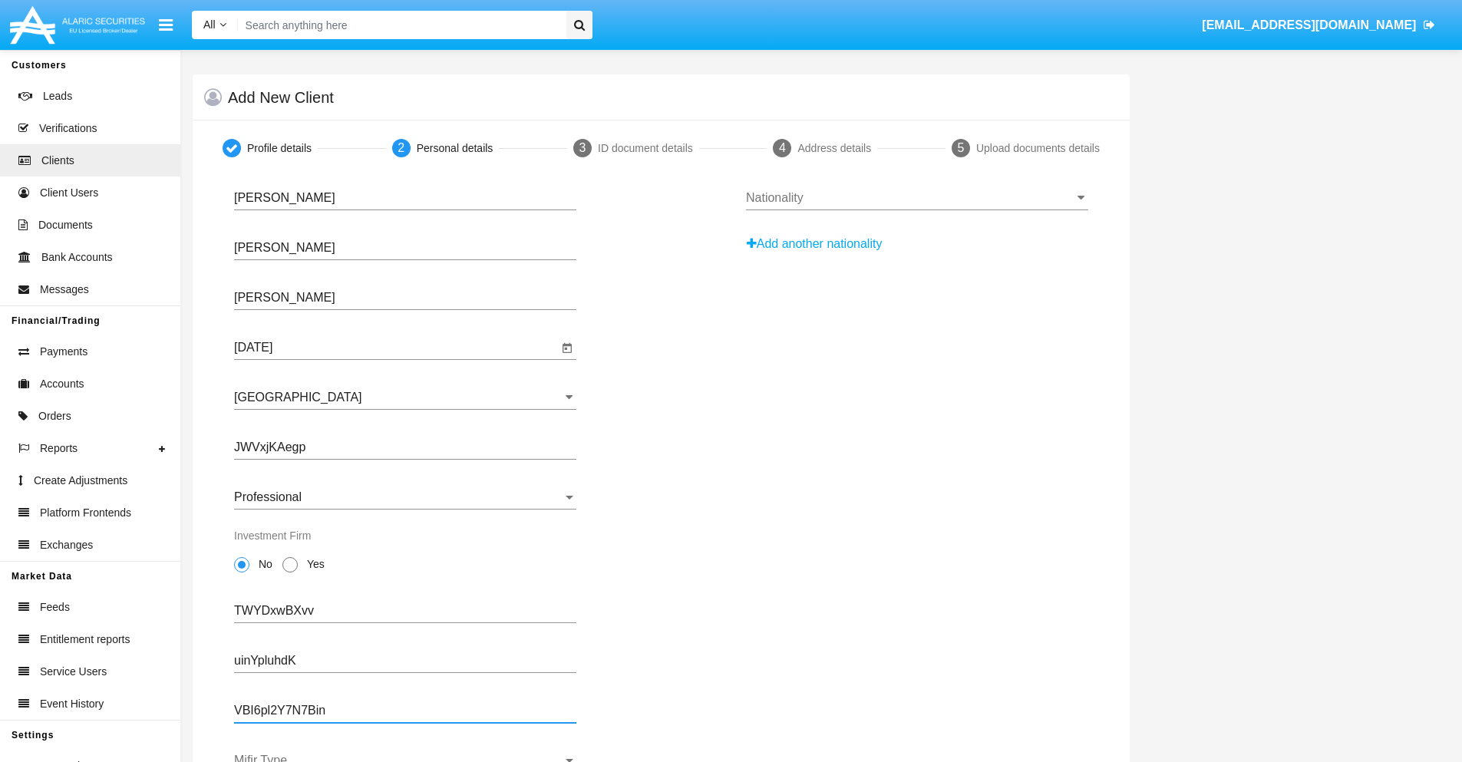
type input "VBI6pl2Y7N7Bin"
click at [405, 758] on span "Mifir Type" at bounding box center [398, 761] width 329 height 14
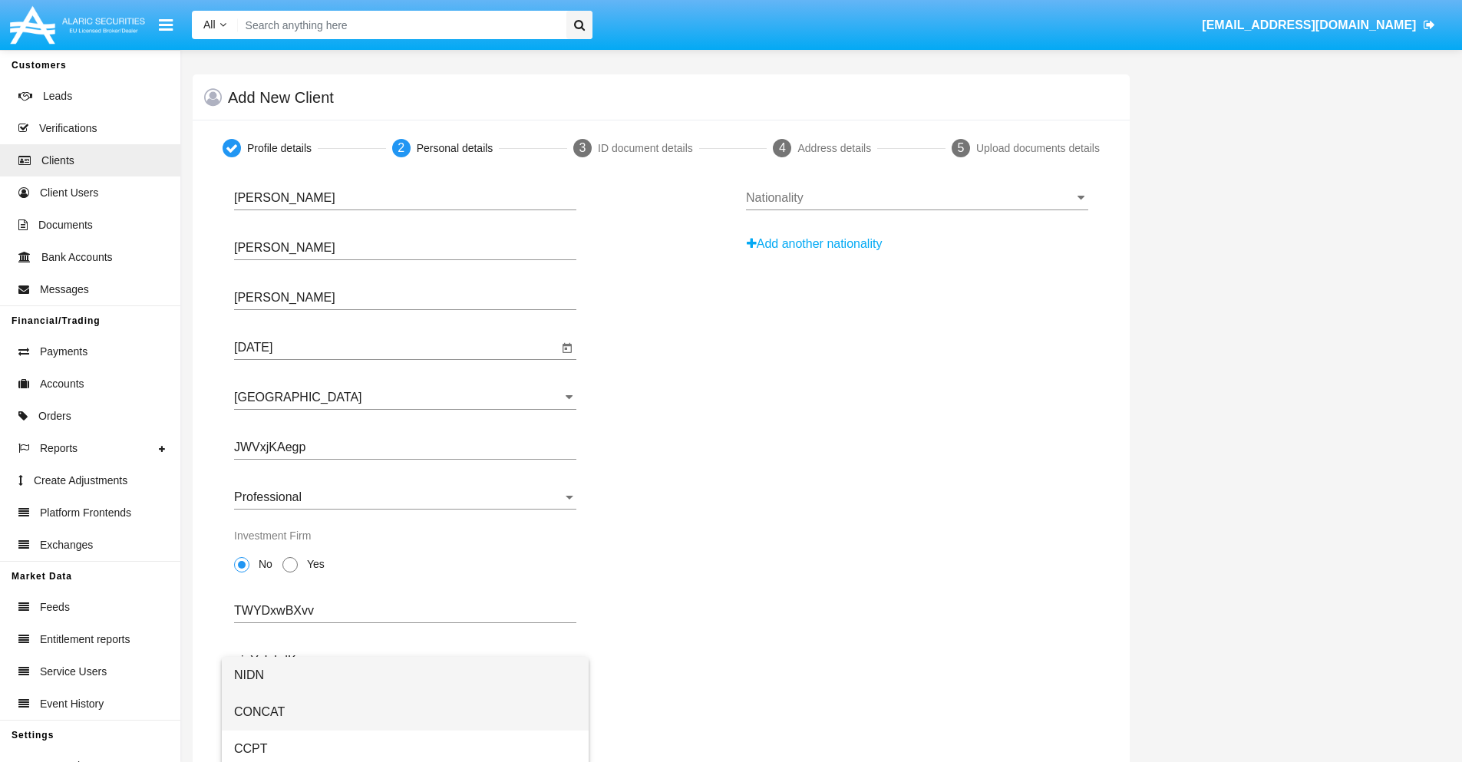
click at [405, 712] on span "CONCAT" at bounding box center [405, 712] width 342 height 37
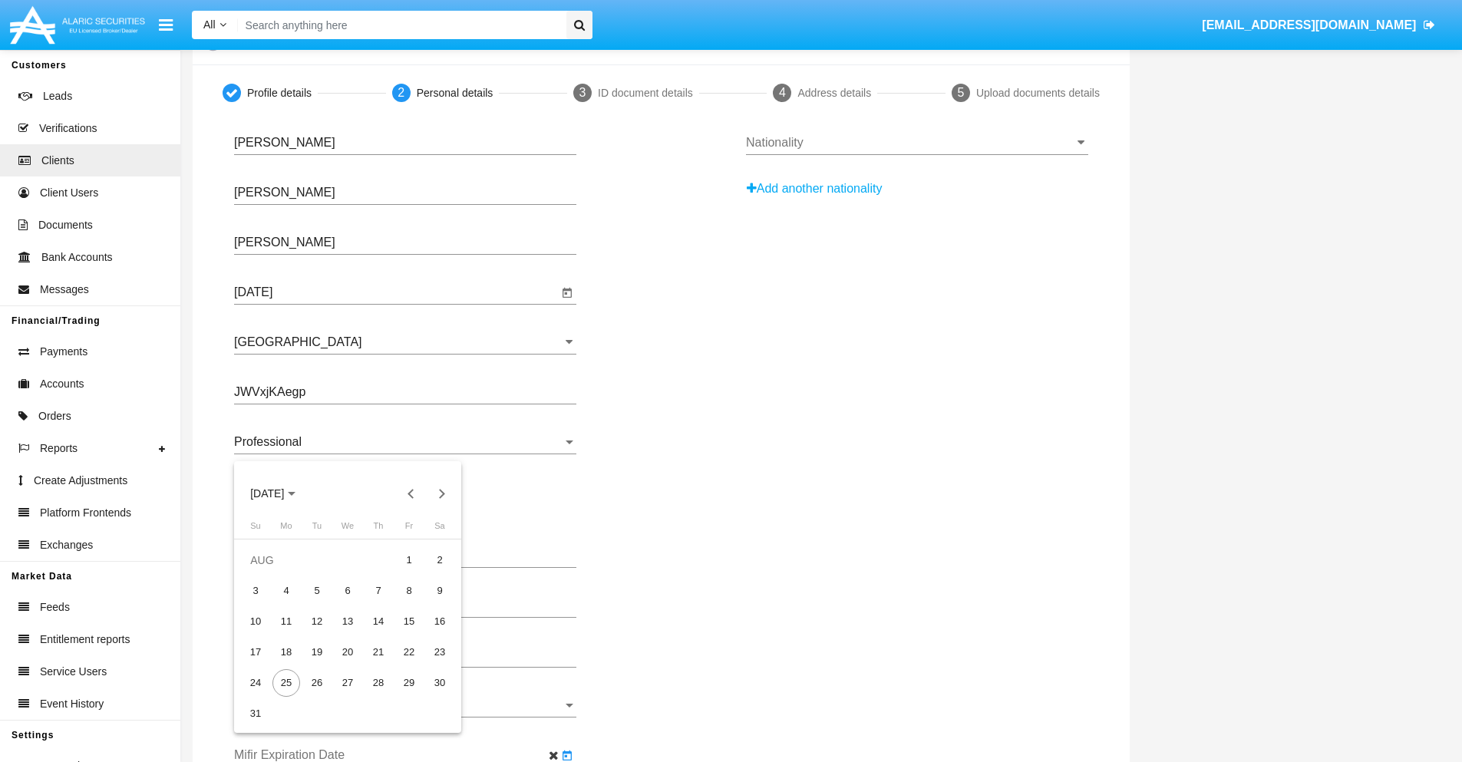
click at [281, 494] on span "[DATE]" at bounding box center [267, 494] width 34 height 12
click at [375, 633] on div "2030" at bounding box center [375, 634] width 48 height 28
click at [267, 572] on div "JAN" at bounding box center [267, 572] width 48 height 28
click at [317, 590] on div "1" at bounding box center [317, 591] width 28 height 28
type input "[DATE]"
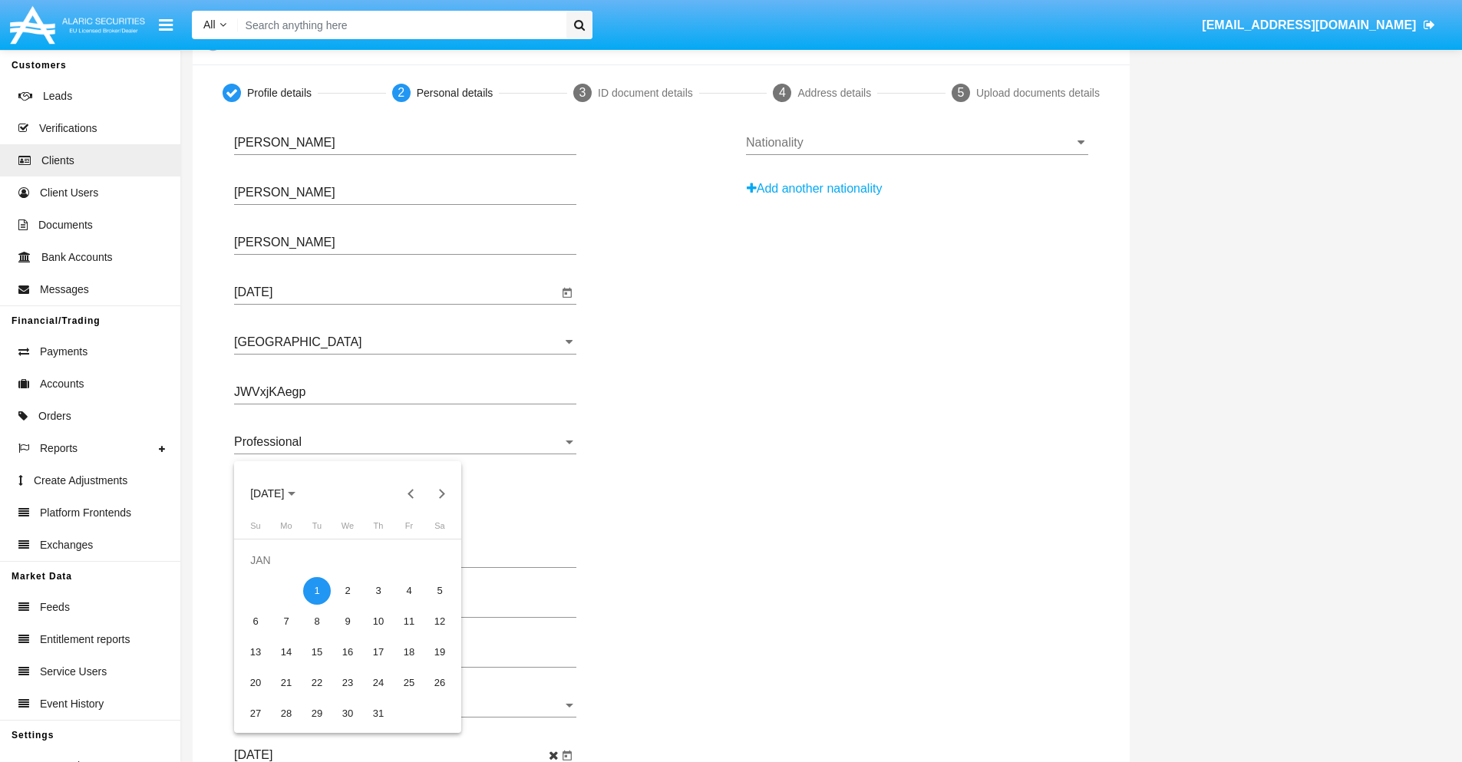
scroll to position [0, 0]
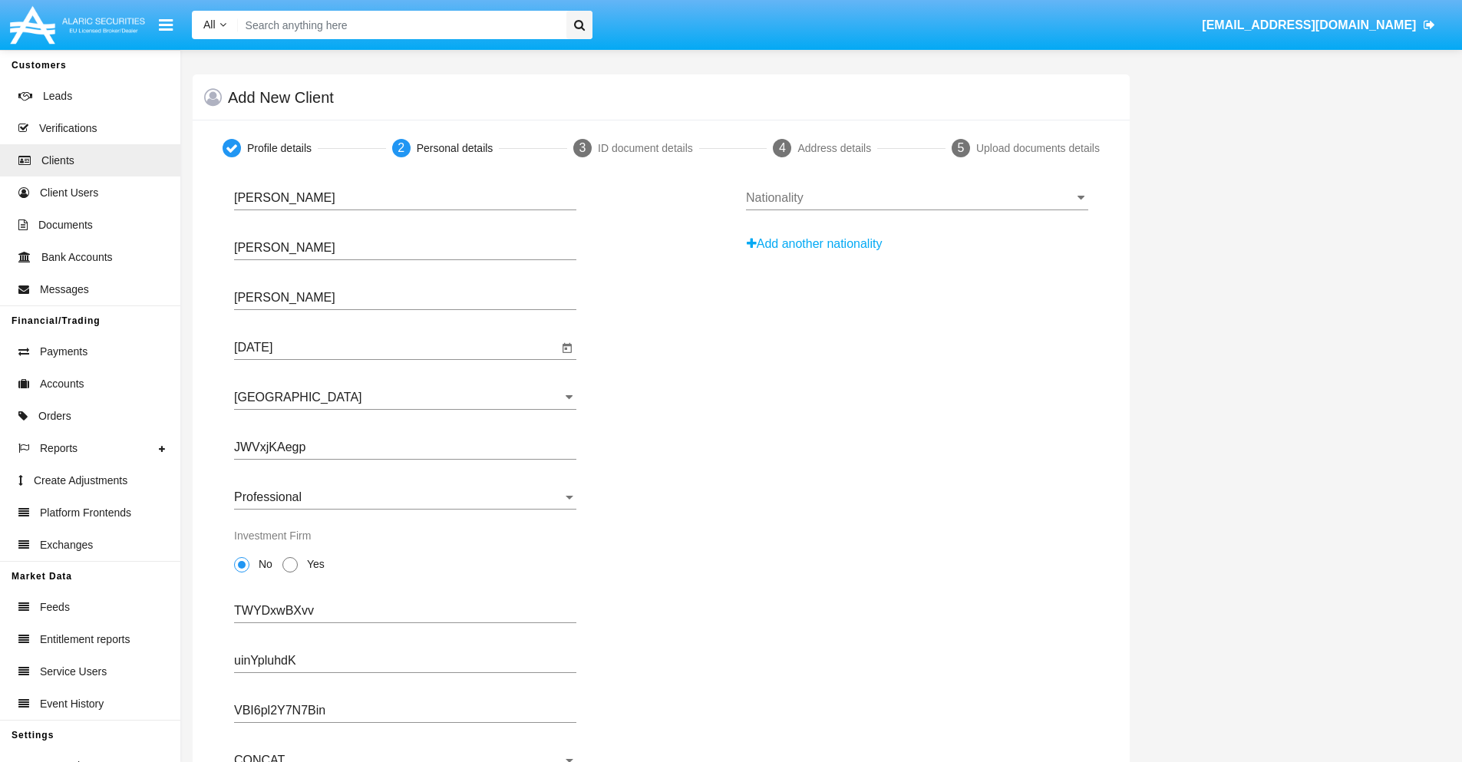
click at [917, 198] on input "Nationality" at bounding box center [917, 198] width 342 height 14
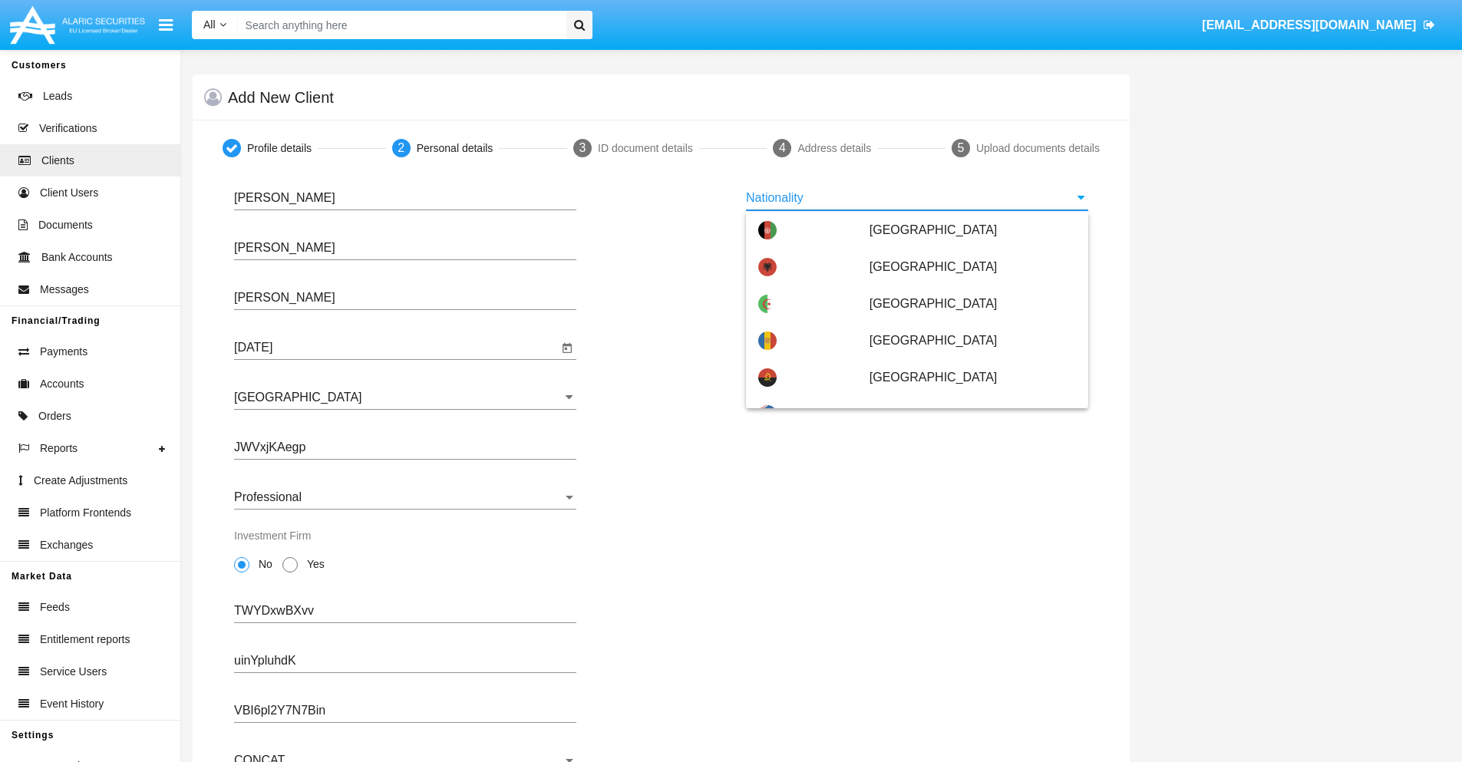
scroll to position [909, 0]
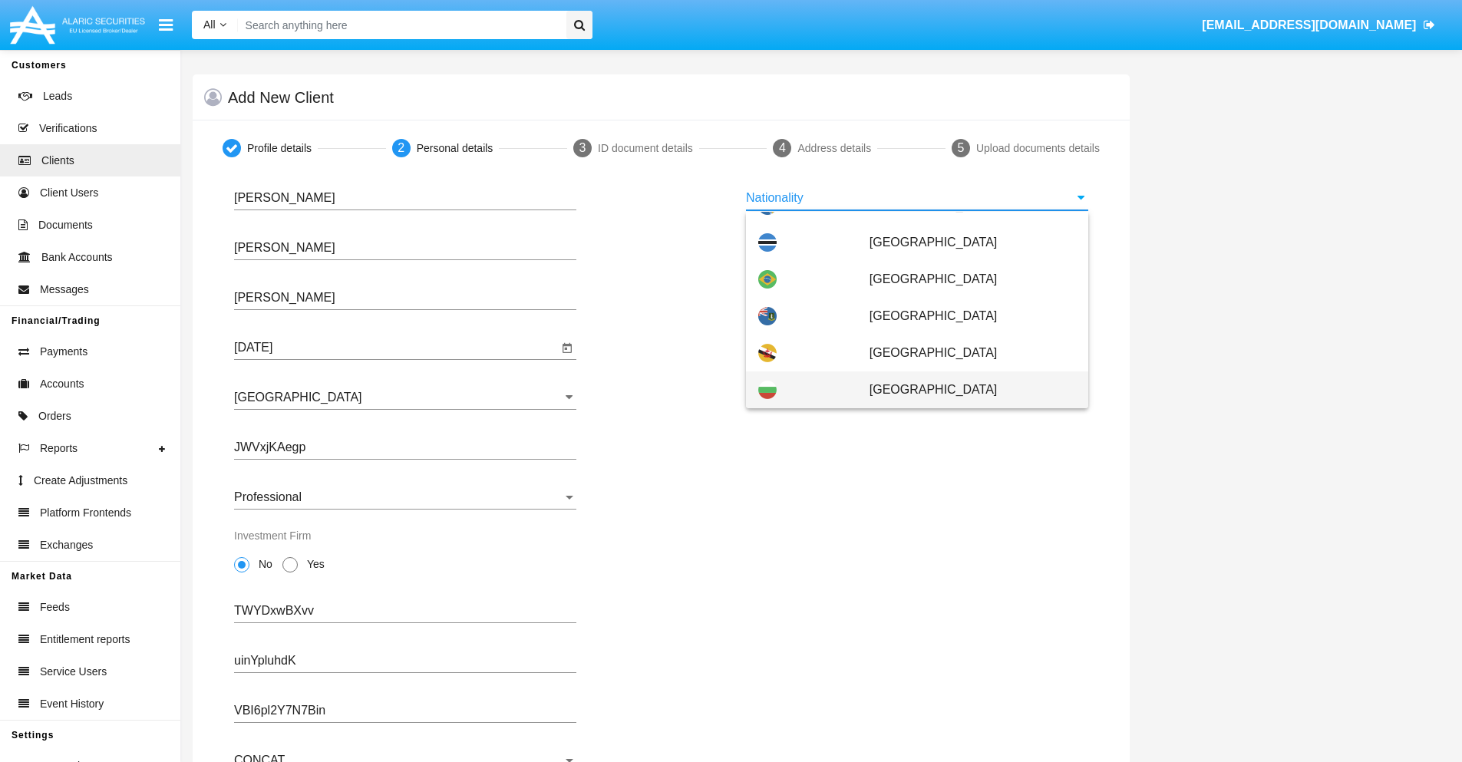
click at [965, 390] on span "[GEOGRAPHIC_DATA]" at bounding box center [973, 390] width 207 height 37
type input "[GEOGRAPHIC_DATA]"
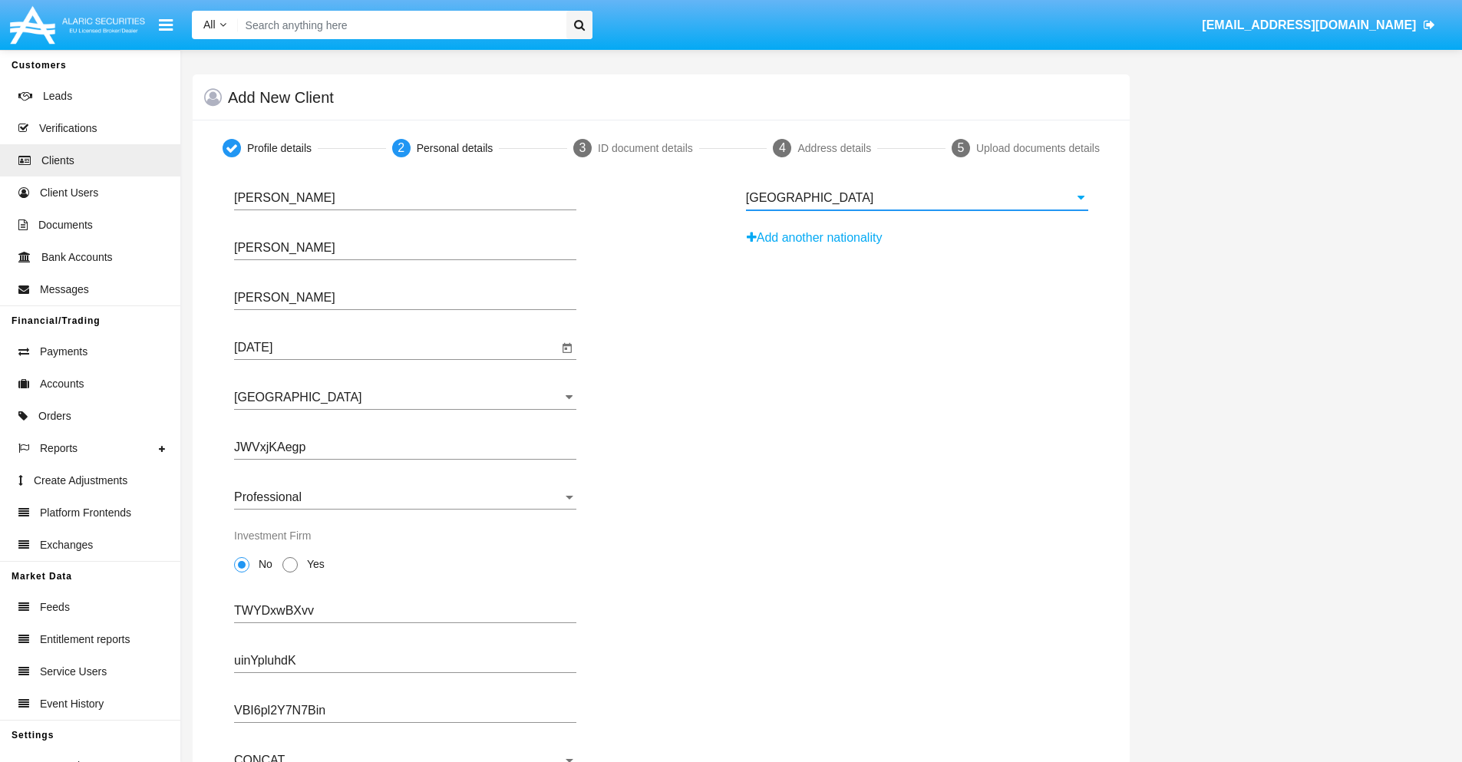
click at [820, 238] on button "Add another nationality" at bounding box center [819, 238] width 146 height 25
click at [917, 248] on input "Nationality #1" at bounding box center [917, 248] width 342 height 14
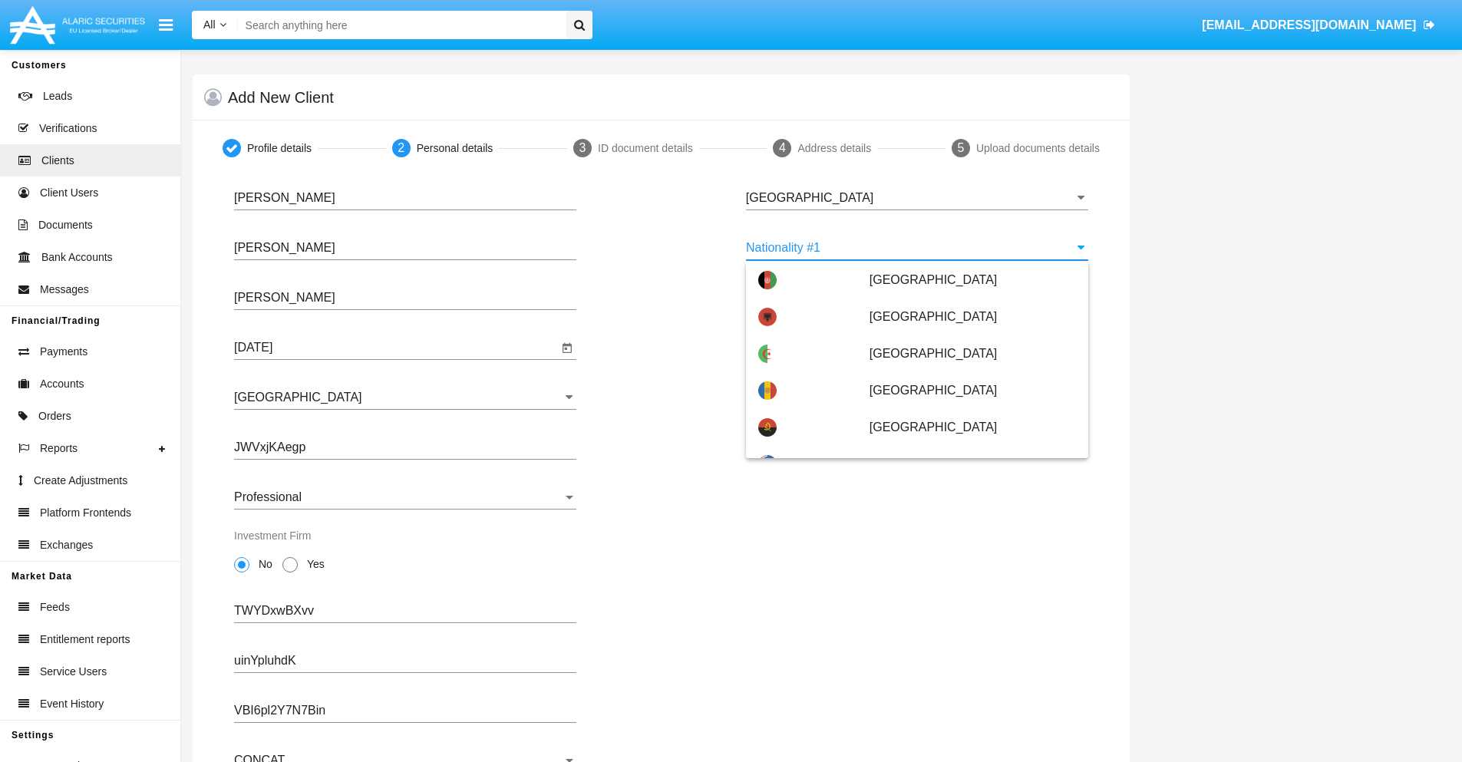
scroll to position [6842, 0]
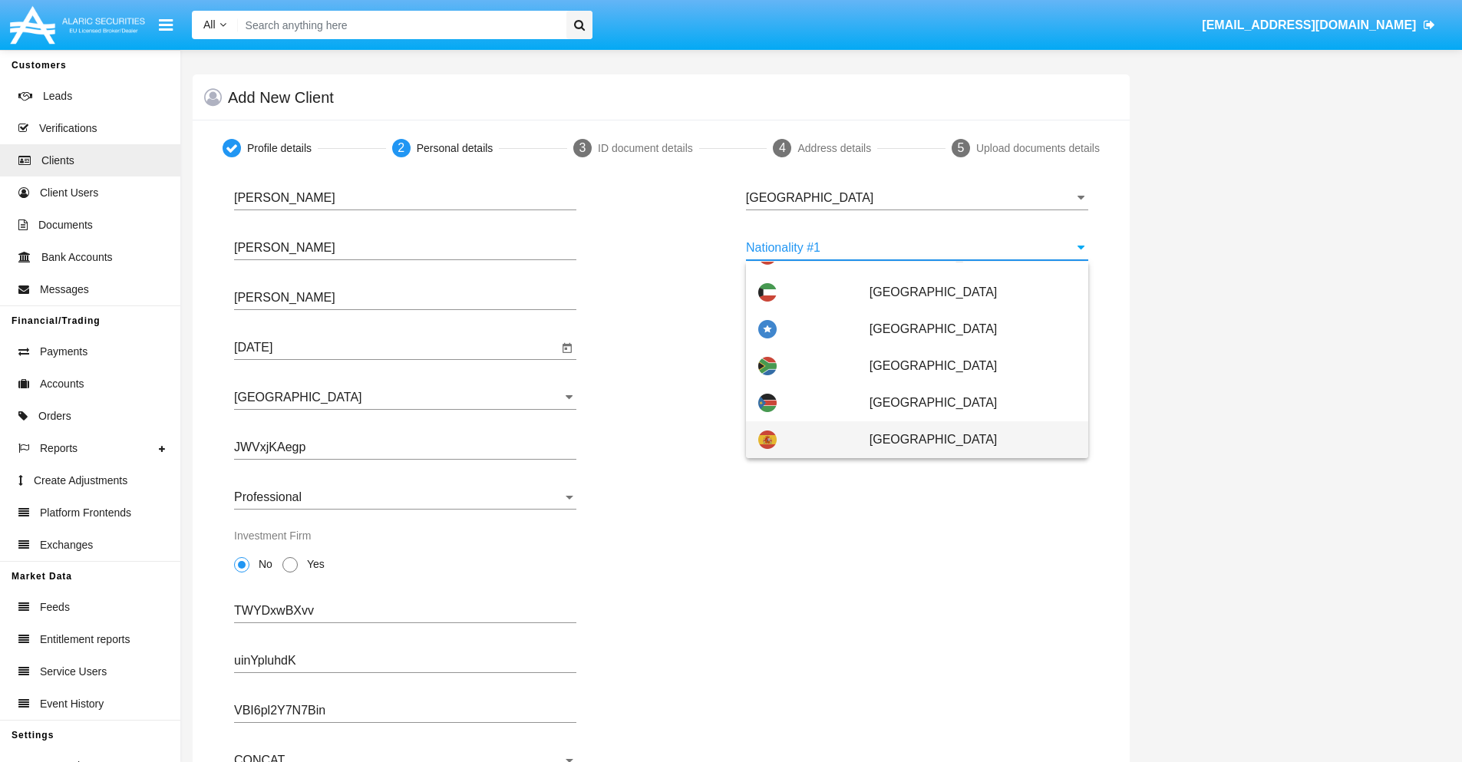
click at [965, 440] on span "[GEOGRAPHIC_DATA]" at bounding box center [973, 439] width 207 height 37
type input "[GEOGRAPHIC_DATA]"
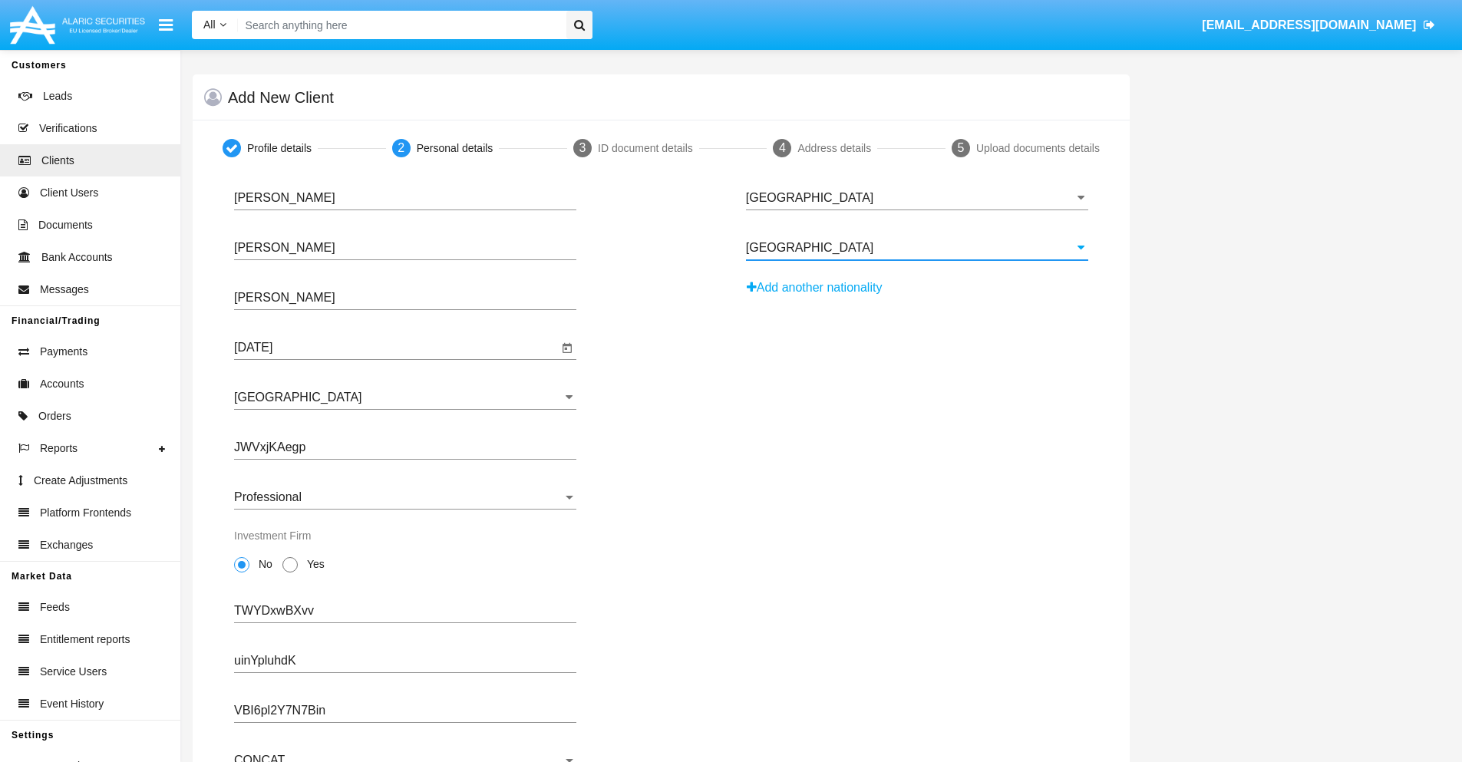
scroll to position [150, 0]
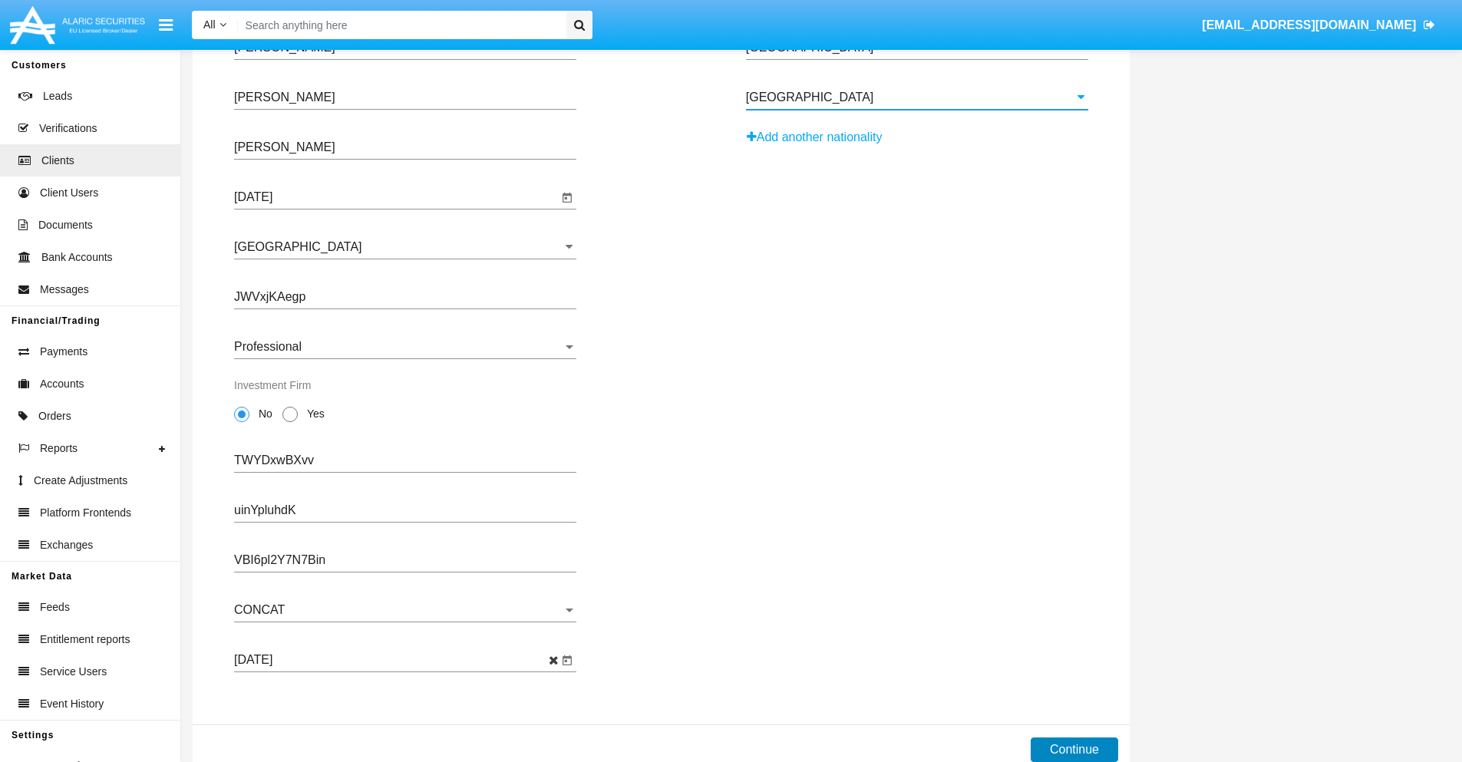
click at [1074, 750] on button "Continue" at bounding box center [1075, 750] width 88 height 25
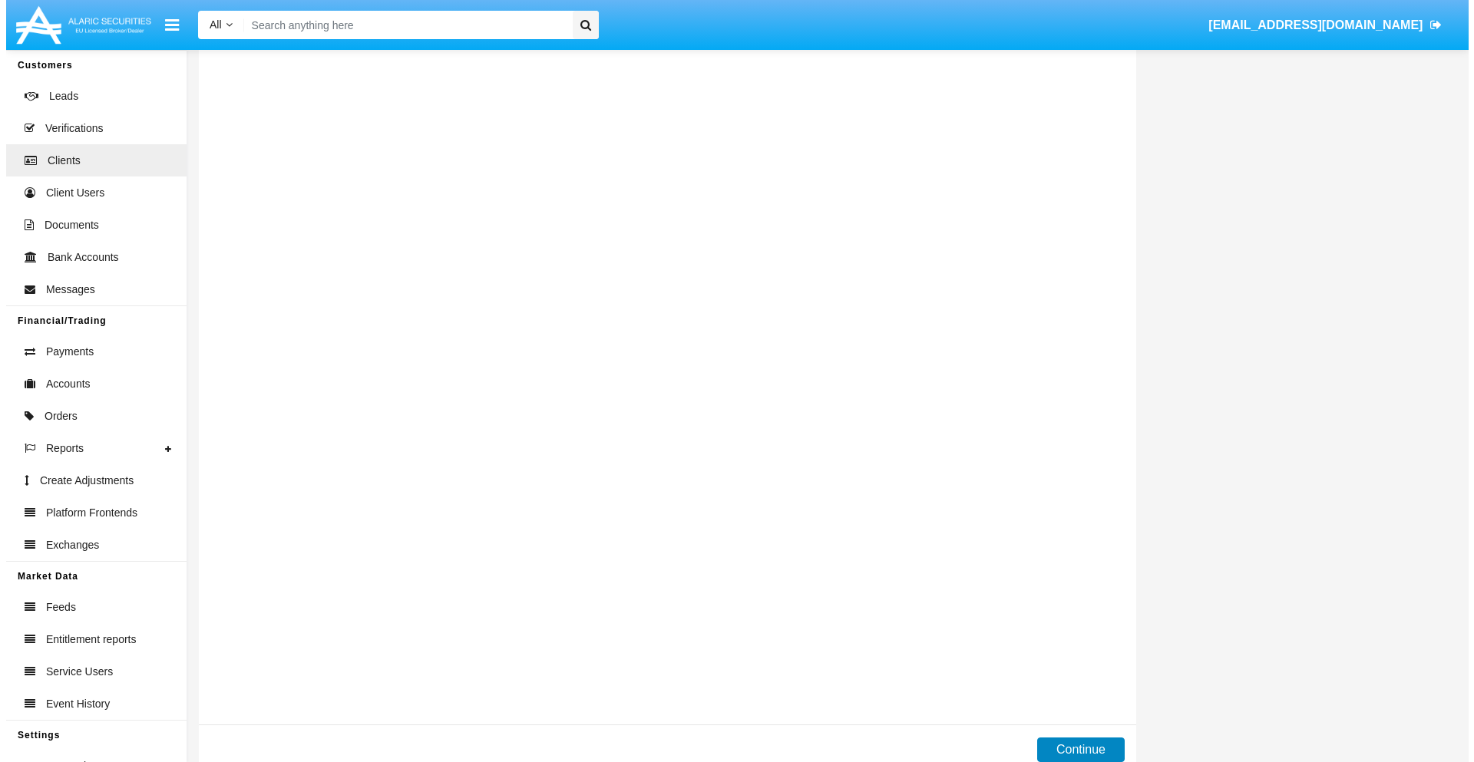
scroll to position [0, 0]
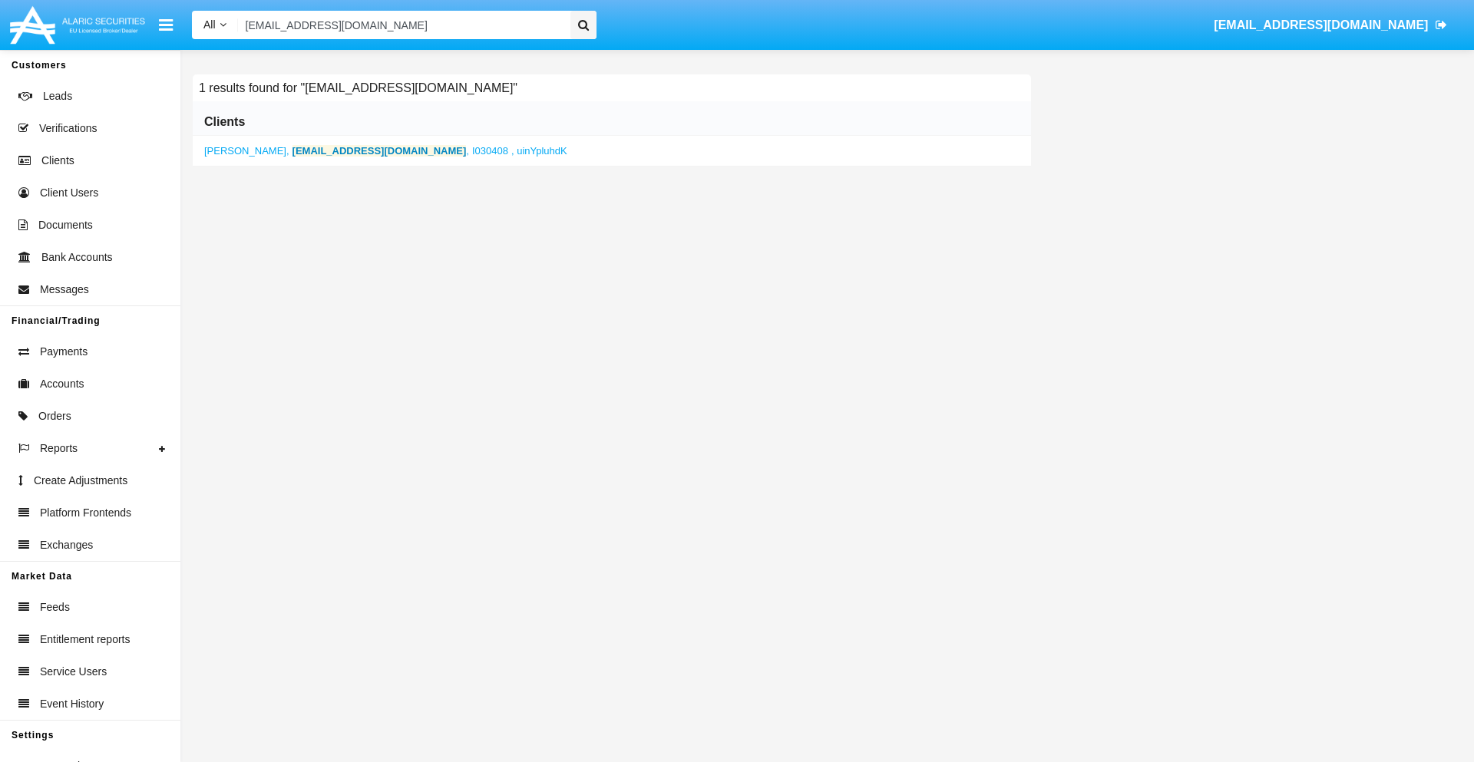
type input "[EMAIL_ADDRESS][DOMAIN_NAME]"
click at [331, 150] on b "[EMAIL_ADDRESS][DOMAIN_NAME]" at bounding box center [379, 151] width 174 height 12
